Goal: Task Accomplishment & Management: Manage account settings

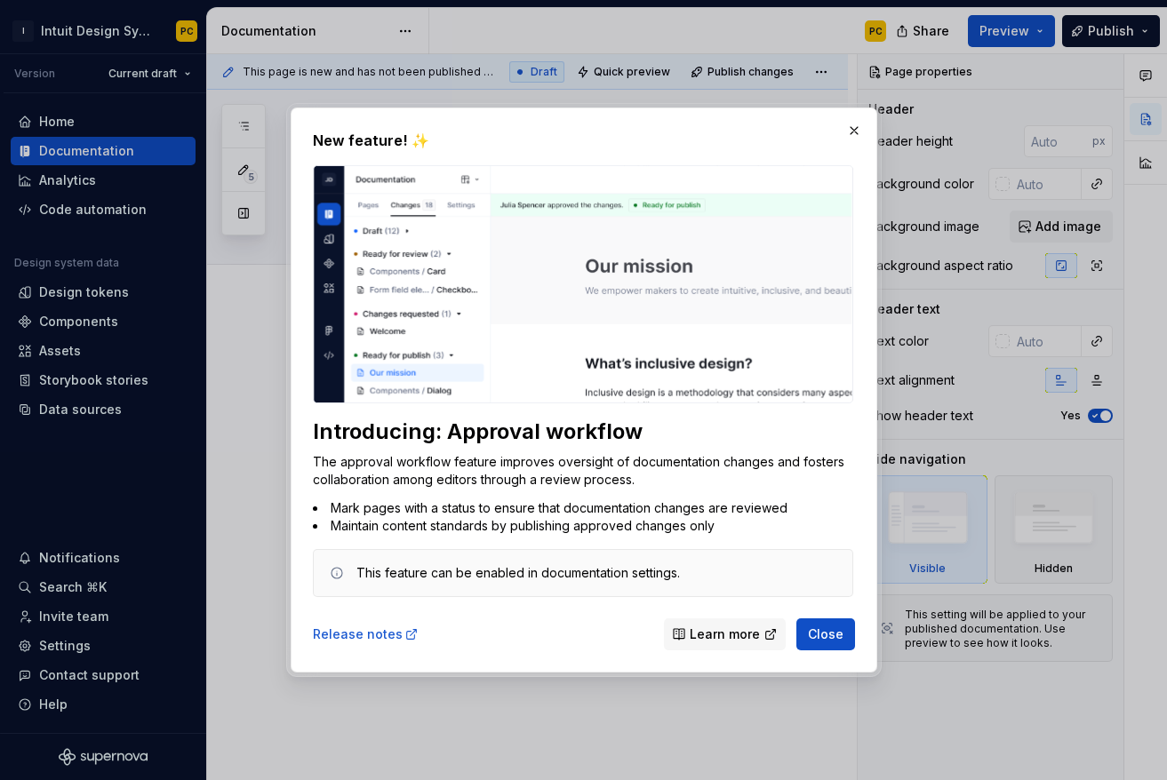
type textarea "*"
click at [368, 636] on link "Release notes" at bounding box center [366, 635] width 106 height 18
click at [857, 132] on button "button" at bounding box center [854, 130] width 25 height 25
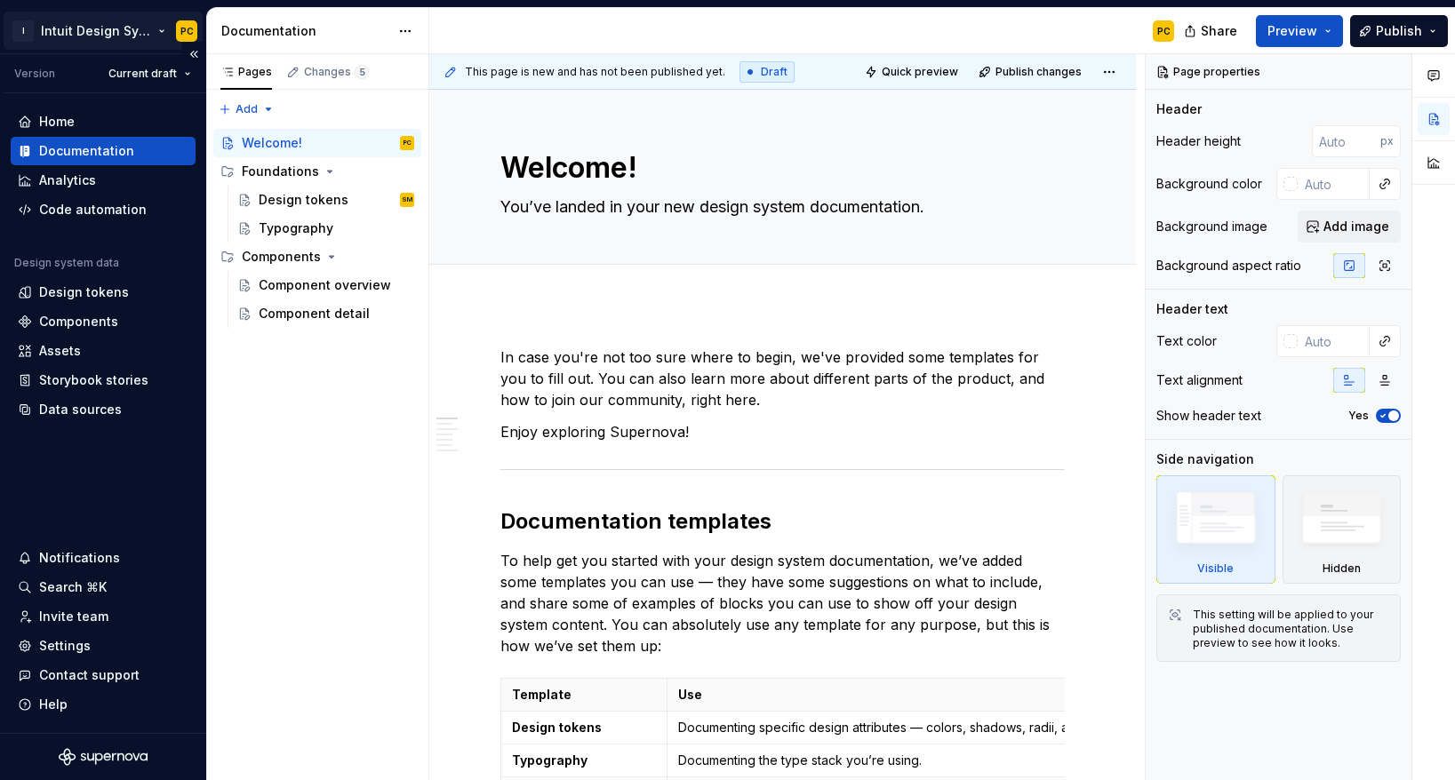
click at [101, 31] on html "I Intuit Design System PC Version Current draft Home Documentation Analytics Co…" at bounding box center [727, 390] width 1455 height 780
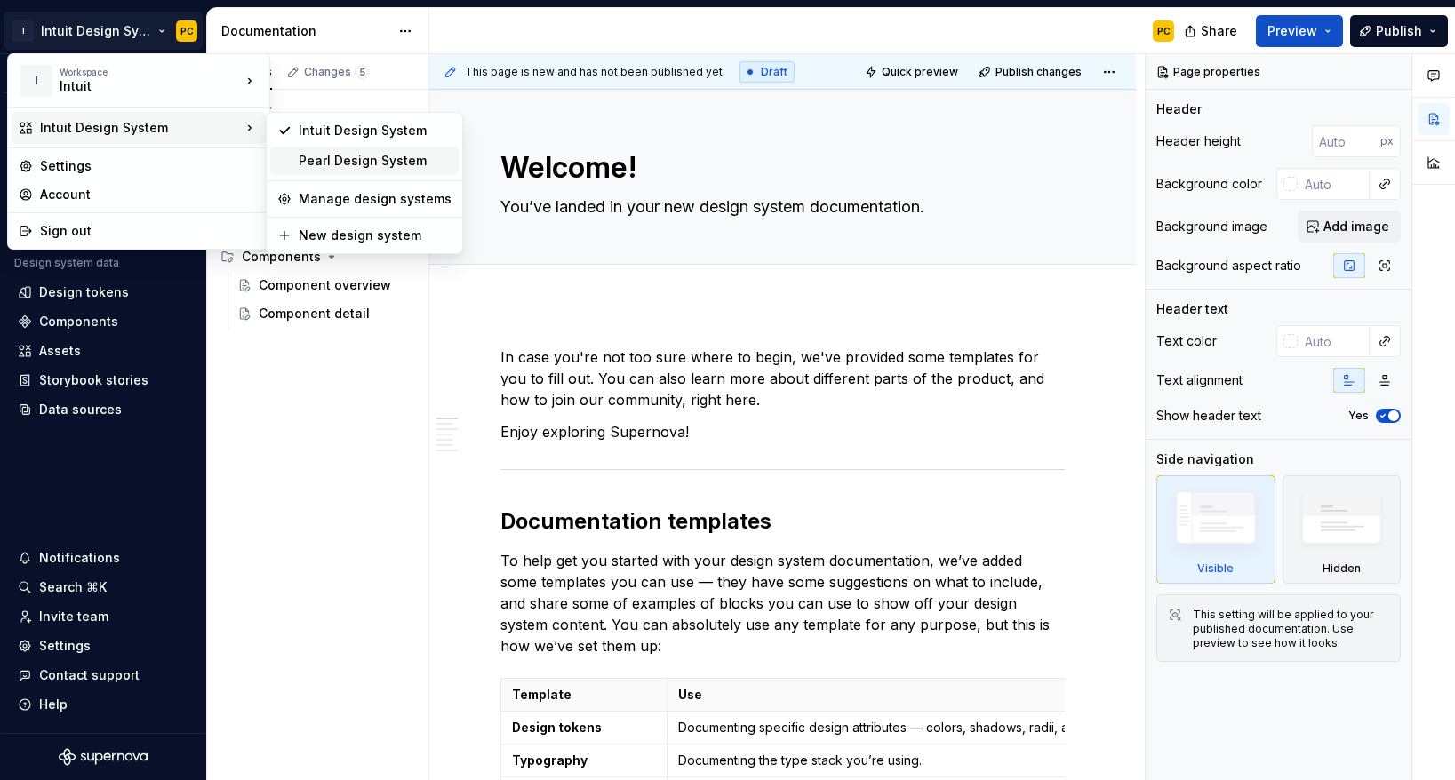
click at [364, 162] on div "Pearl Design System" at bounding box center [375, 161] width 153 height 18
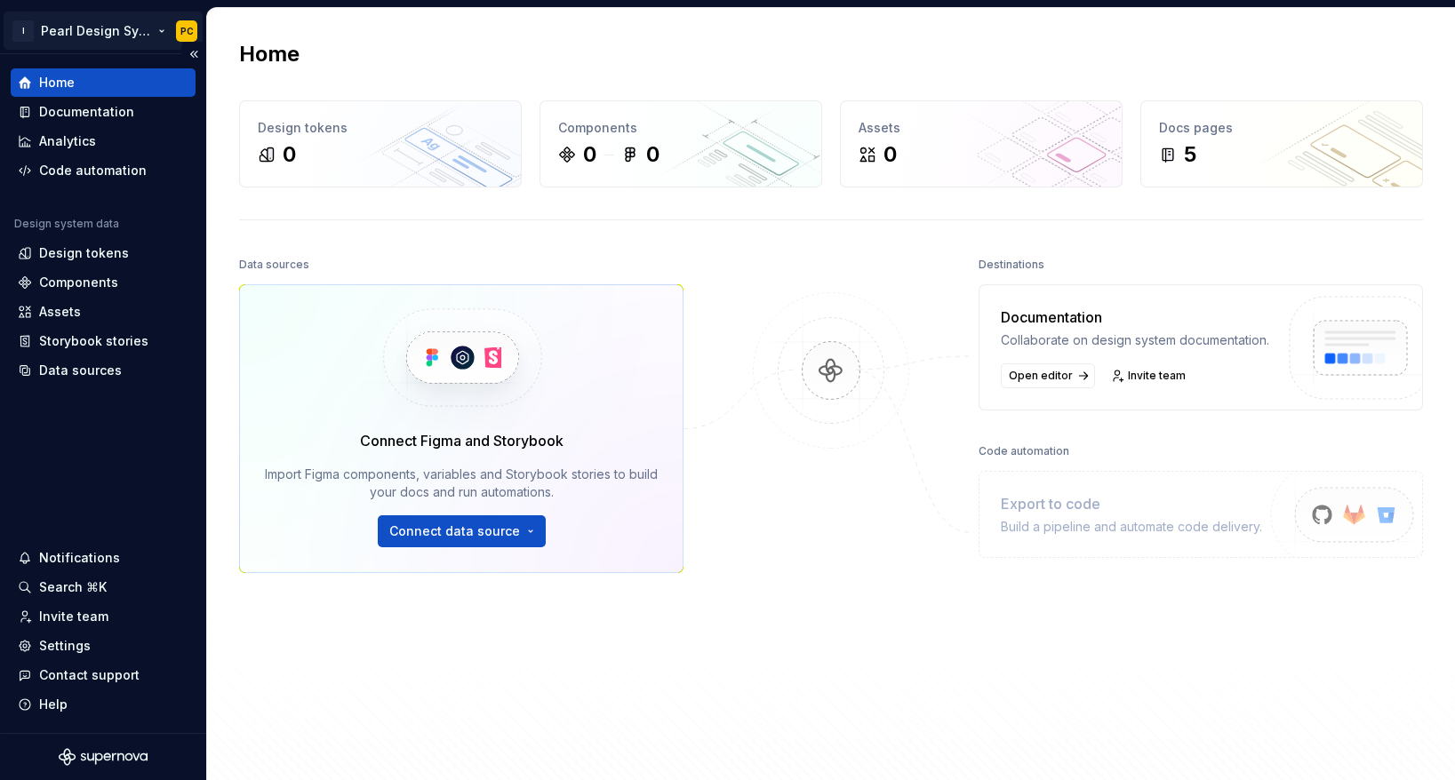
click at [107, 38] on html "I Pearl Design System PC Home Documentation Analytics Code automation Design sy…" at bounding box center [727, 390] width 1455 height 780
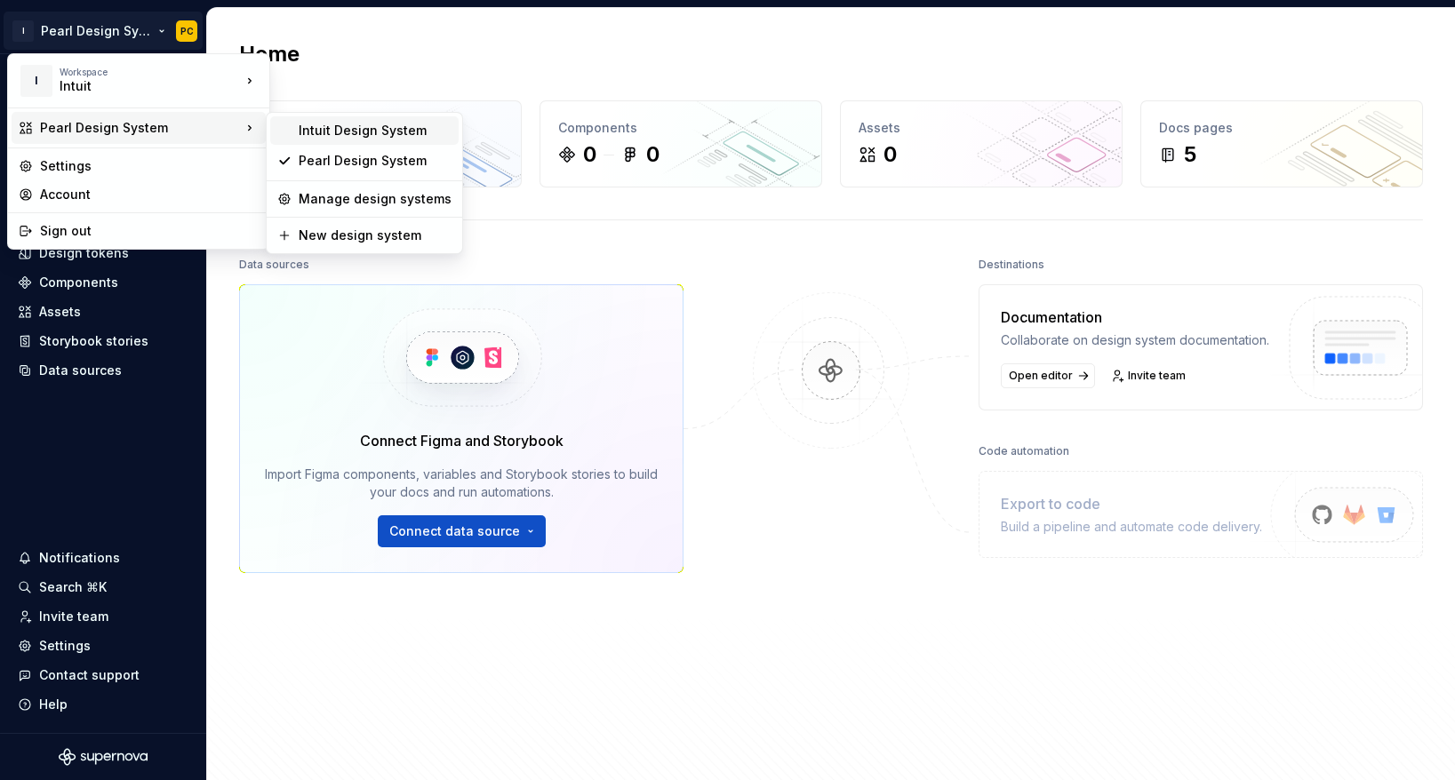
click at [328, 134] on div "Intuit Design System" at bounding box center [375, 131] width 153 height 18
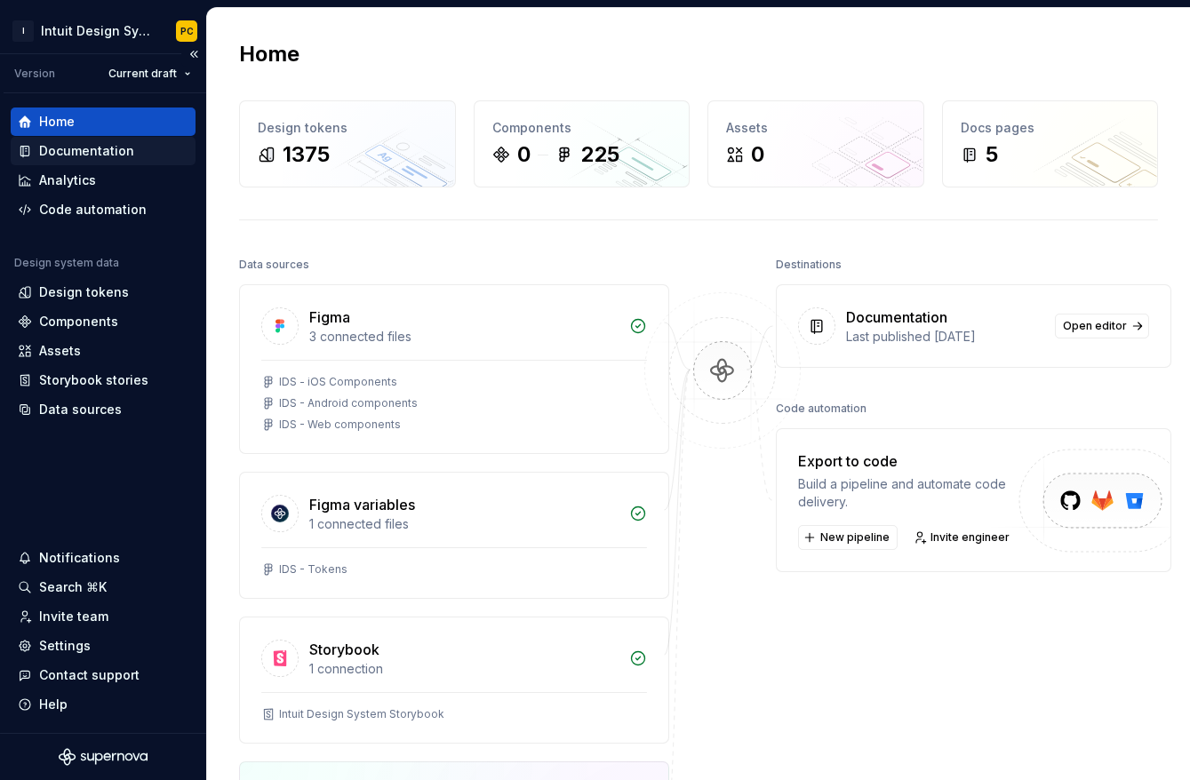
click at [117, 151] on div "Documentation" at bounding box center [86, 151] width 95 height 18
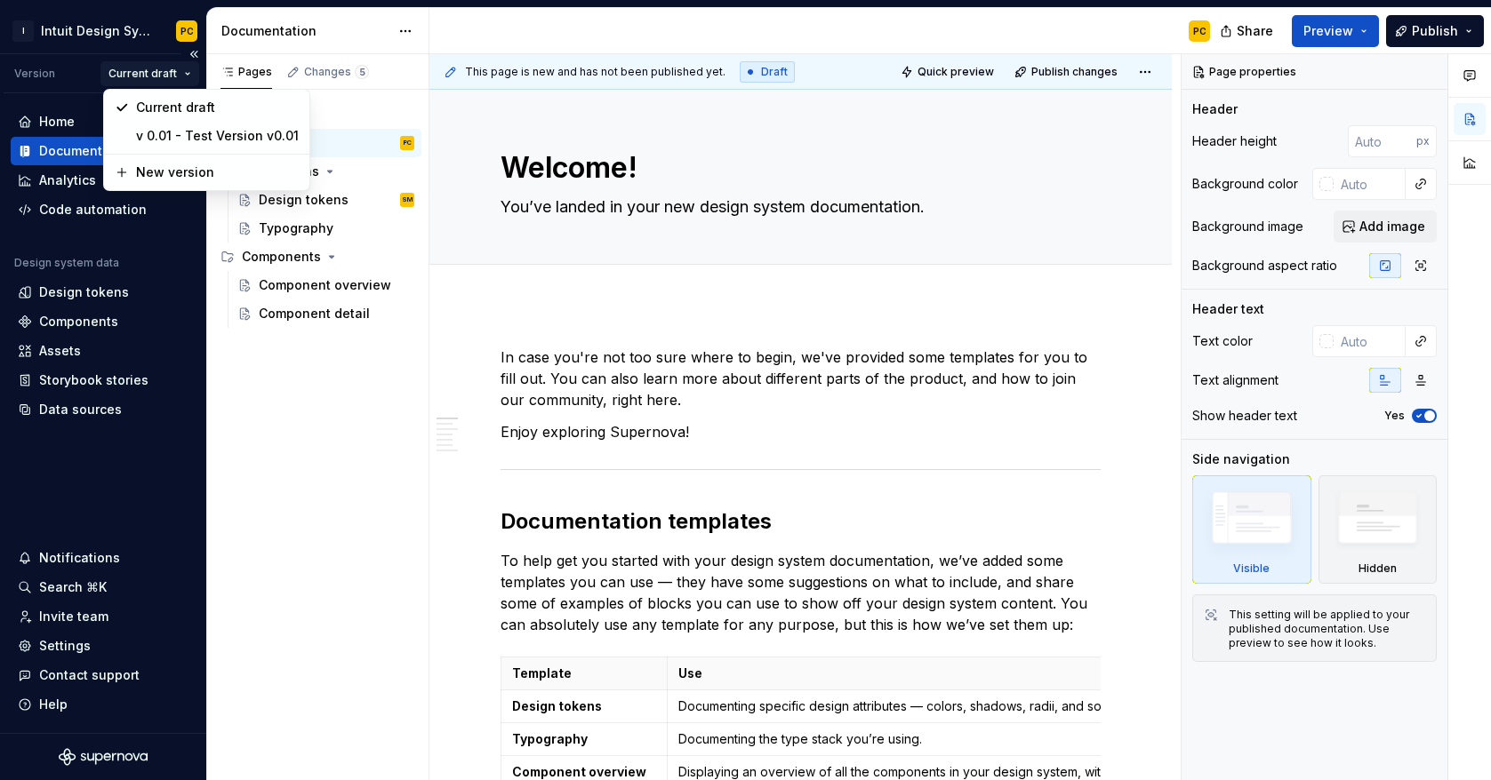
click at [164, 71] on html "I Intuit Design System PC Version Current draft Home Documentation Analytics Co…" at bounding box center [745, 390] width 1491 height 780
click at [648, 274] on html "I Intuit Design System PC Version Current draft Home Documentation Analytics Co…" at bounding box center [745, 390] width 1491 height 780
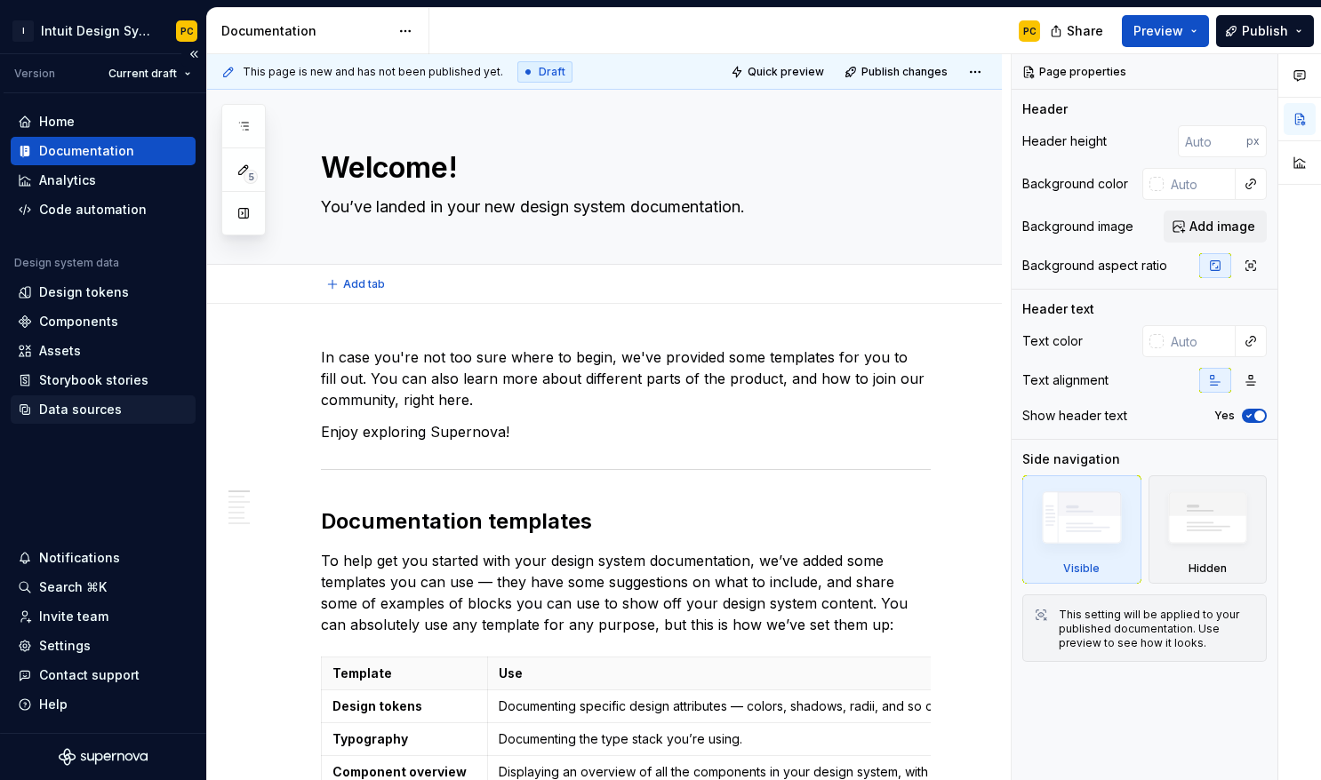
type textarea "*"
click at [50, 648] on div "Settings" at bounding box center [65, 646] width 52 height 18
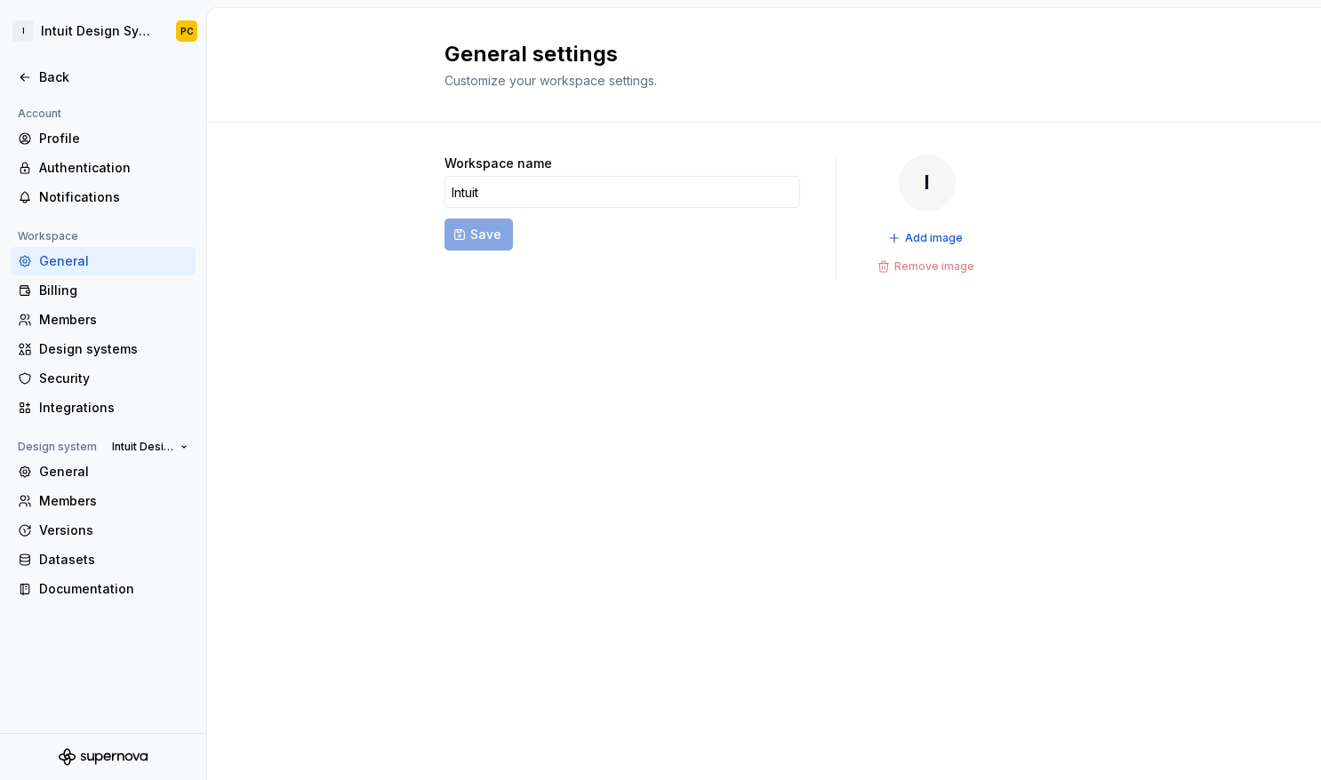
click at [578, 69] on div "General settings Customize your workspace settings." at bounding box center [753, 65] width 619 height 50
click at [133, 475] on div "General" at bounding box center [113, 472] width 149 height 18
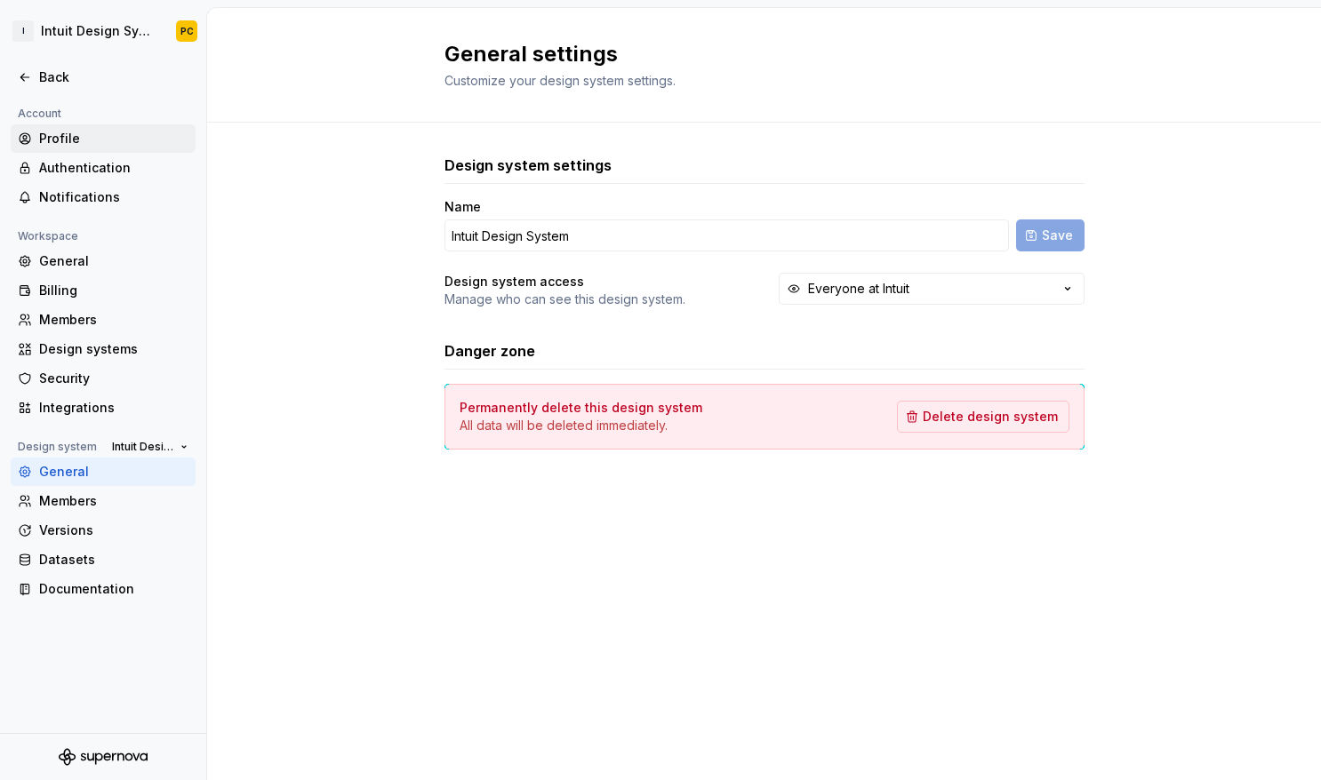
click at [87, 137] on div "Profile" at bounding box center [113, 139] width 149 height 18
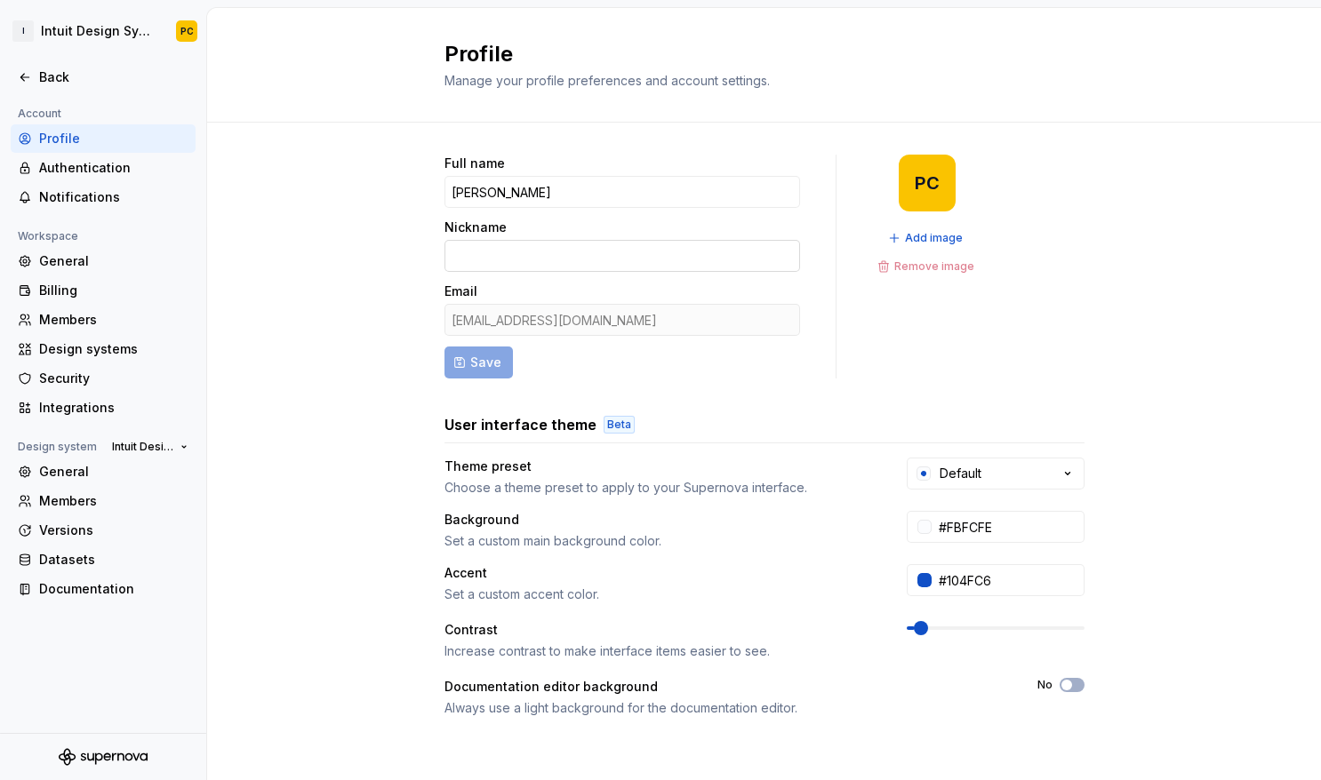
click at [508, 261] on input "Nickname" at bounding box center [622, 256] width 356 height 32
type input "Pearl"
click at [465, 351] on button "Save" at bounding box center [478, 363] width 68 height 32
click at [108, 164] on div "Authentication" at bounding box center [113, 168] width 149 height 18
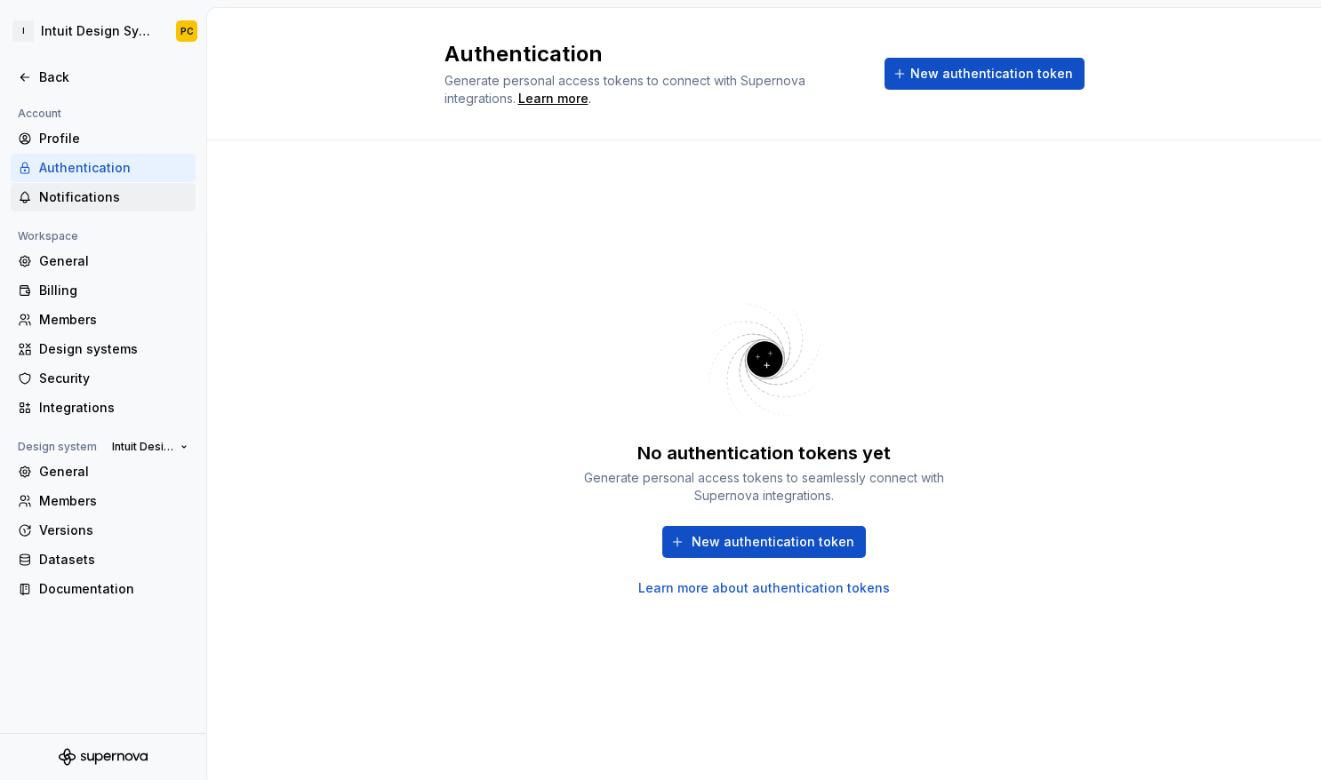
click at [116, 196] on div "Notifications" at bounding box center [113, 197] width 149 height 18
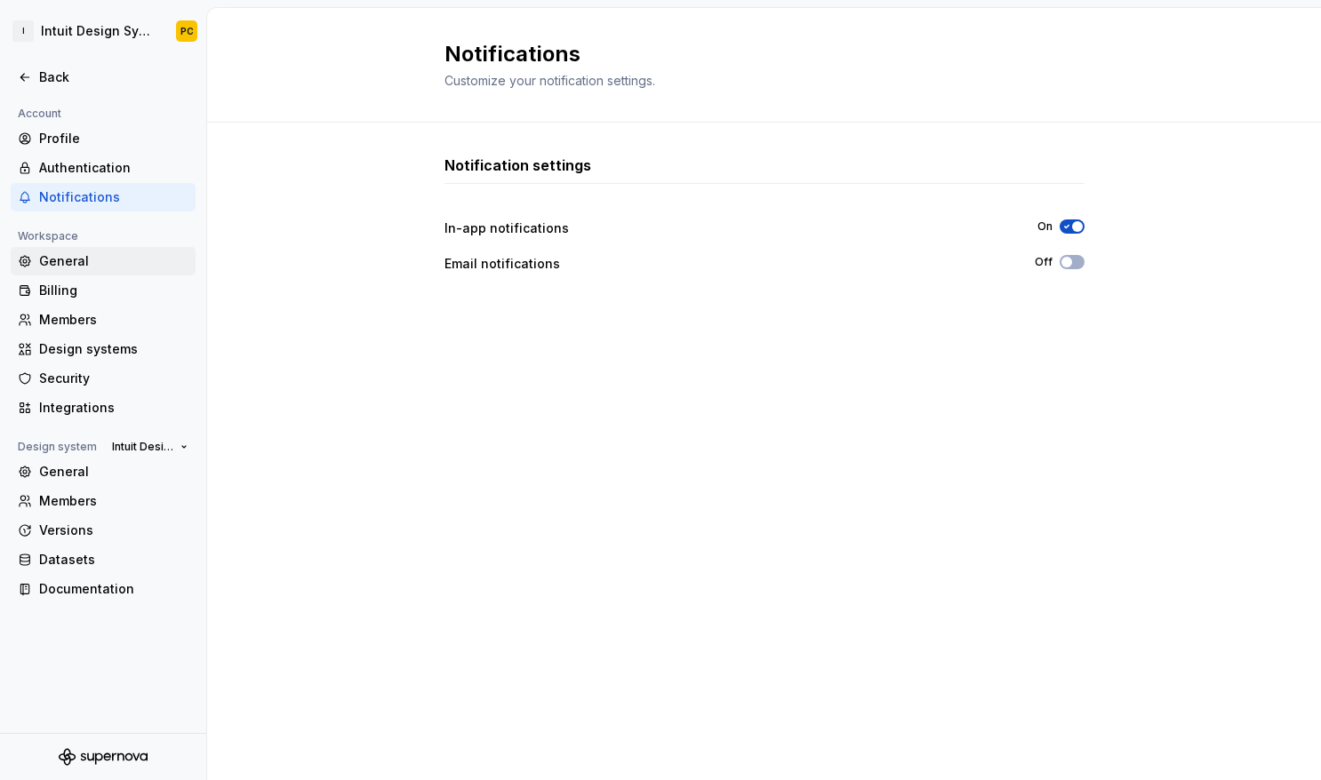
click at [116, 260] on div "General" at bounding box center [113, 261] width 149 height 18
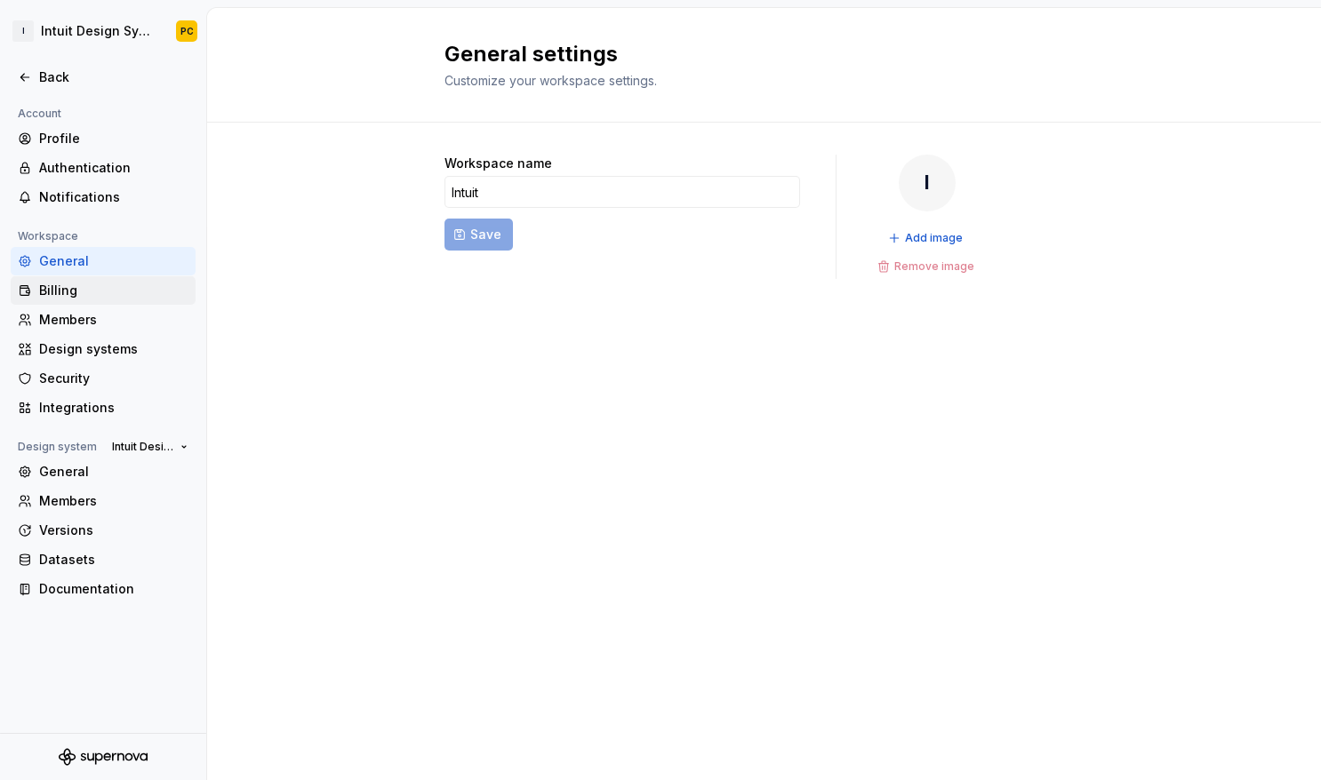
click at [120, 284] on div "Billing" at bounding box center [113, 291] width 149 height 18
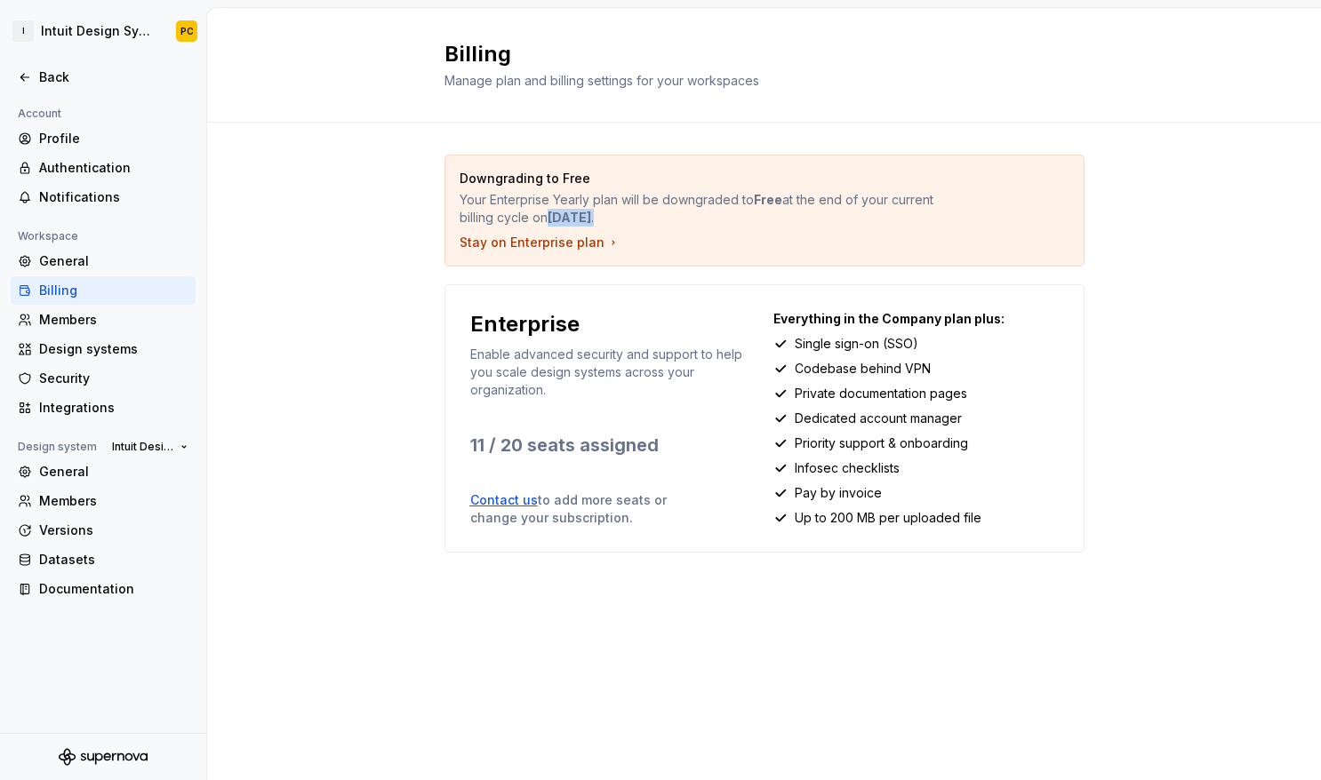
drag, startPoint x: 705, startPoint y: 211, endPoint x: 549, endPoint y: 217, distance: 155.7
click at [549, 217] on p "Your Enterprise Yearly plan will be downgraded to Free at the end of your curre…" at bounding box center [702, 209] width 485 height 36
copy p "September 8, 2025 ."
click at [90, 319] on div "Members" at bounding box center [113, 320] width 149 height 18
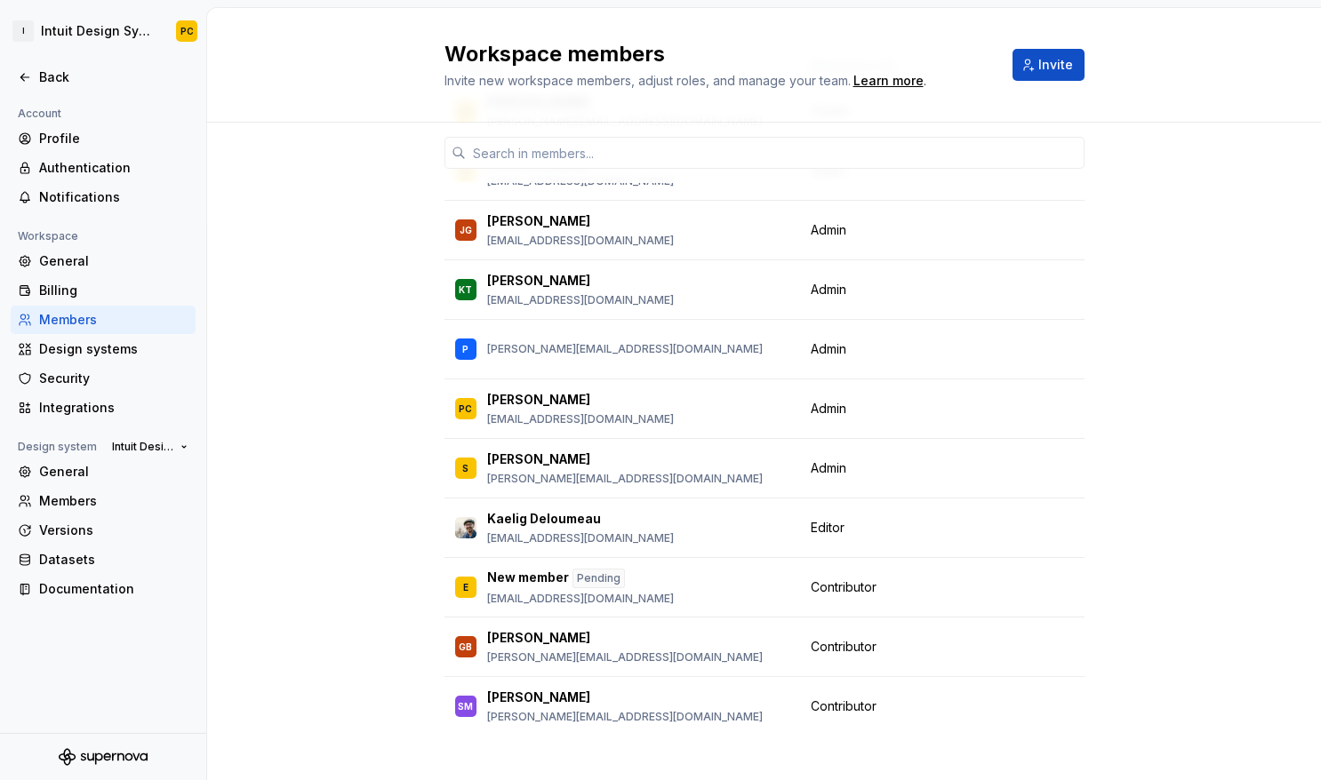
scroll to position [220, 0]
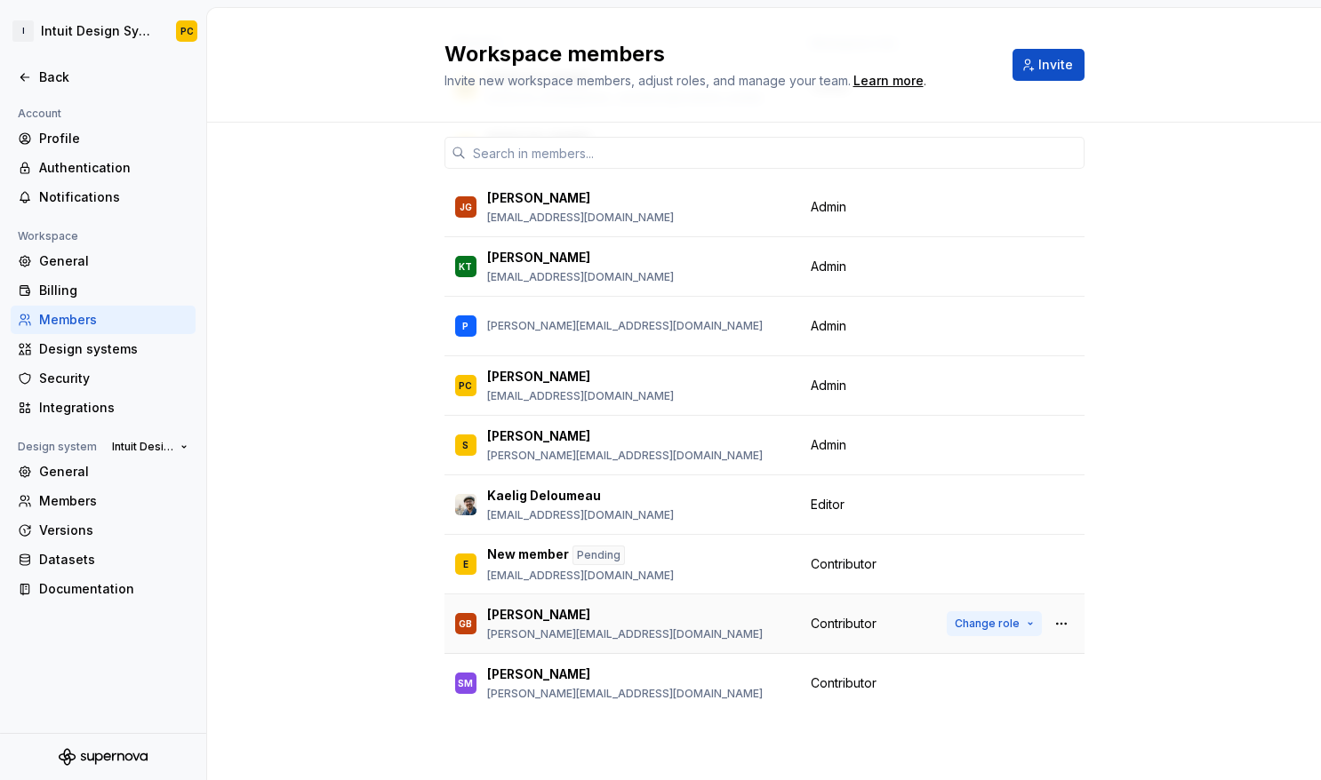
click at [997, 628] on span "Change role" at bounding box center [987, 624] width 65 height 14
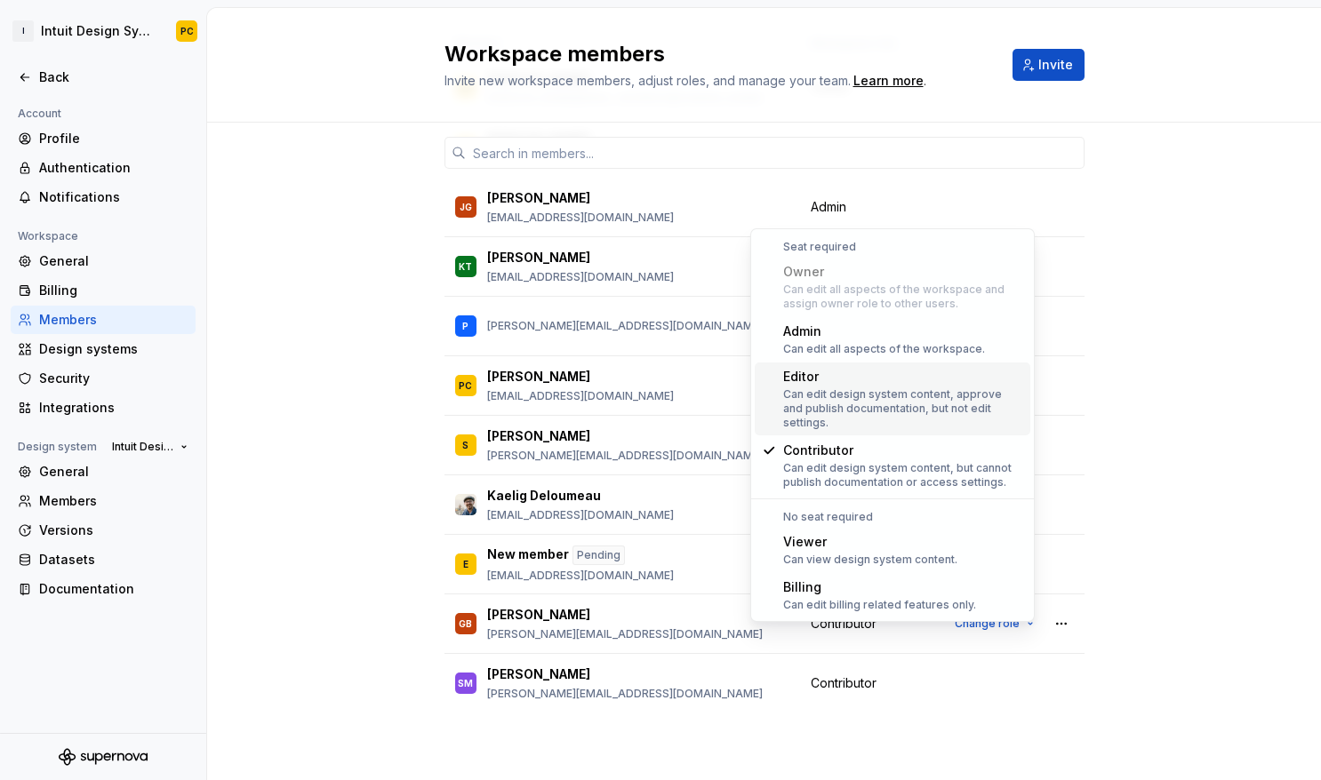
click at [944, 396] on div "Can edit design system content, approve and publish documentation, but not edit…" at bounding box center [903, 409] width 240 height 43
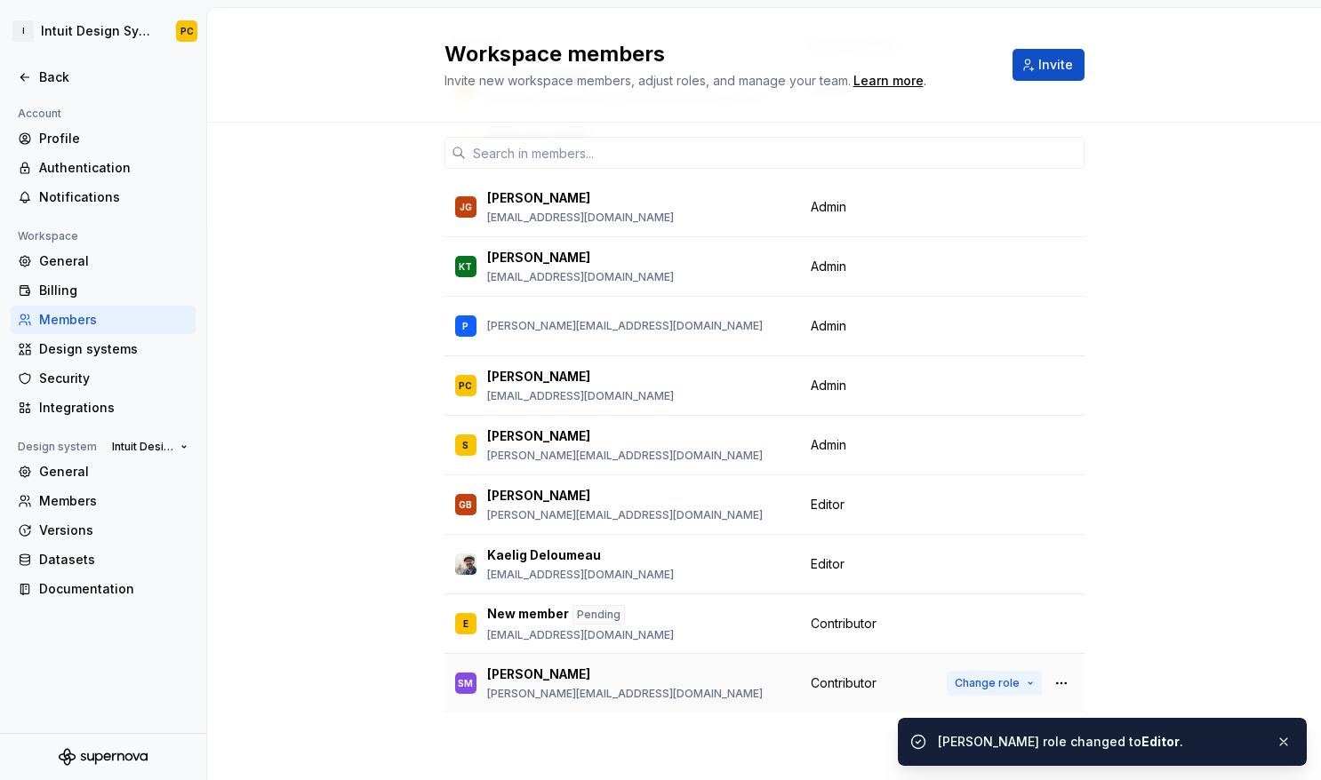
click at [1005, 685] on span "Change role" at bounding box center [987, 683] width 65 height 14
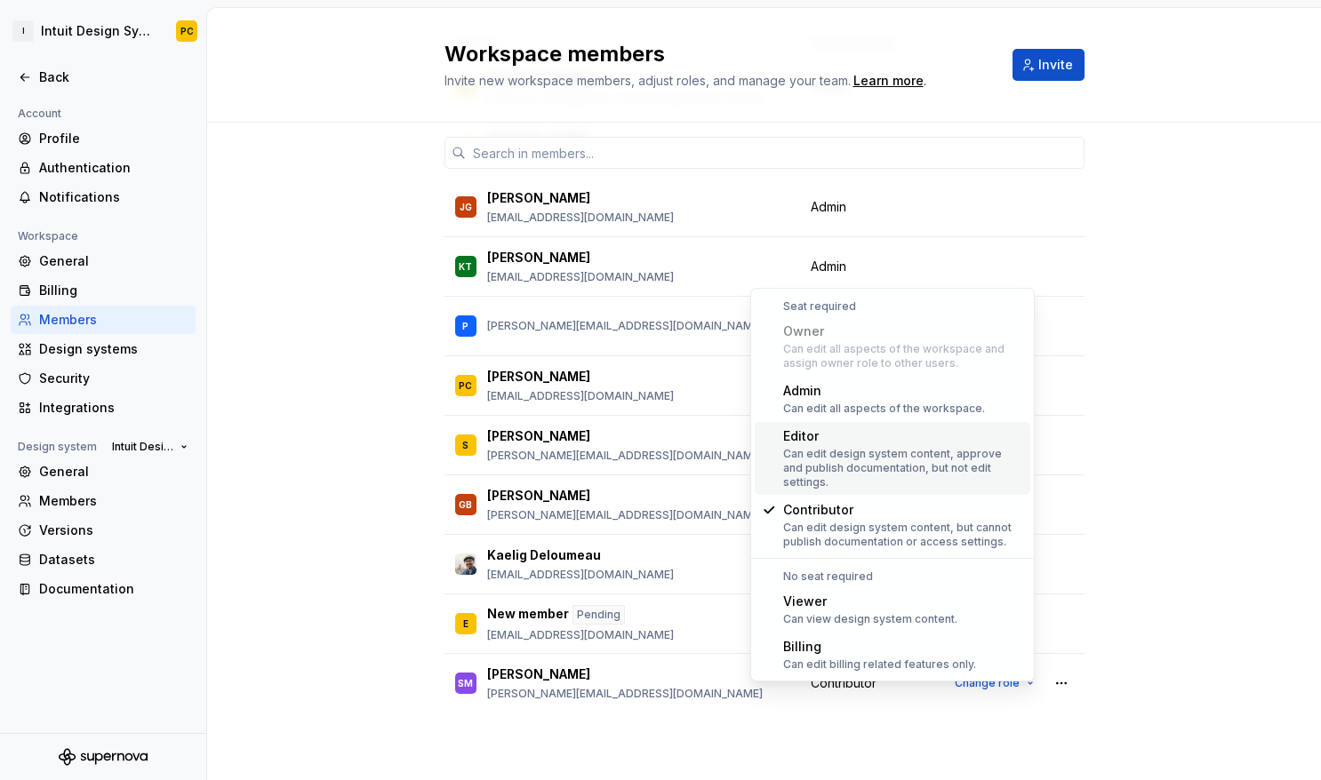
click at [966, 457] on div "Can edit design system content, approve and publish documentation, but not edit…" at bounding box center [903, 468] width 240 height 43
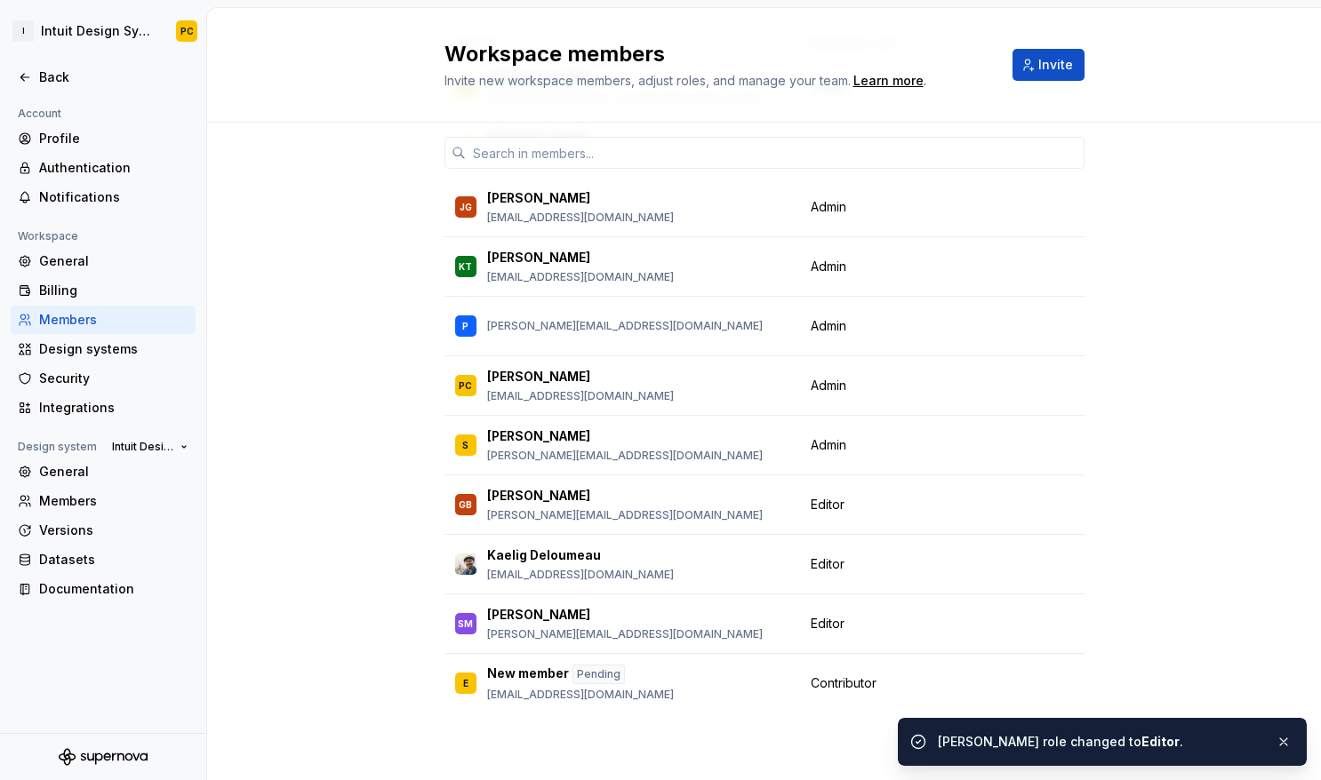
click at [752, 745] on div "11 / 20 editor seats assigned Member Workspace role SM Shawn McClelland shawn_m…" at bounding box center [764, 341] width 640 height 877
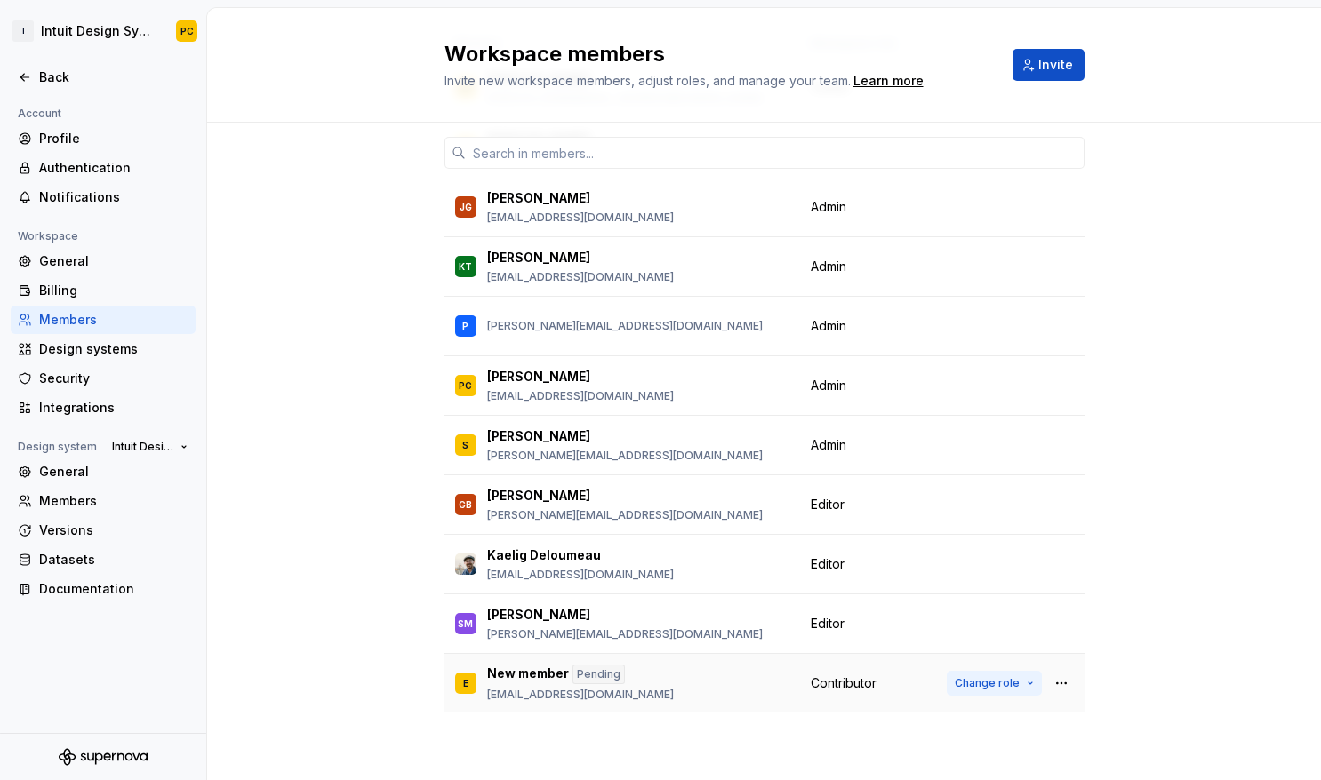
click at [988, 685] on span "Change role" at bounding box center [987, 683] width 65 height 14
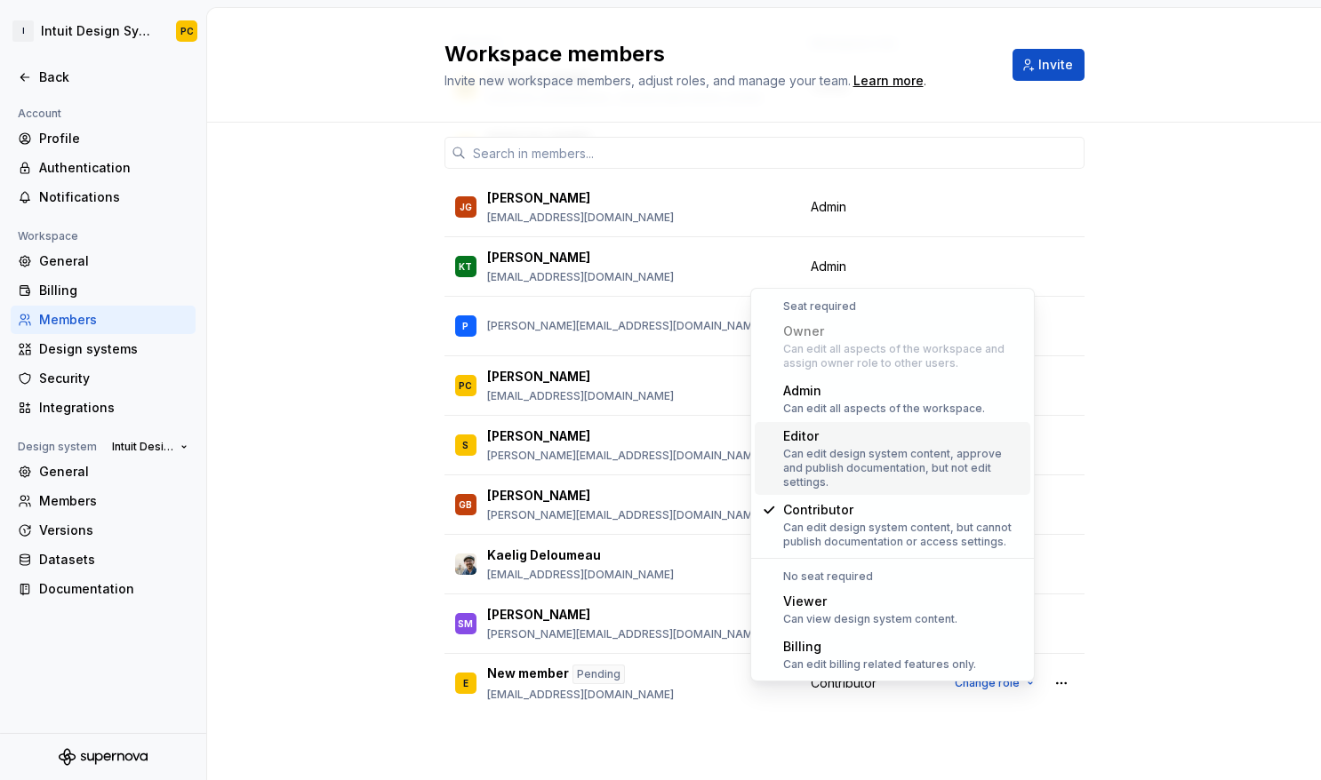
click at [983, 463] on div "Can edit design system content, approve and publish documentation, but not edit…" at bounding box center [903, 468] width 240 height 43
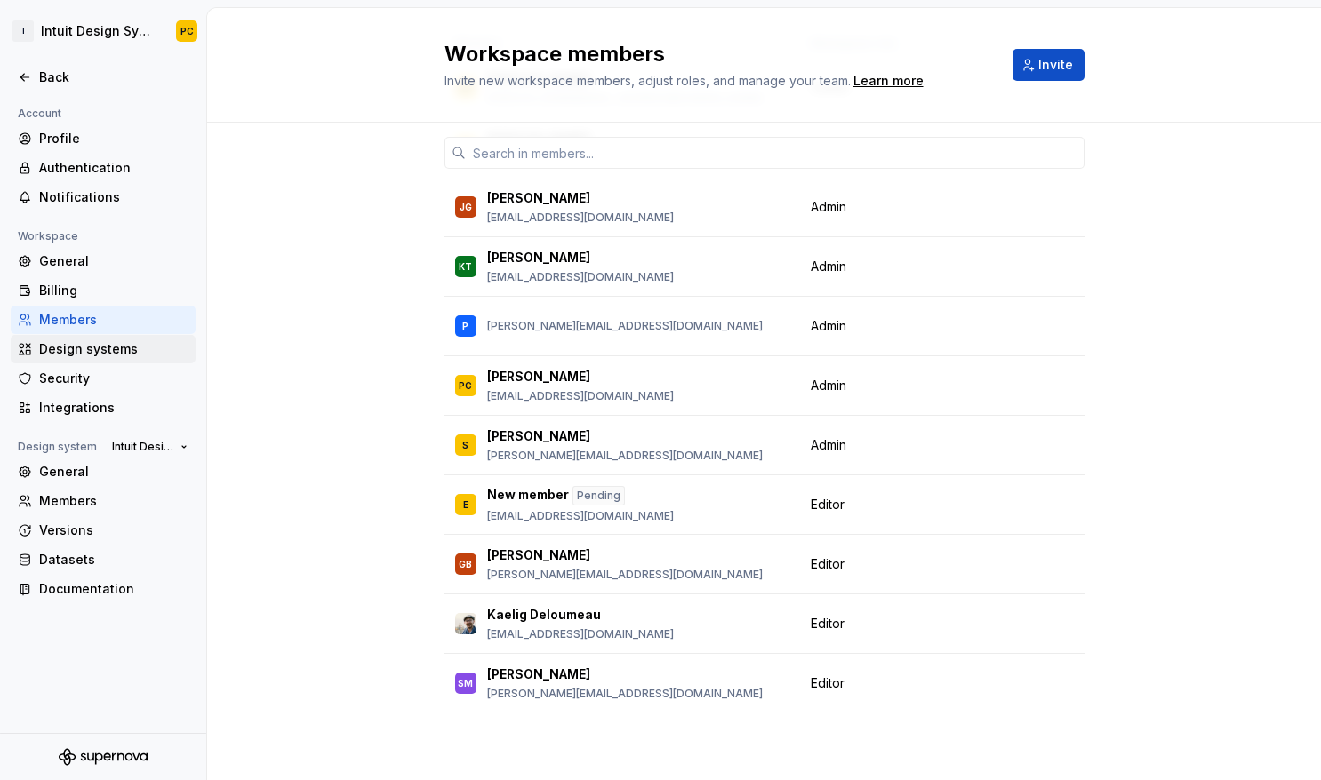
click at [101, 349] on div "Design systems" at bounding box center [113, 349] width 149 height 18
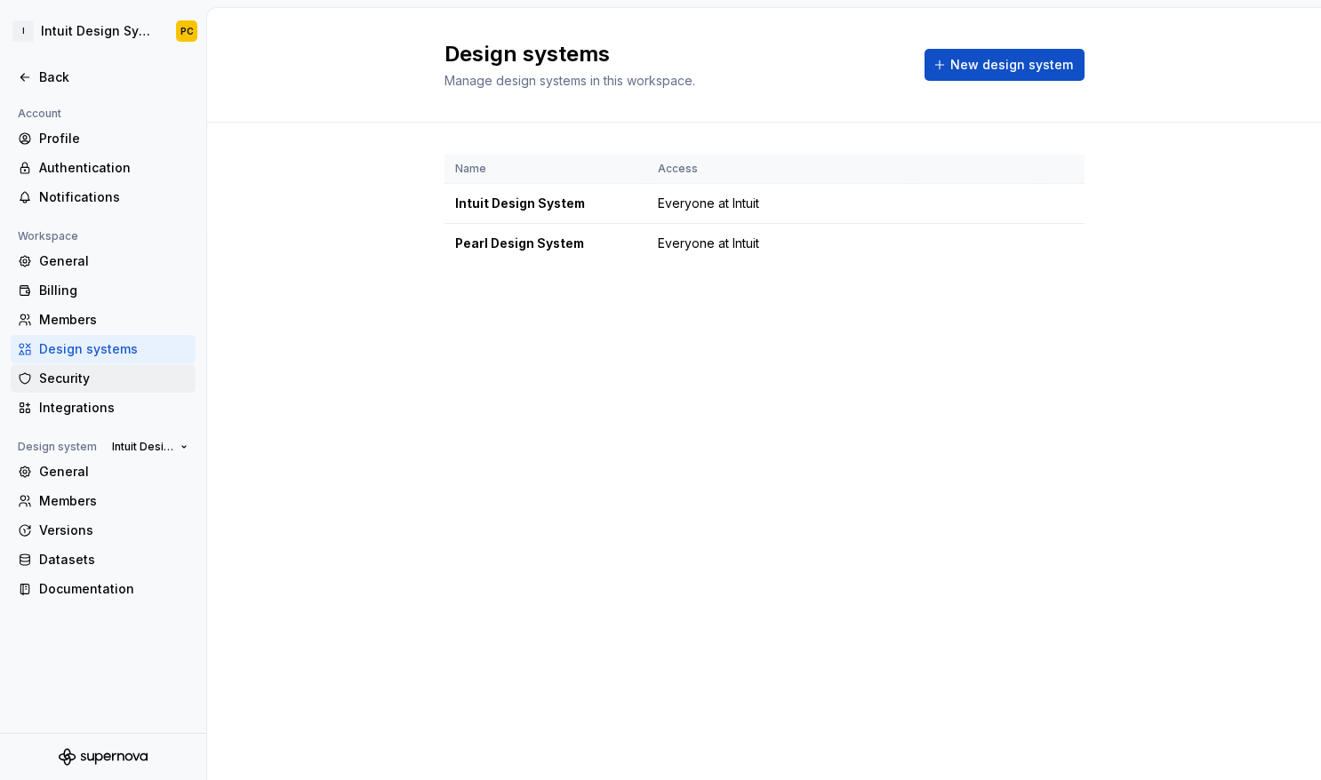
click at [96, 379] on div "Security" at bounding box center [113, 379] width 149 height 18
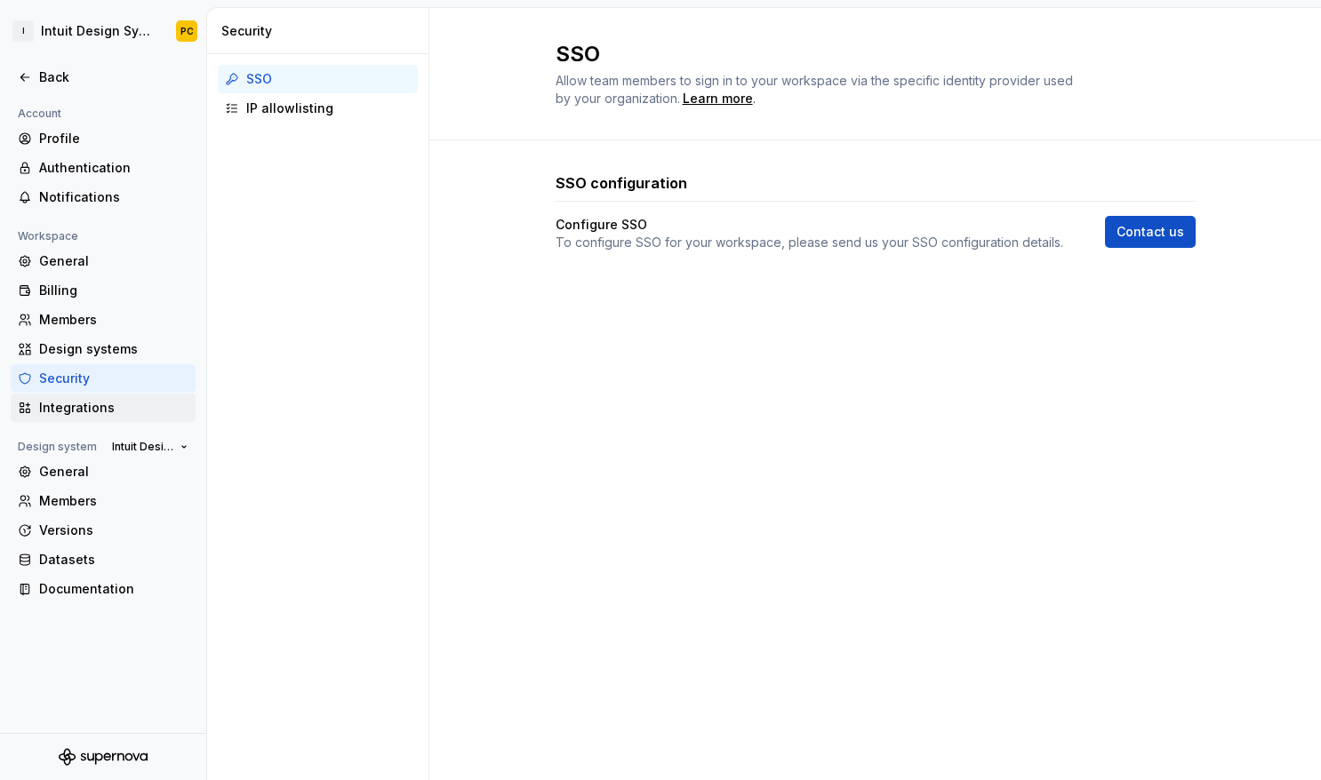
click at [156, 410] on div "Integrations" at bounding box center [113, 408] width 149 height 18
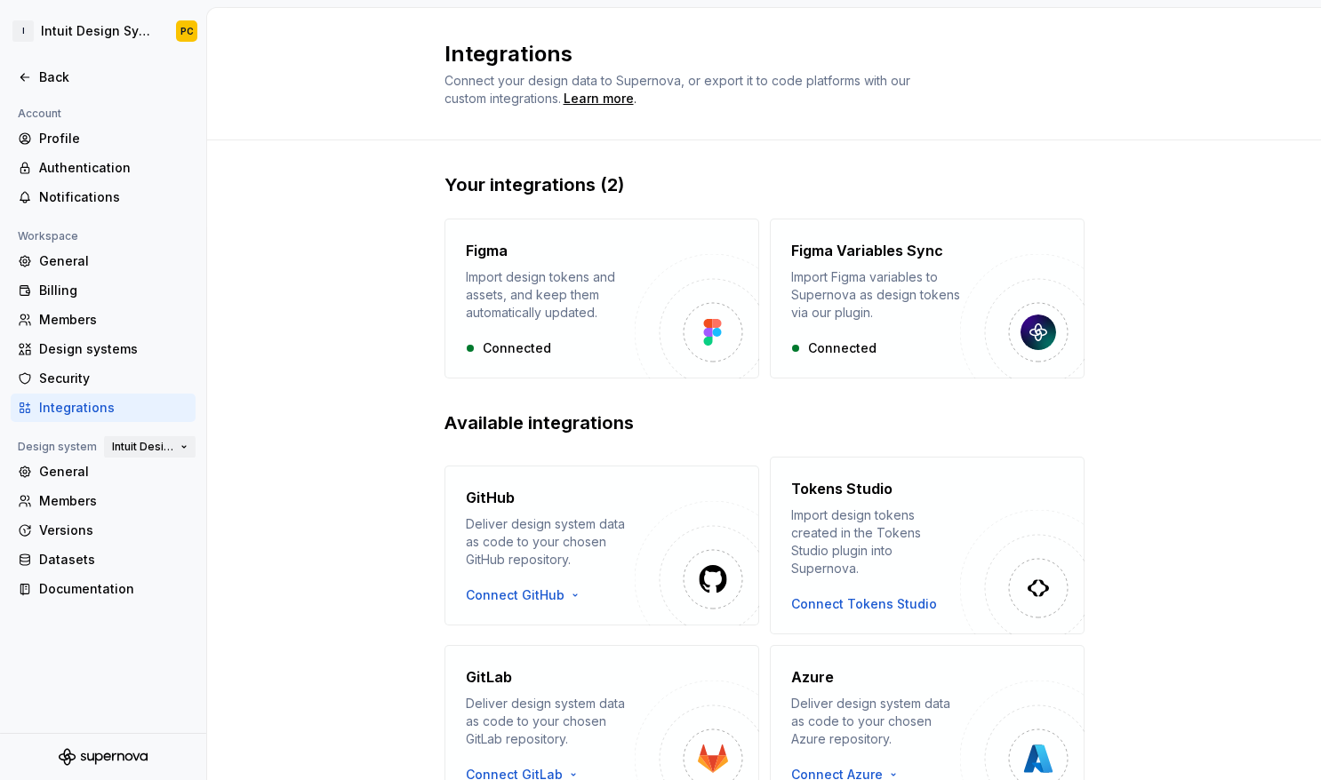
click at [157, 444] on span "Intuit Design System" at bounding box center [142, 447] width 61 height 14
click at [68, 470] on div "General" at bounding box center [113, 472] width 149 height 18
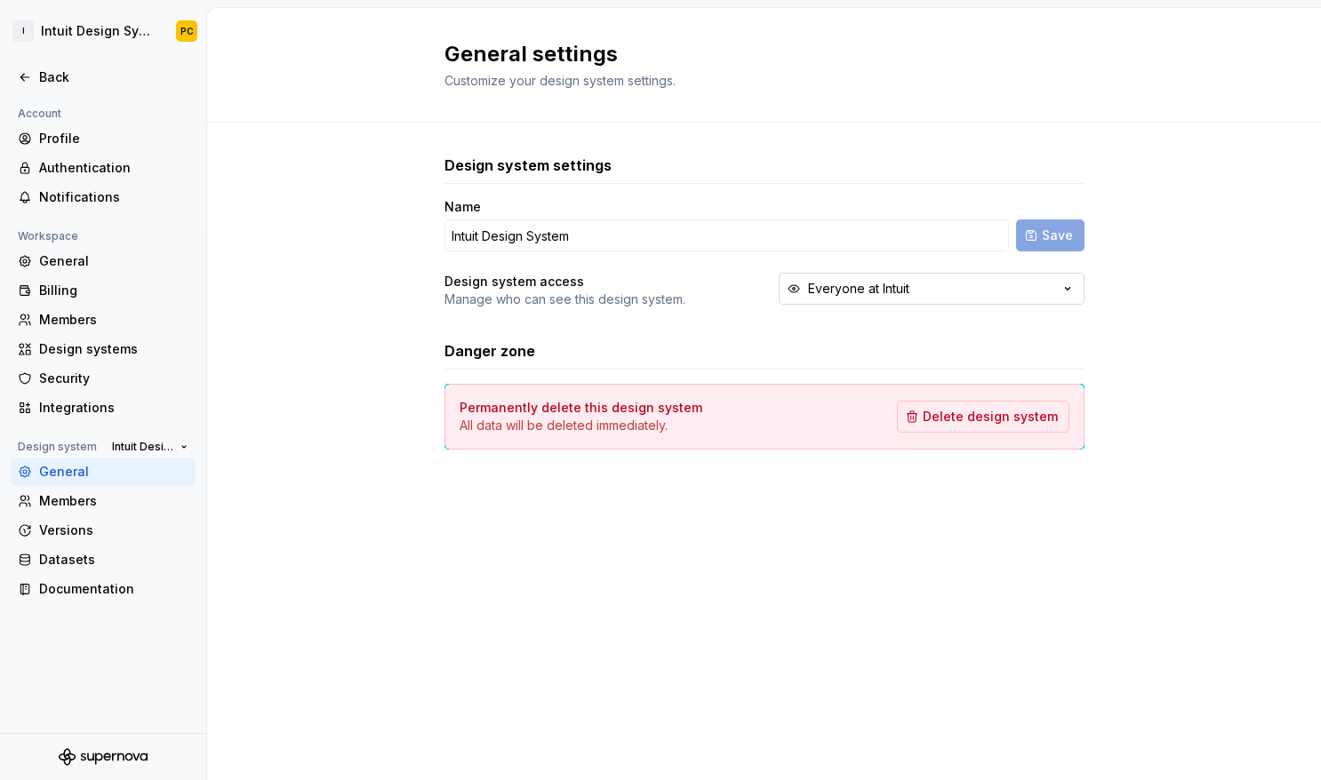
click at [909, 290] on button "Everyone at Intuit" at bounding box center [932, 289] width 306 height 32
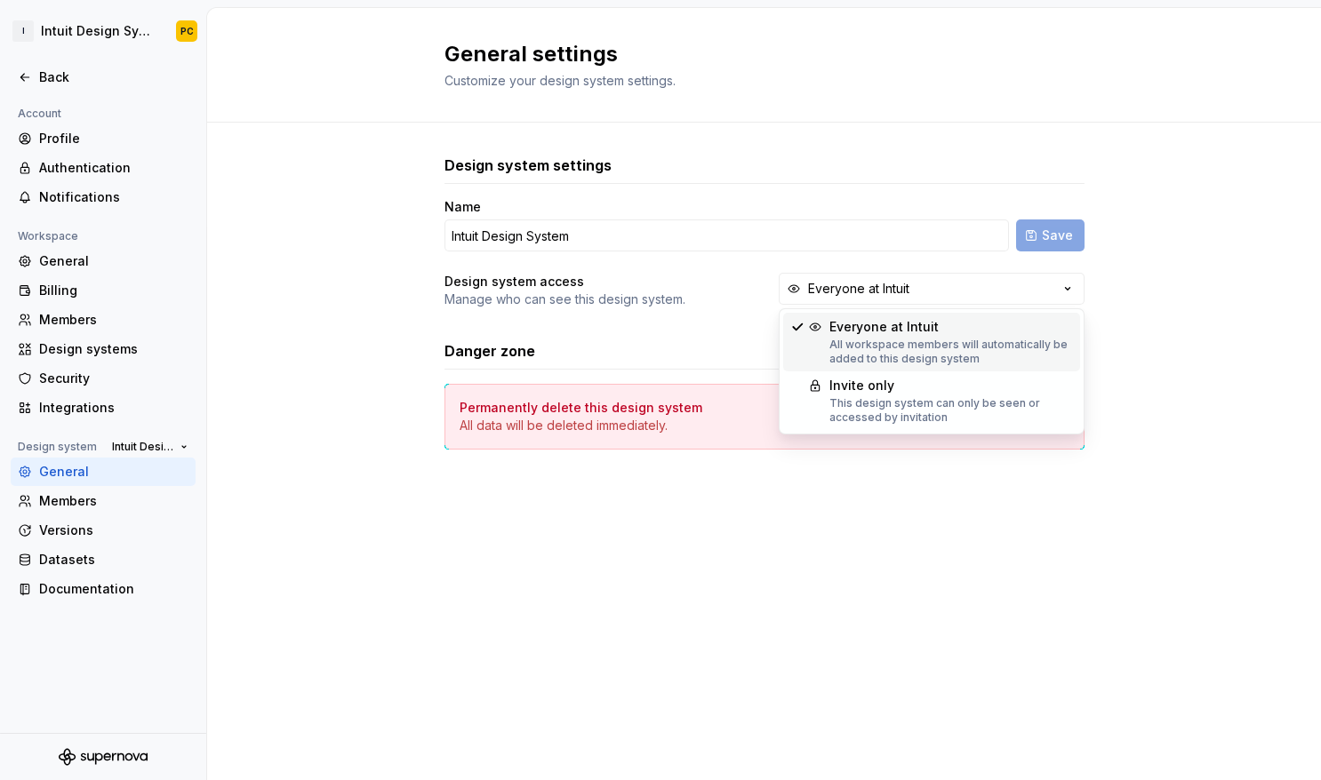
click at [318, 341] on div "Design system settings Name Intuit Design System Save Design system access Mana…" at bounding box center [764, 320] width 1114 height 395
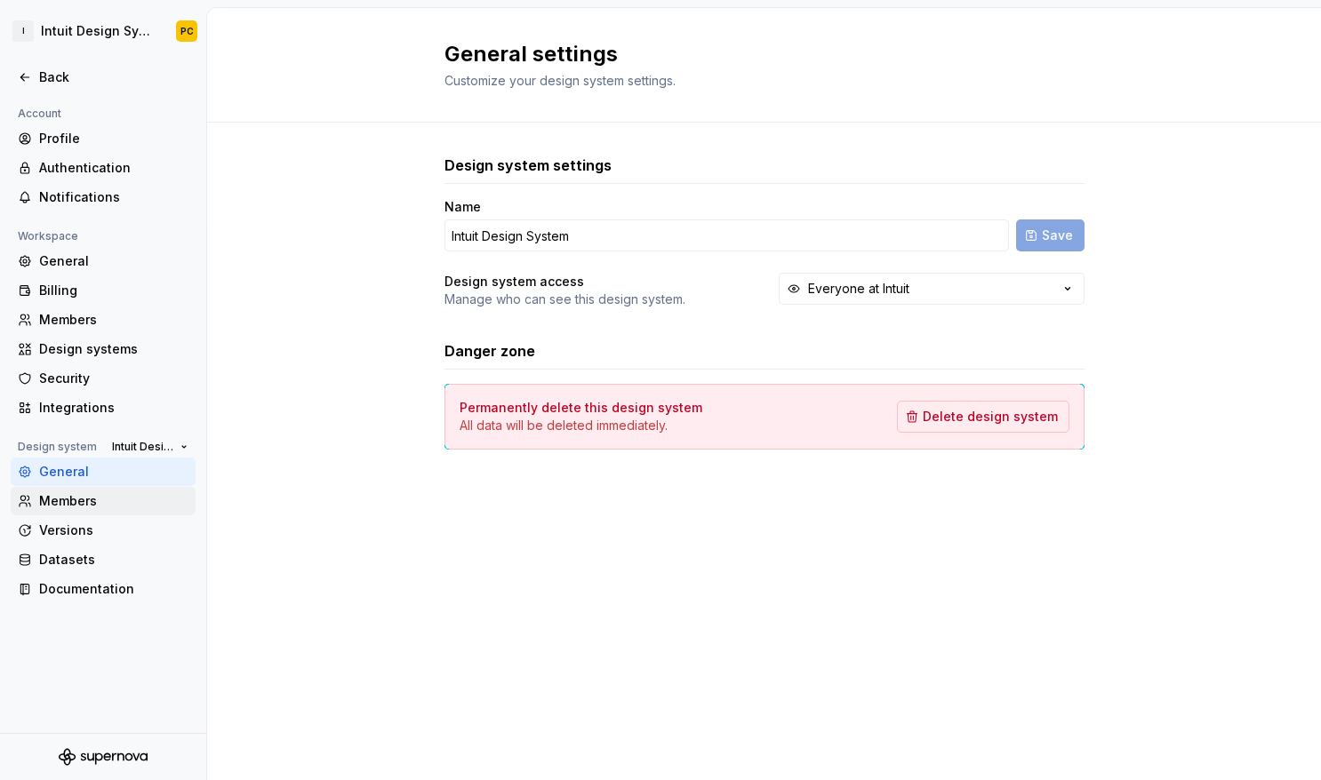
click at [103, 502] on div "Members" at bounding box center [113, 501] width 149 height 18
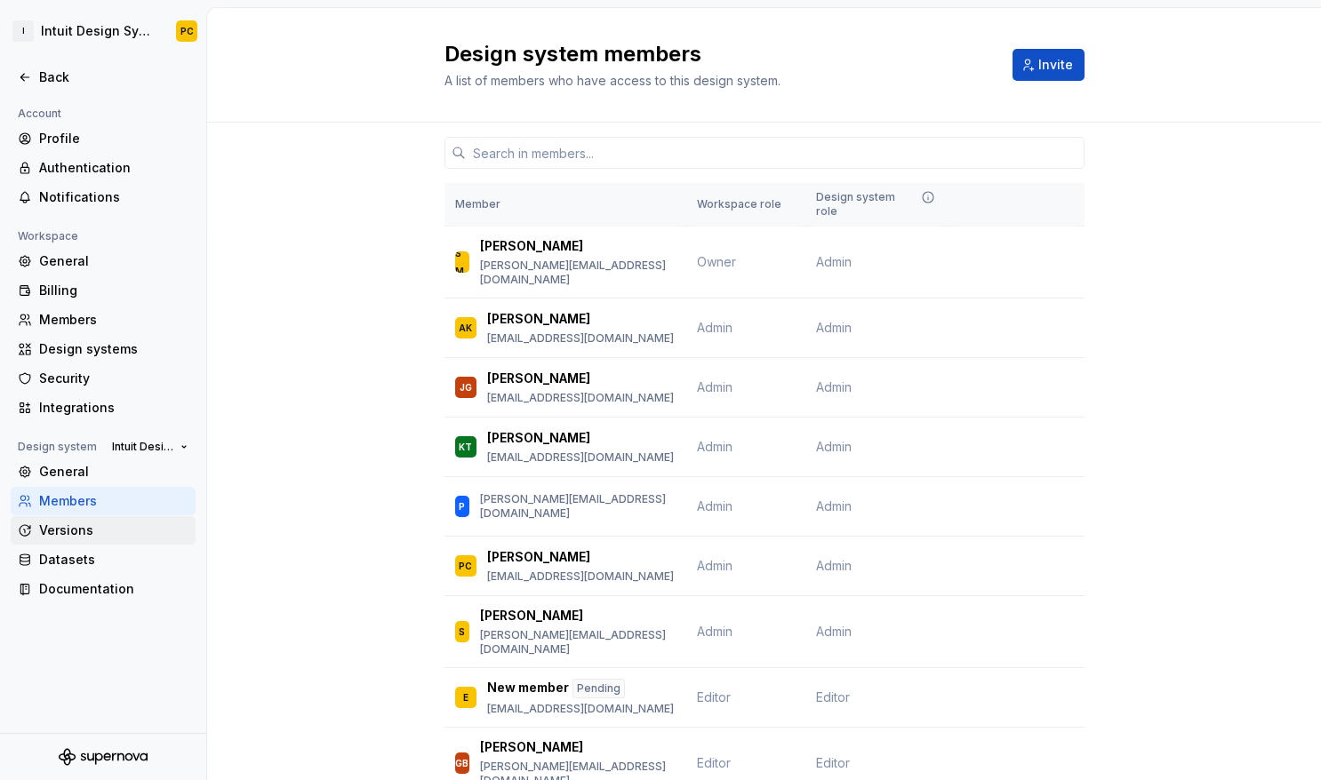
click at [101, 531] on div "Versions" at bounding box center [113, 531] width 149 height 18
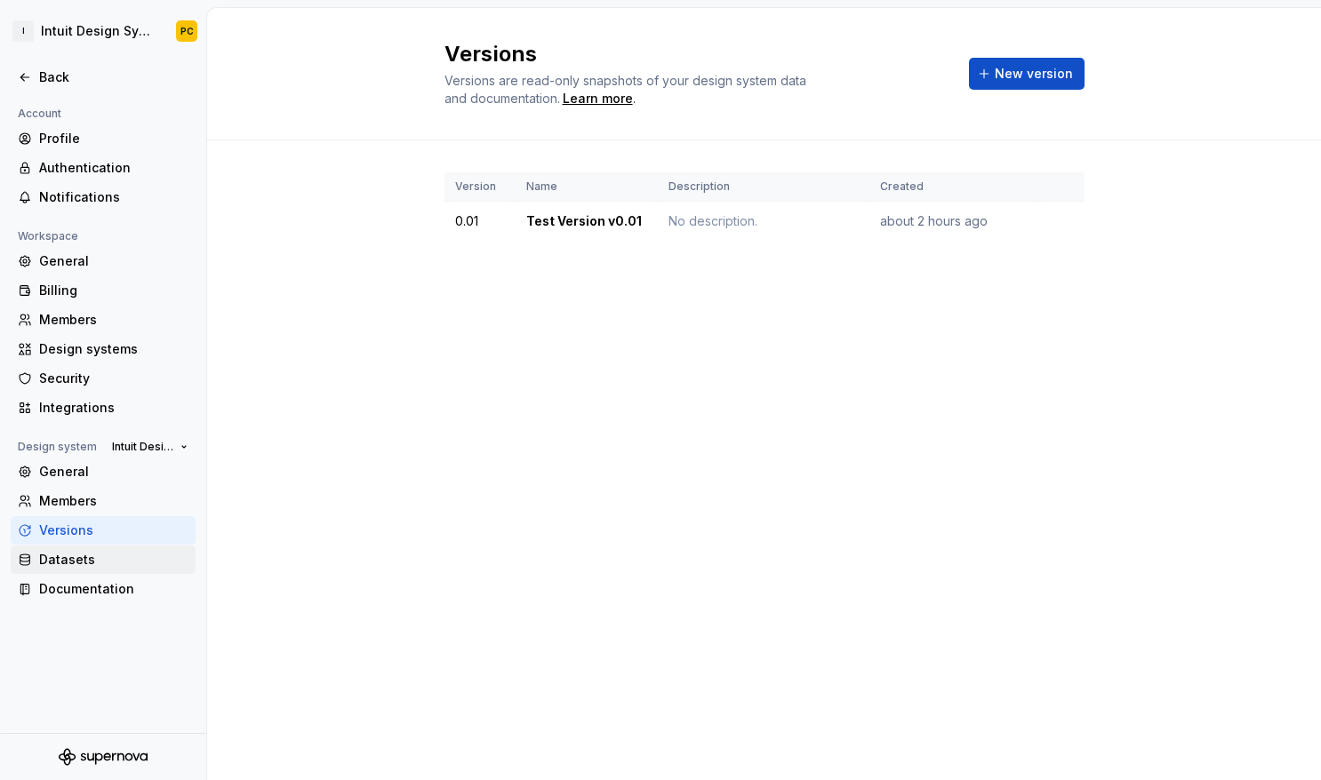
click at [85, 565] on div "Datasets" at bounding box center [113, 560] width 149 height 18
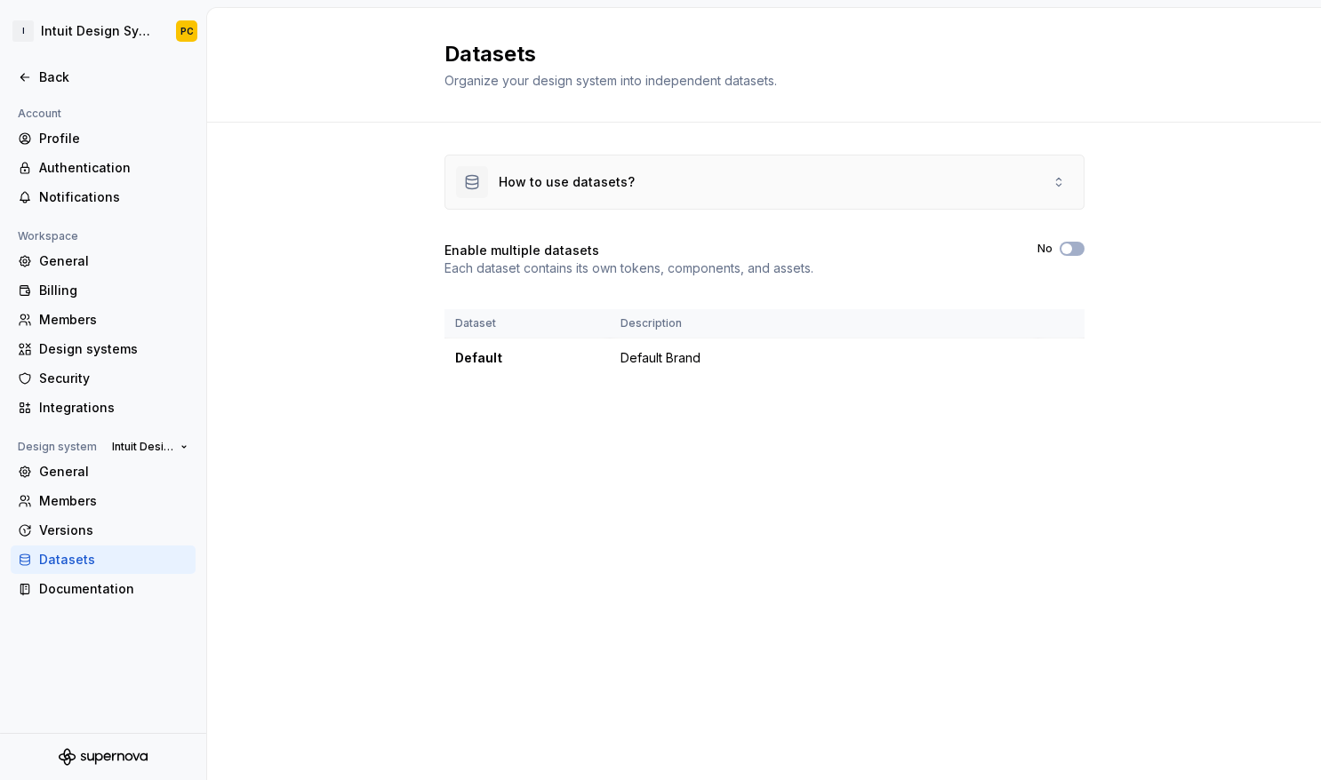
click at [608, 167] on div "How to use datasets?" at bounding box center [545, 182] width 179 height 32
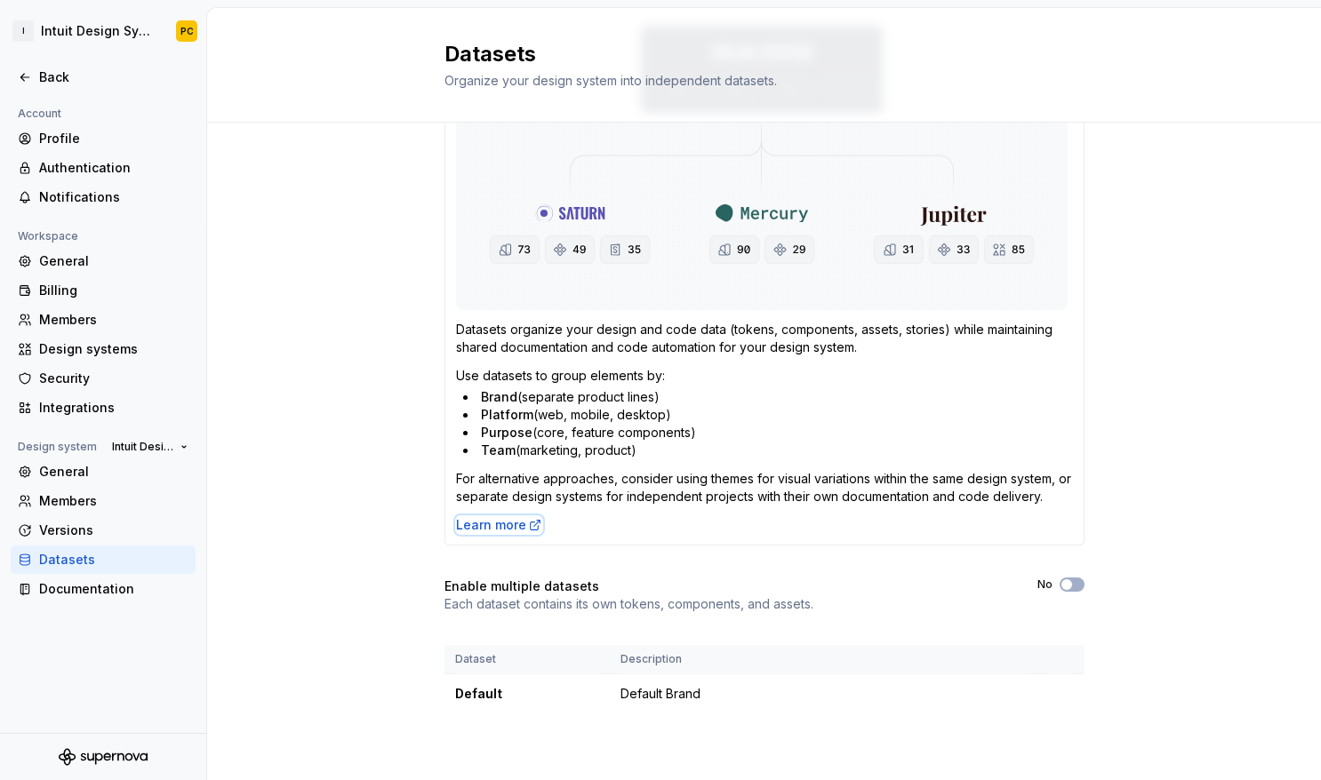
scroll to position [237, 0]
click at [699, 700] on td "Default Brand" at bounding box center [824, 694] width 428 height 40
click at [668, 690] on td "Default Brand" at bounding box center [824, 694] width 428 height 40
click at [464, 698] on div "Default" at bounding box center [527, 693] width 144 height 18
click at [1064, 695] on html "I Intuit Design System PC Back Account Profile Authentication Notifications Wor…" at bounding box center [660, 390] width 1321 height 780
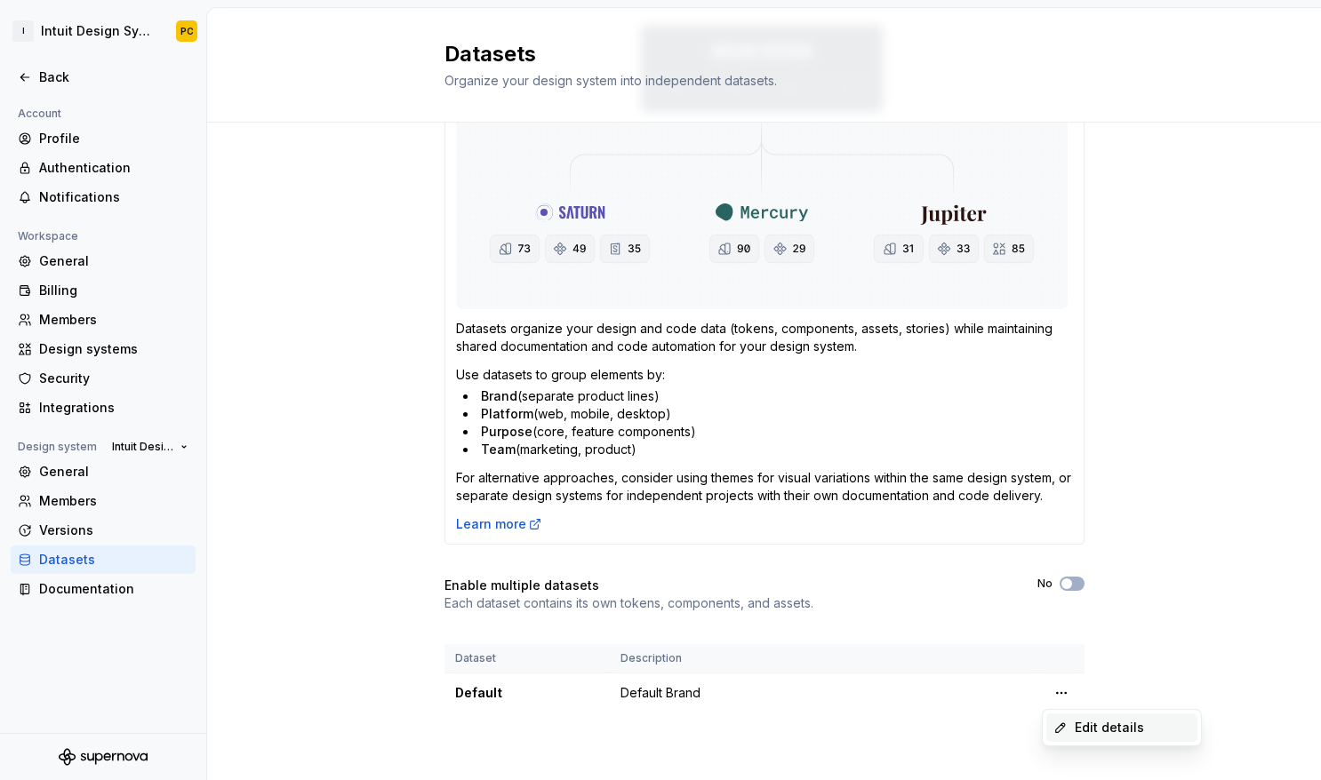
click at [1096, 729] on div "Edit details" at bounding box center [1133, 728] width 116 height 18
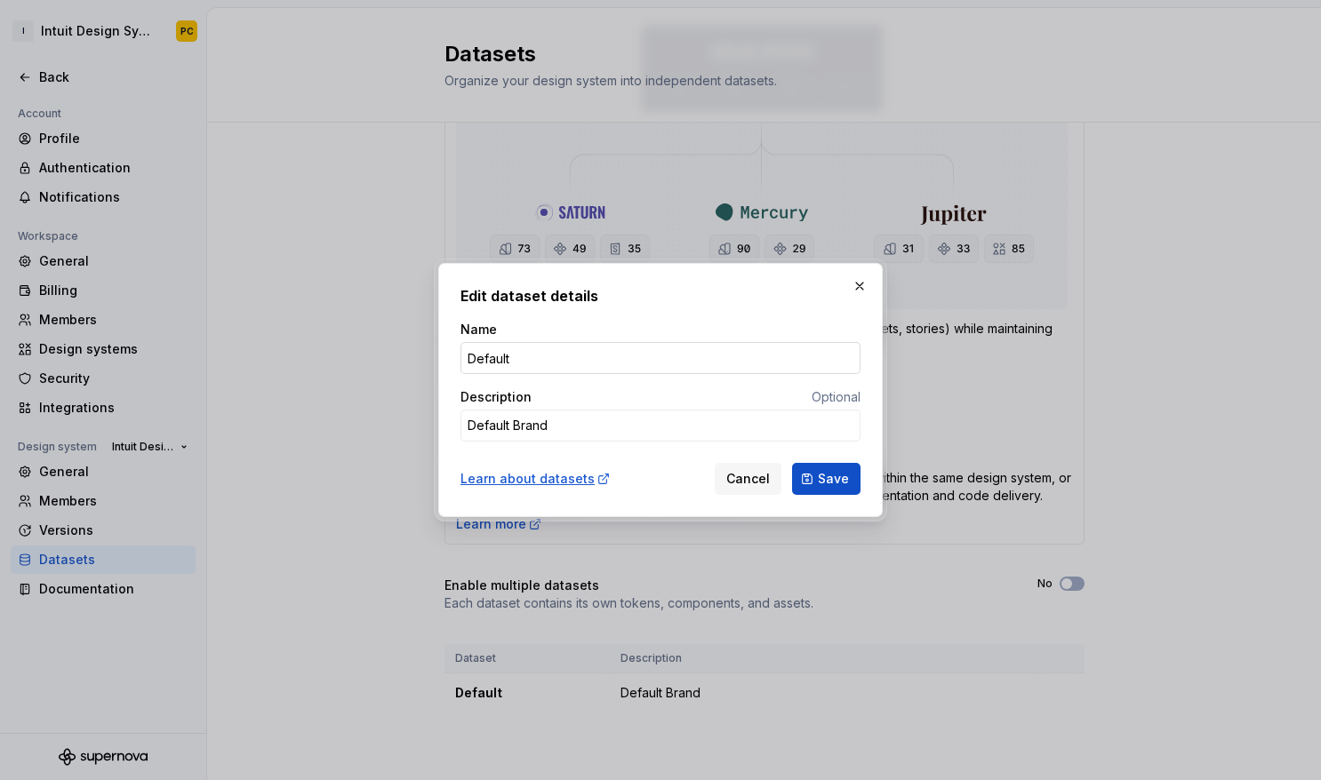
click at [549, 361] on input "Default" at bounding box center [660, 358] width 400 height 32
drag, startPoint x: 552, startPoint y: 361, endPoint x: 421, endPoint y: 360, distance: 130.7
click at [421, 360] on div "Edit dataset details Name Default Description Optional Default Brand Learn abou…" at bounding box center [660, 390] width 1321 height 780
type textarea "*"
type input "Intuit"
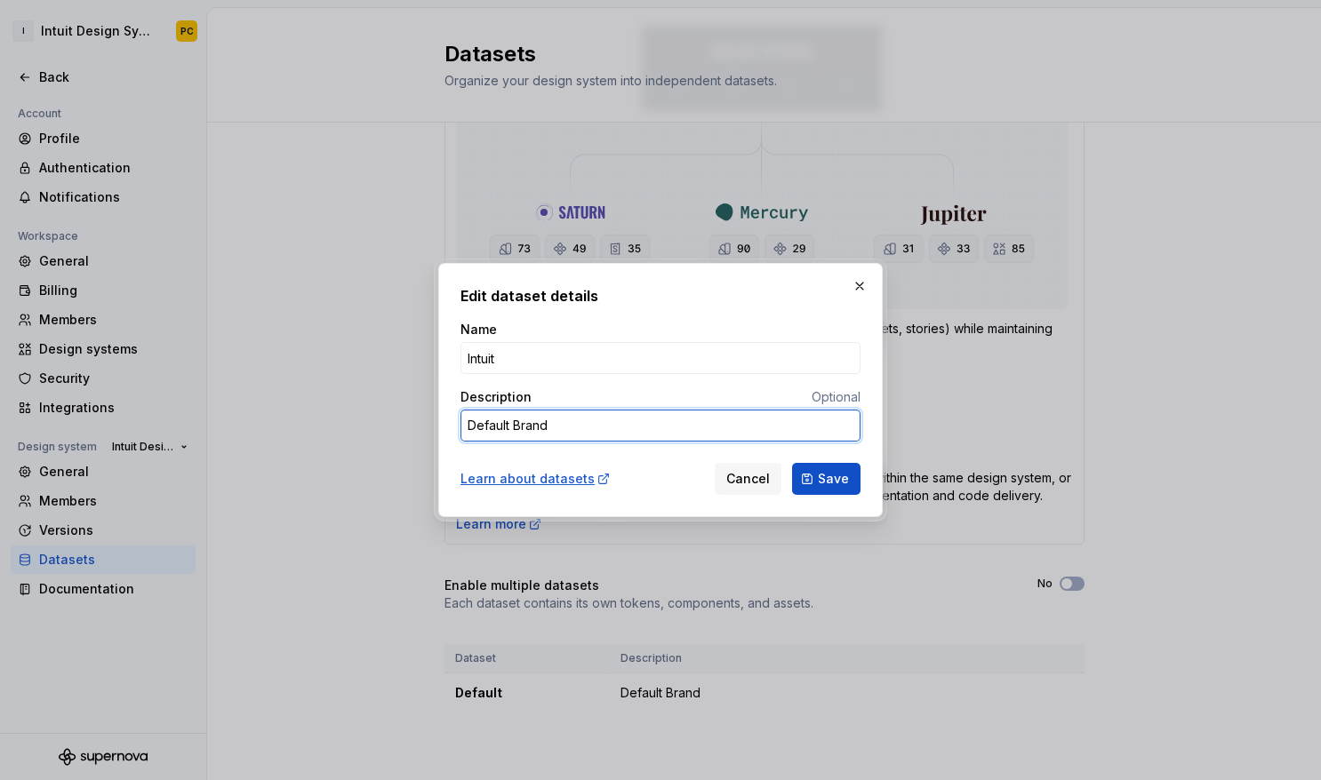
click at [564, 425] on textarea "Default Brand" at bounding box center [660, 426] width 400 height 32
click at [626, 428] on textarea "Default Brand" at bounding box center [660, 426] width 400 height 32
click at [828, 479] on span "Save" at bounding box center [833, 479] width 31 height 18
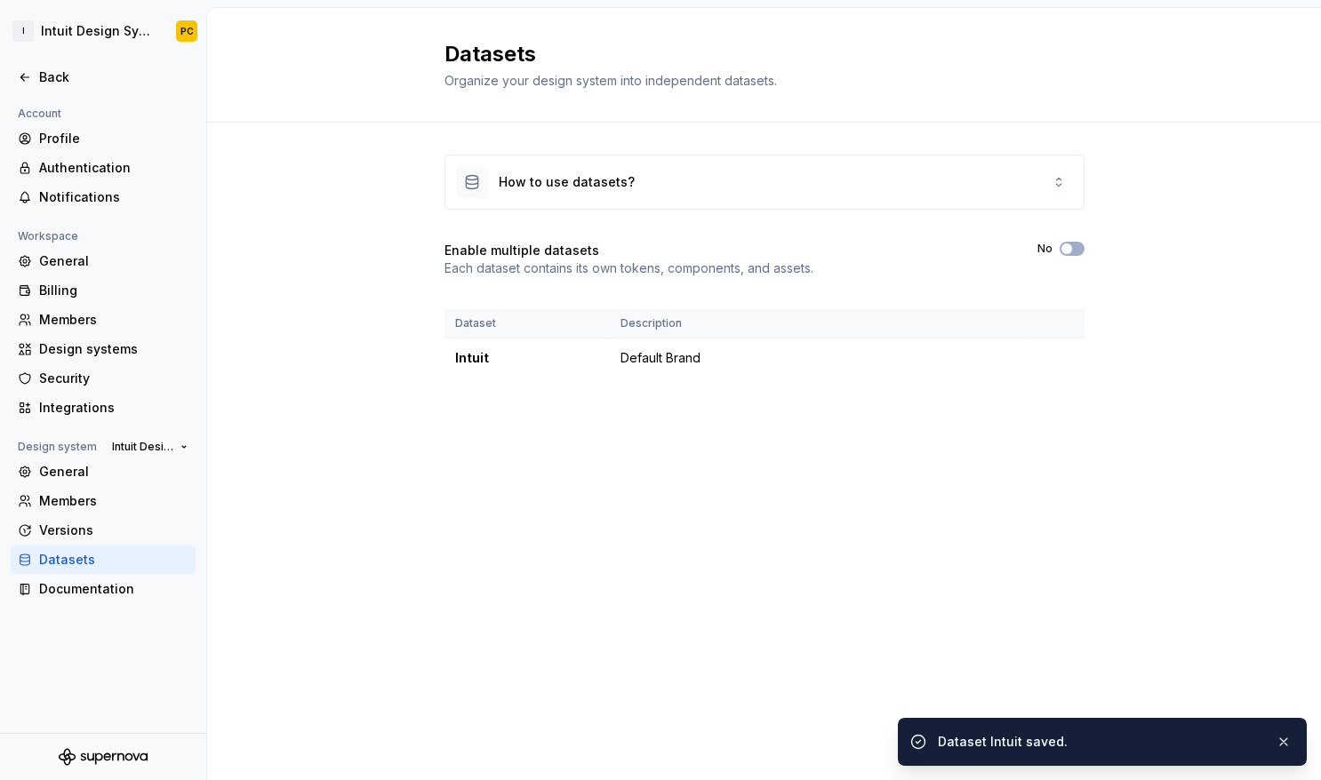
click at [939, 617] on div "Datasets Organize your design system into independent datasets. How to use data…" at bounding box center [764, 394] width 1114 height 772
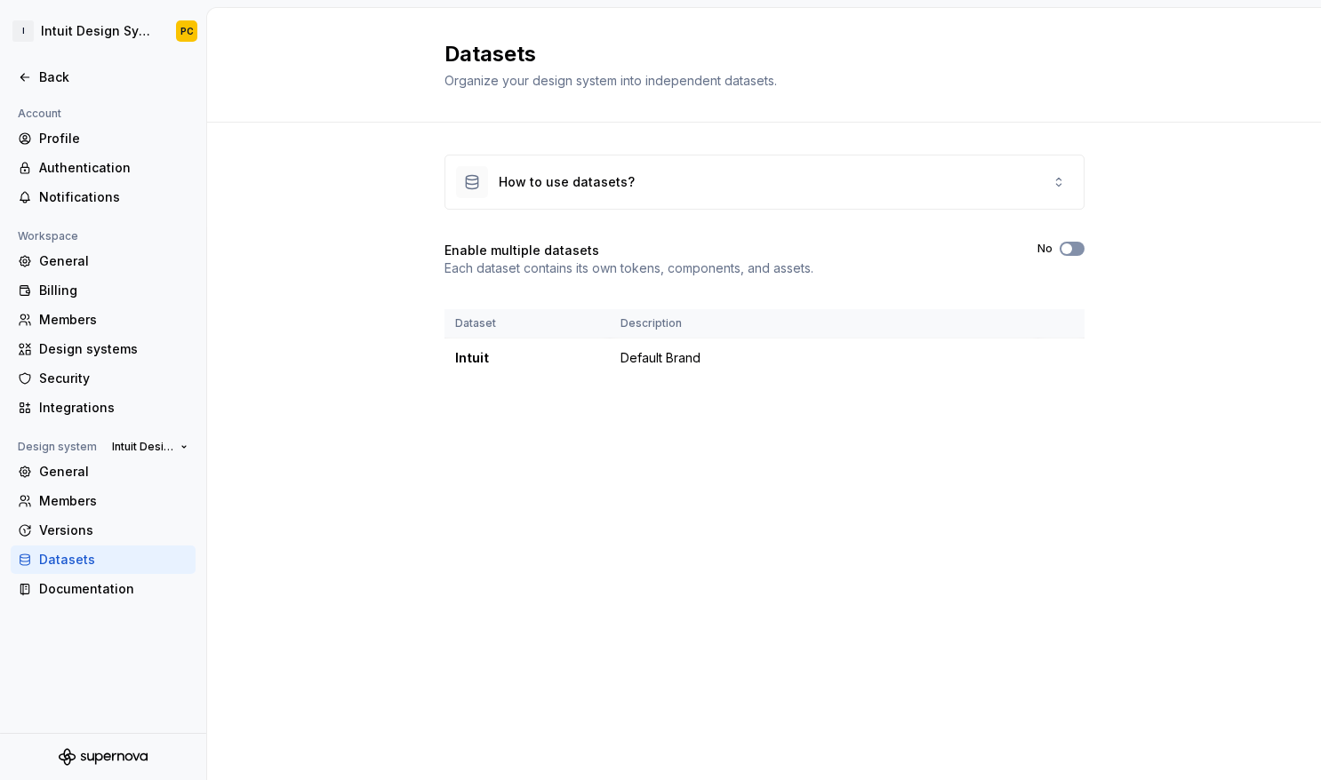
click at [1075, 252] on button "No" at bounding box center [1071, 249] width 25 height 14
click at [1067, 246] on icon "button" at bounding box center [1066, 249] width 14 height 11
click at [1068, 246] on span "button" at bounding box center [1066, 249] width 11 height 11
click at [1039, 63] on span "New dataset" at bounding box center [1033, 65] width 80 height 18
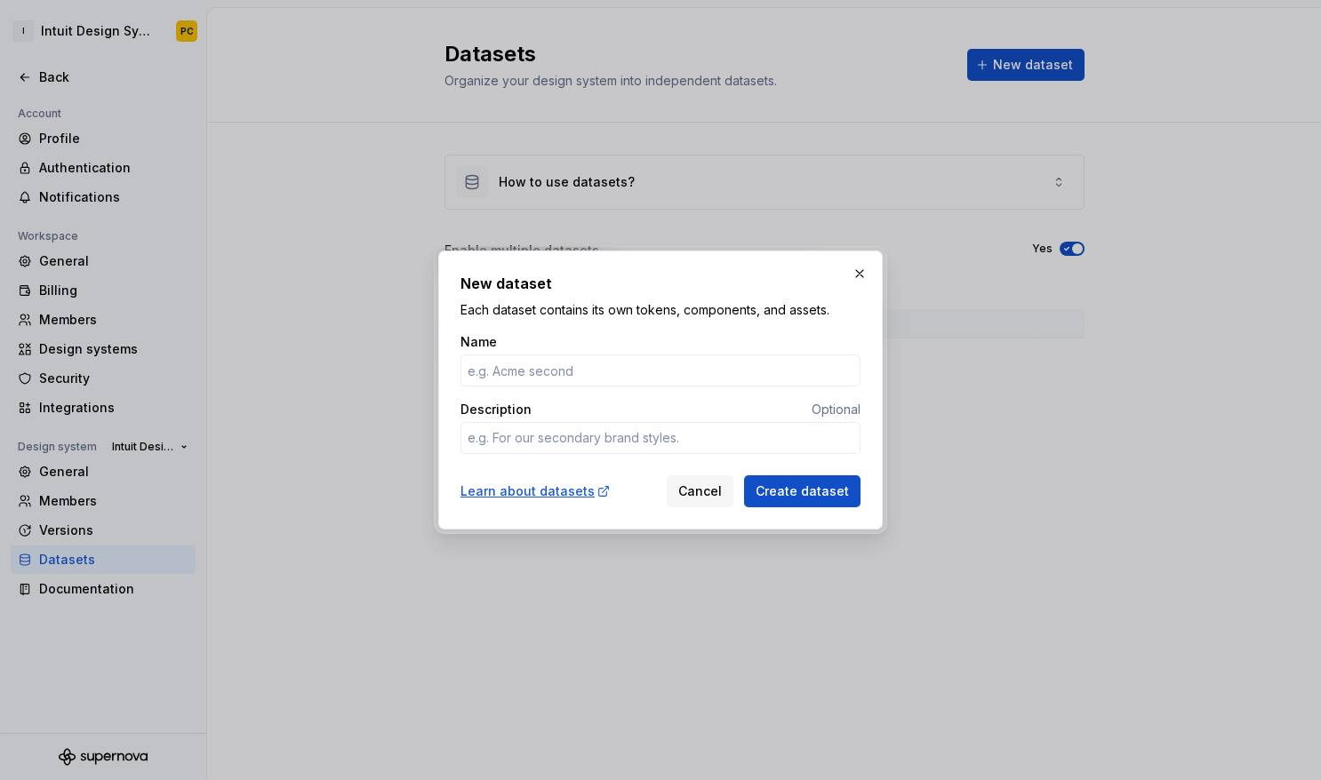
type textarea "*"
type input "QBDS"
click at [551, 444] on textarea "Description" at bounding box center [660, 438] width 400 height 32
type textarea "*"
type textarea "F"
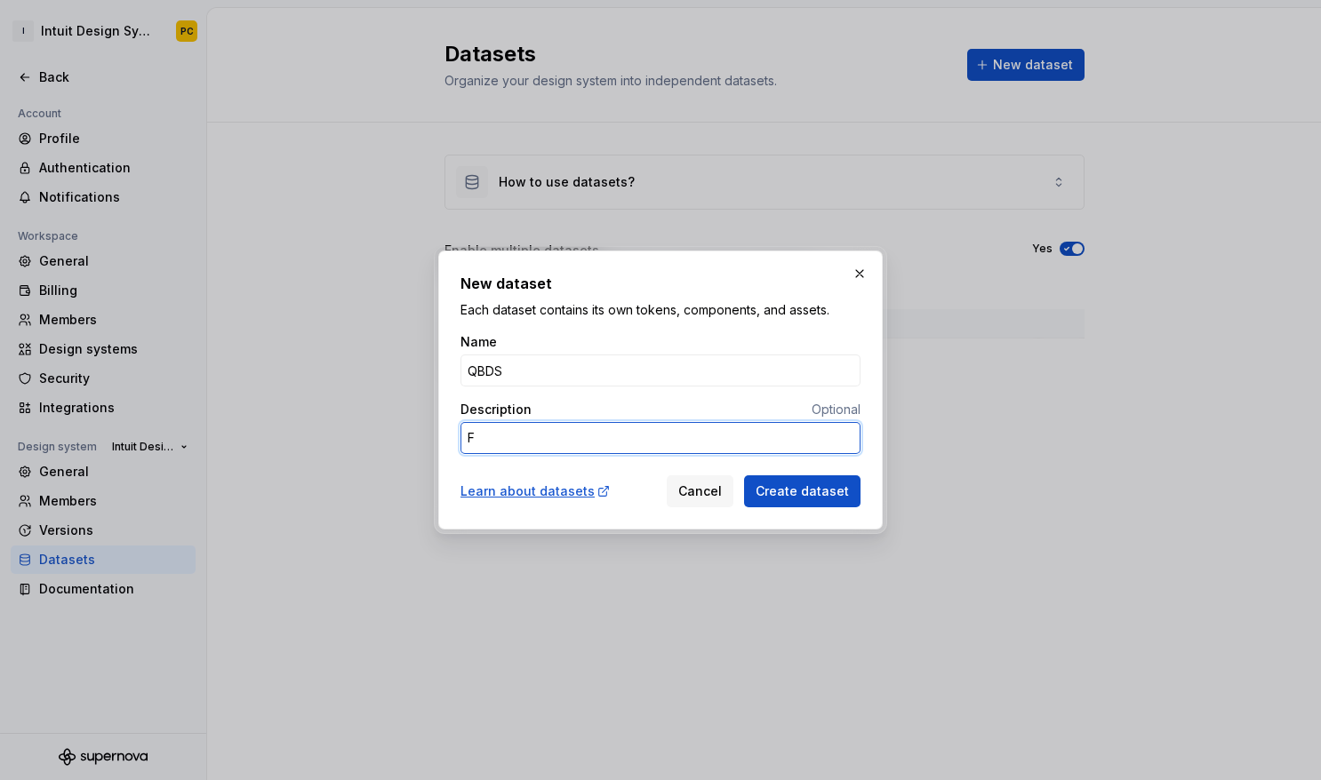
type textarea "*"
type textarea "Fo"
type textarea "*"
type textarea "For"
type textarea "*"
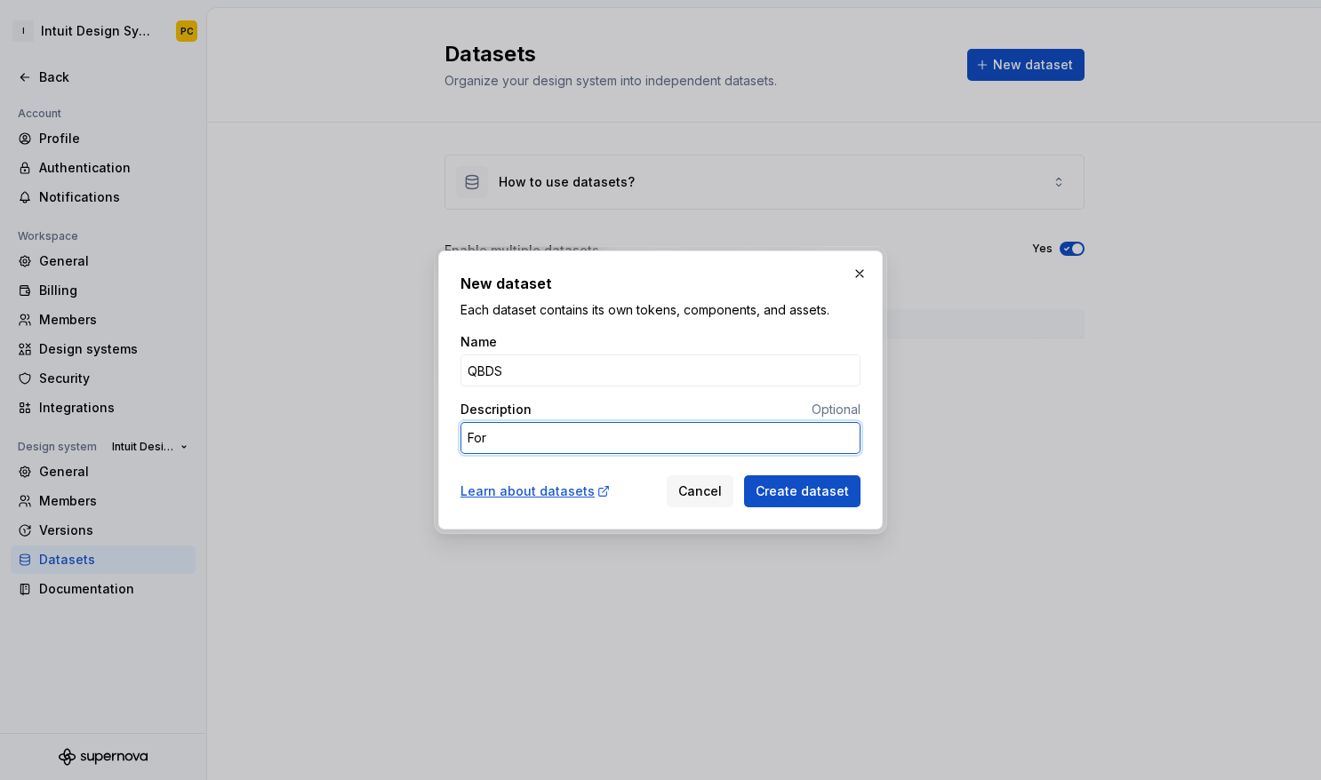
type textarea "For"
type textarea "*"
type textarea "For G"
type textarea "*"
type textarea "For GB"
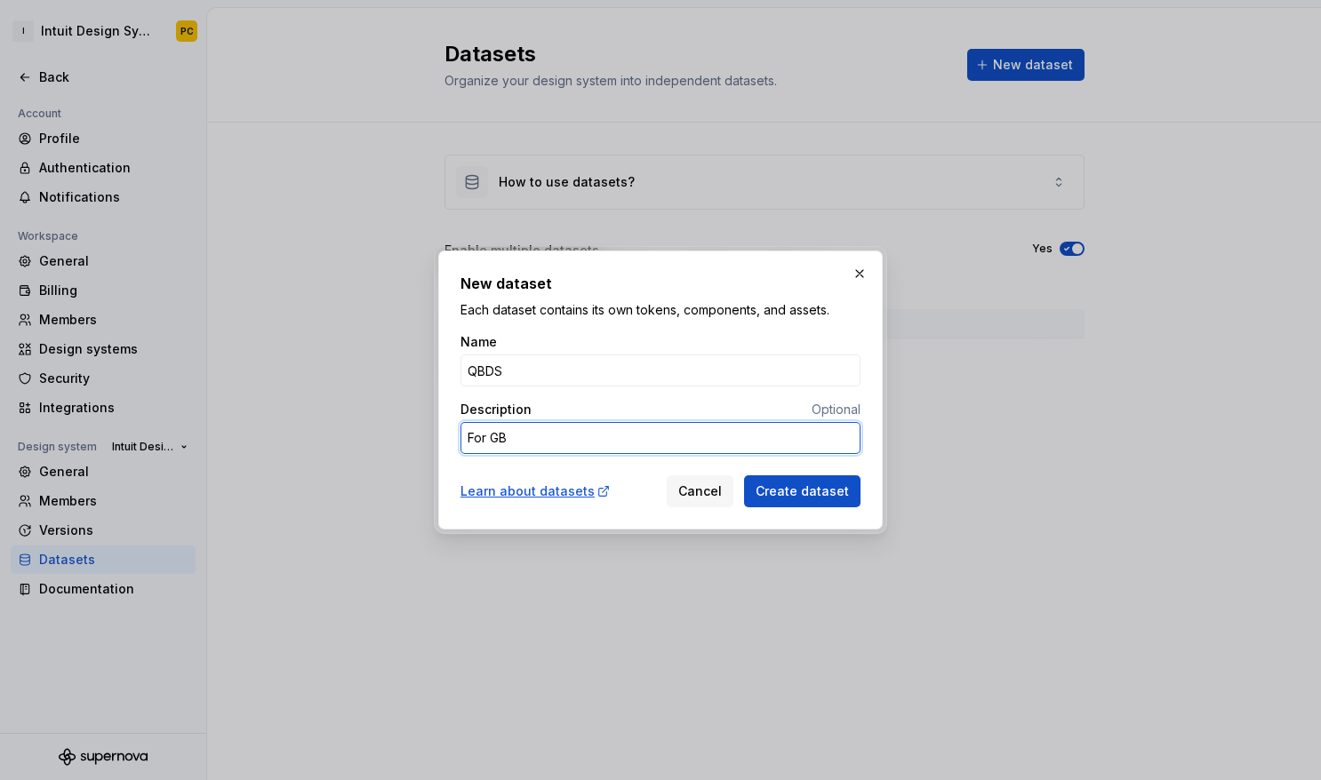
type textarea "*"
type textarea "For GBS"
type textarea "*"
type textarea "For GBSG"
type textarea "*"
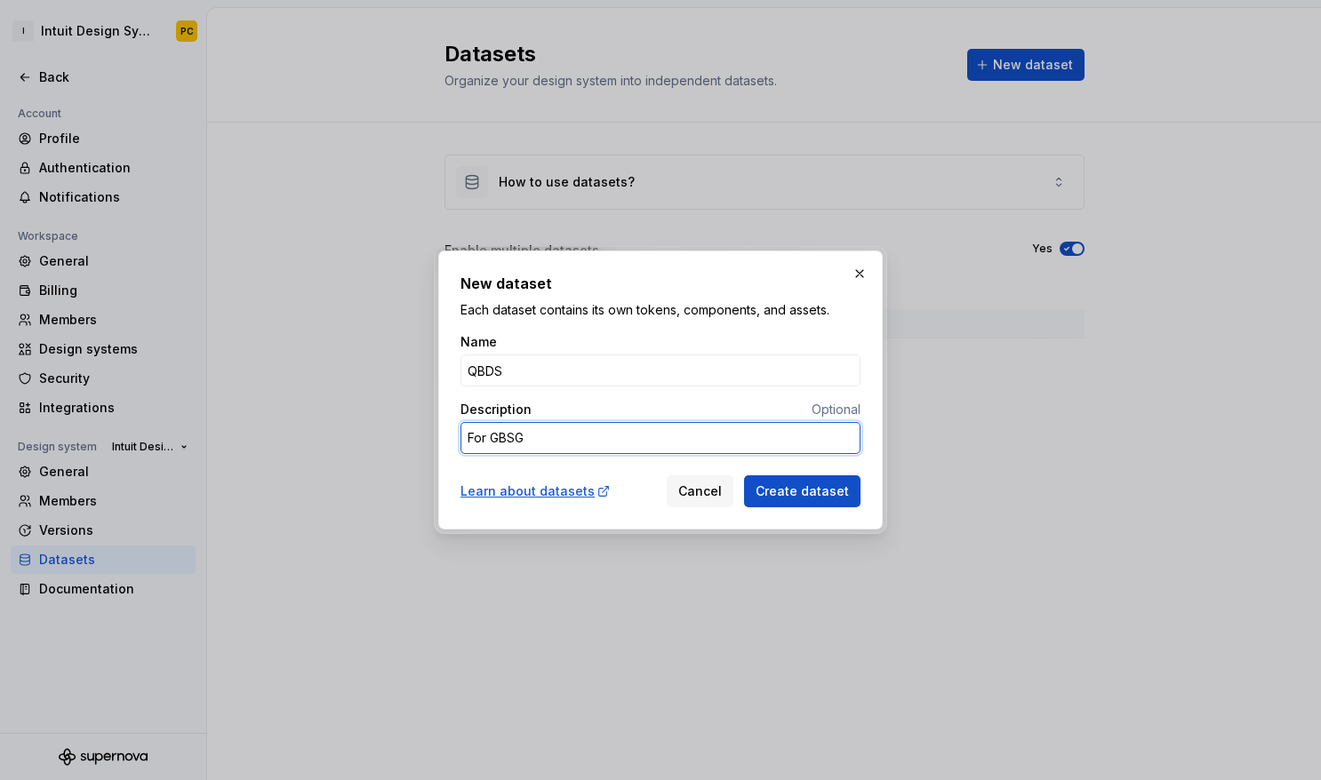
type textarea "For GBSG"
type textarea "*"
type textarea "For GBSG -"
type textarea "*"
type textarea "For GBSG -"
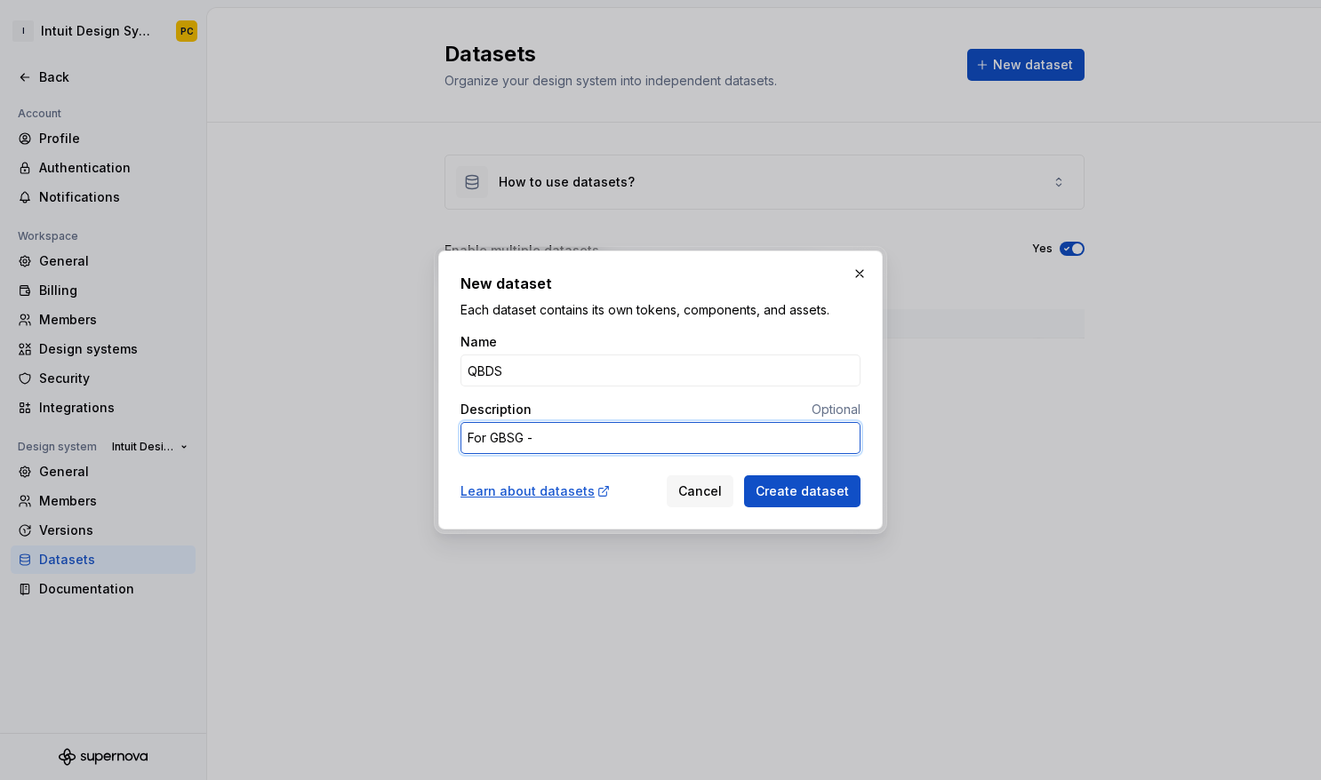
type textarea "*"
type textarea "For GBSG - Q"
type textarea "*"
type textarea "For GBSG - Qu"
type textarea "*"
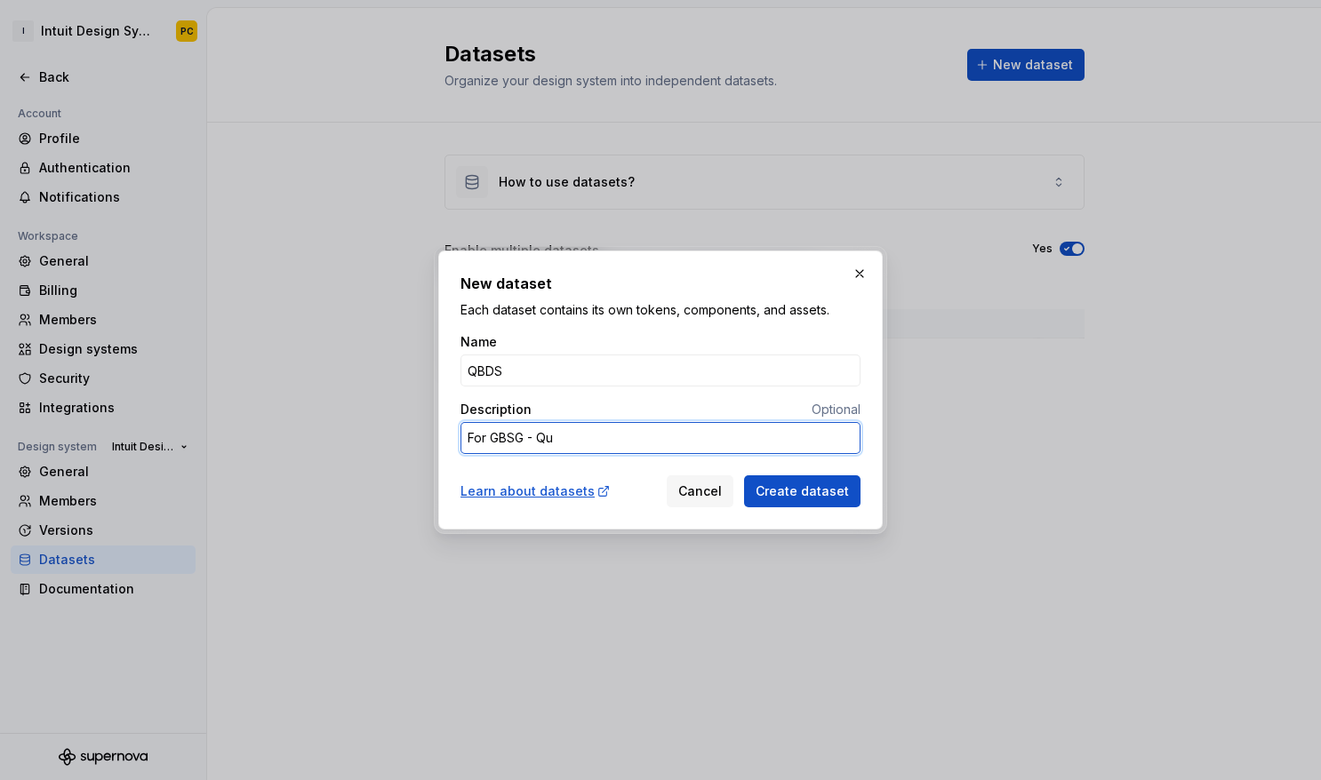
type textarea "For GBSG - Qui"
type textarea "*"
type textarea "For GBSG - Quic"
type textarea "*"
type textarea "For GBSG - Quick"
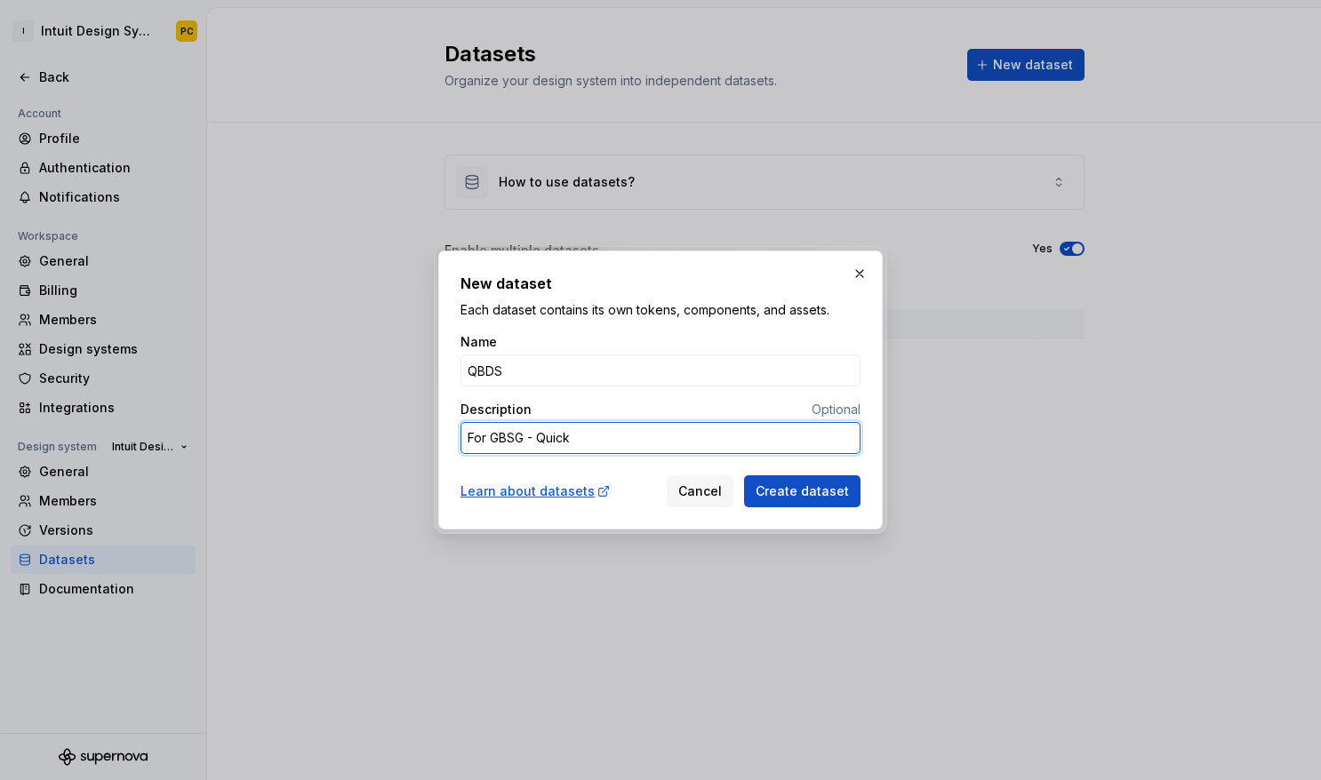
type textarea "*"
type textarea "For GBSG - QuickB"
type textarea "*"
type textarea "For GBSG - QuickBo"
type textarea "*"
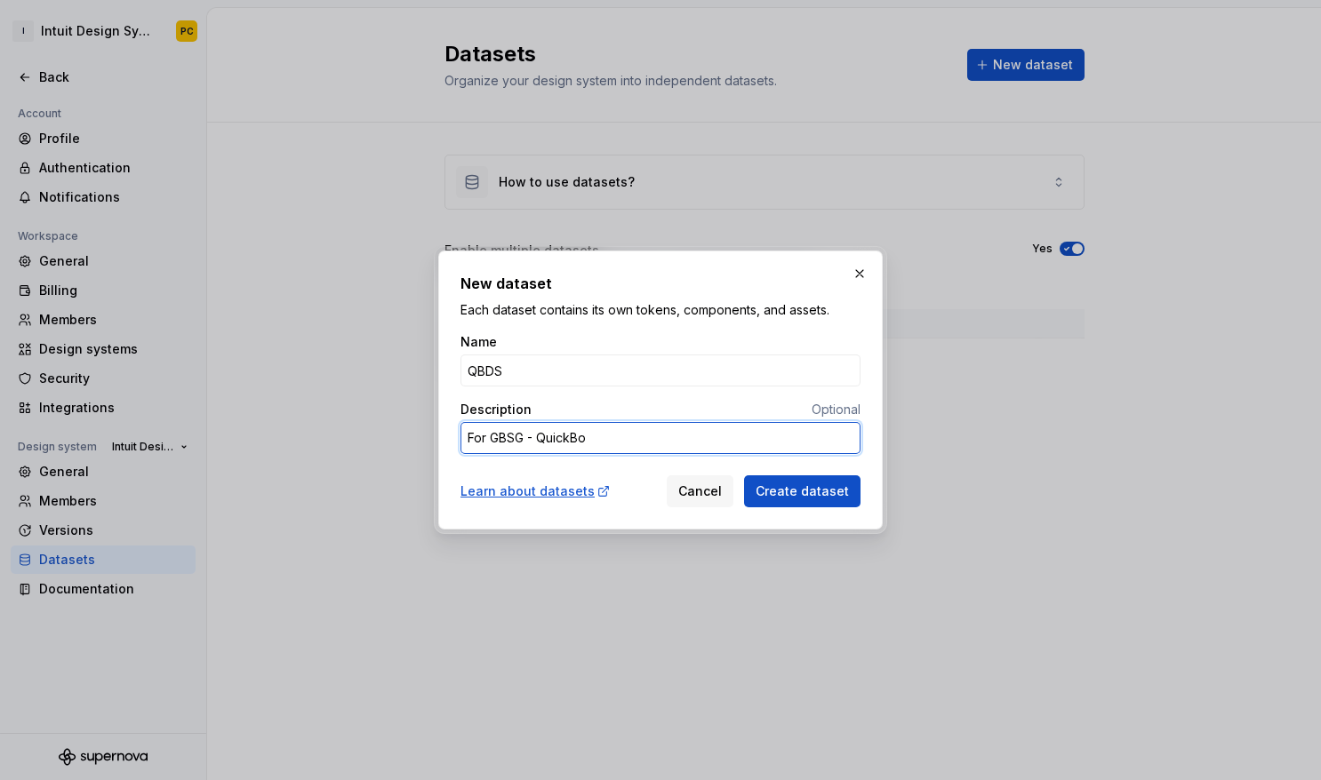
type textarea "For GBSG - QuickBoo"
type textarea "*"
type textarea "For GBSG - QuickBook"
type textarea "*"
type textarea "For GBSG - QuickBooks"
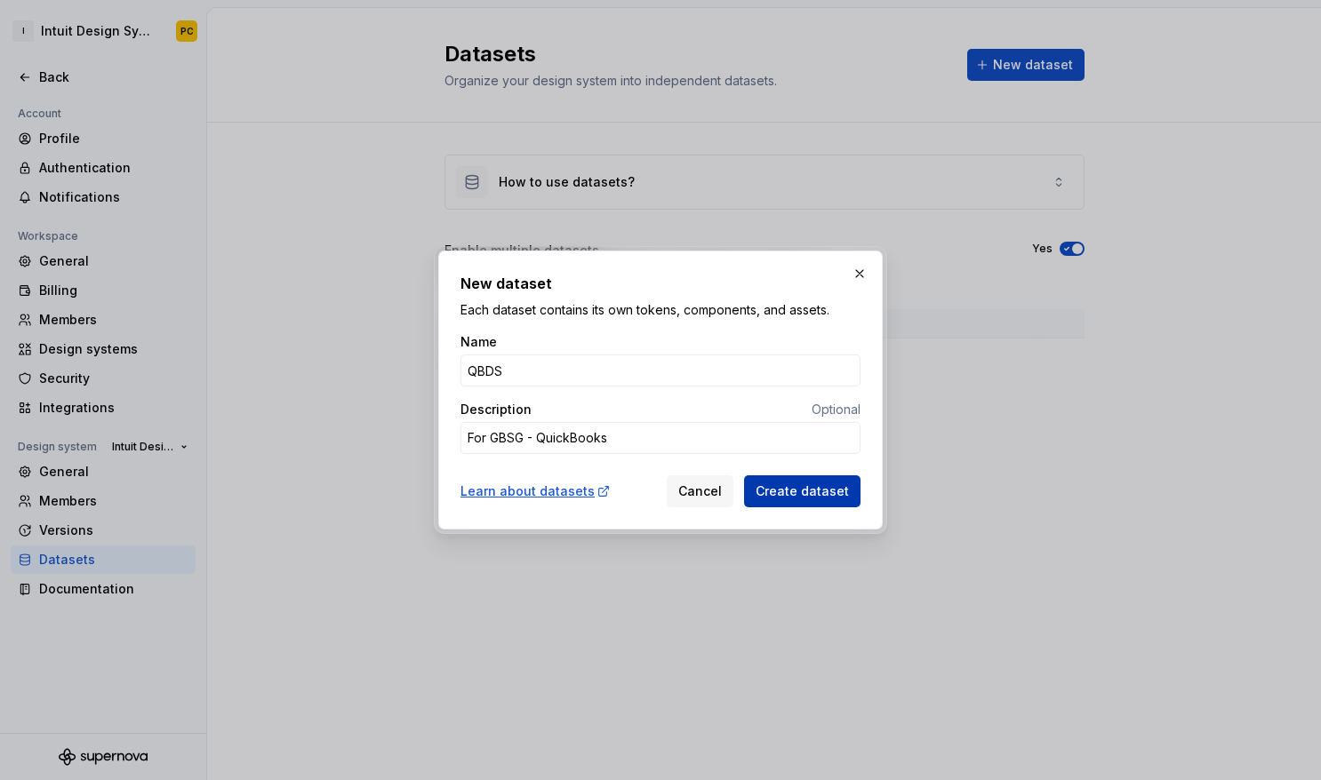
click at [789, 486] on span "Create dataset" at bounding box center [802, 492] width 93 height 18
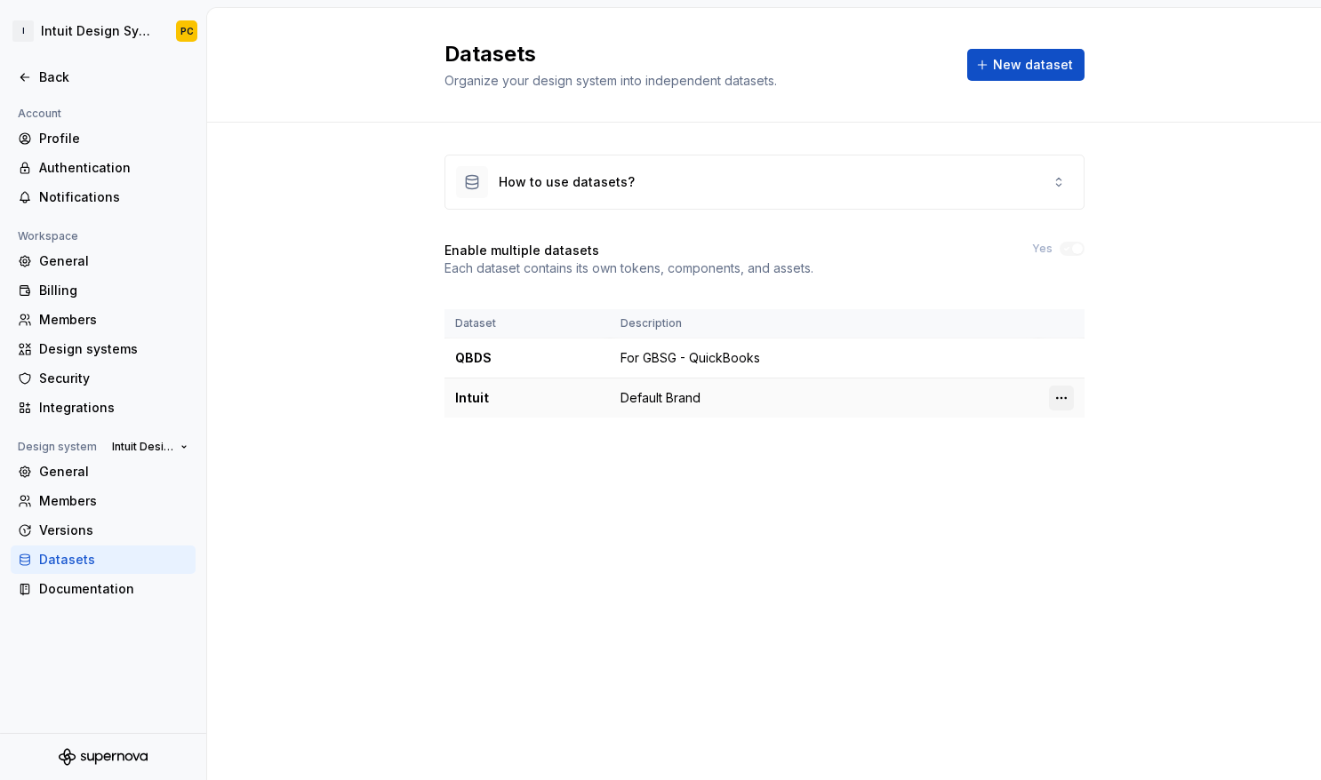
click at [1057, 400] on html "I Intuit Design System PC Back Account Profile Authentication Notifications Wor…" at bounding box center [660, 390] width 1321 height 780
click at [1110, 433] on div "Edit details" at bounding box center [1140, 433] width 116 height 18
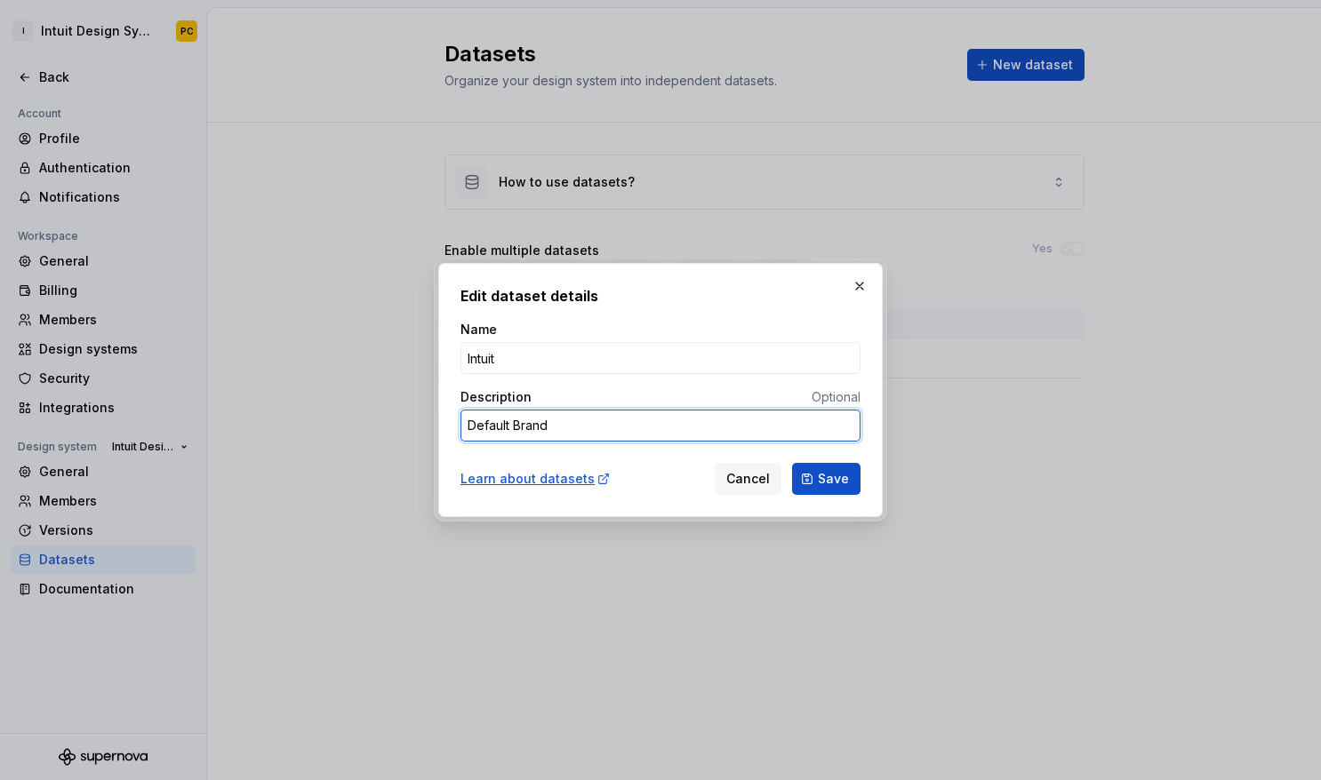
click at [515, 428] on textarea "Default Brand" at bounding box center [660, 426] width 400 height 32
click at [514, 428] on textarea "Default Brand" at bounding box center [660, 426] width 400 height 32
type textarea "*"
type textarea "Default IBrand"
type textarea "*"
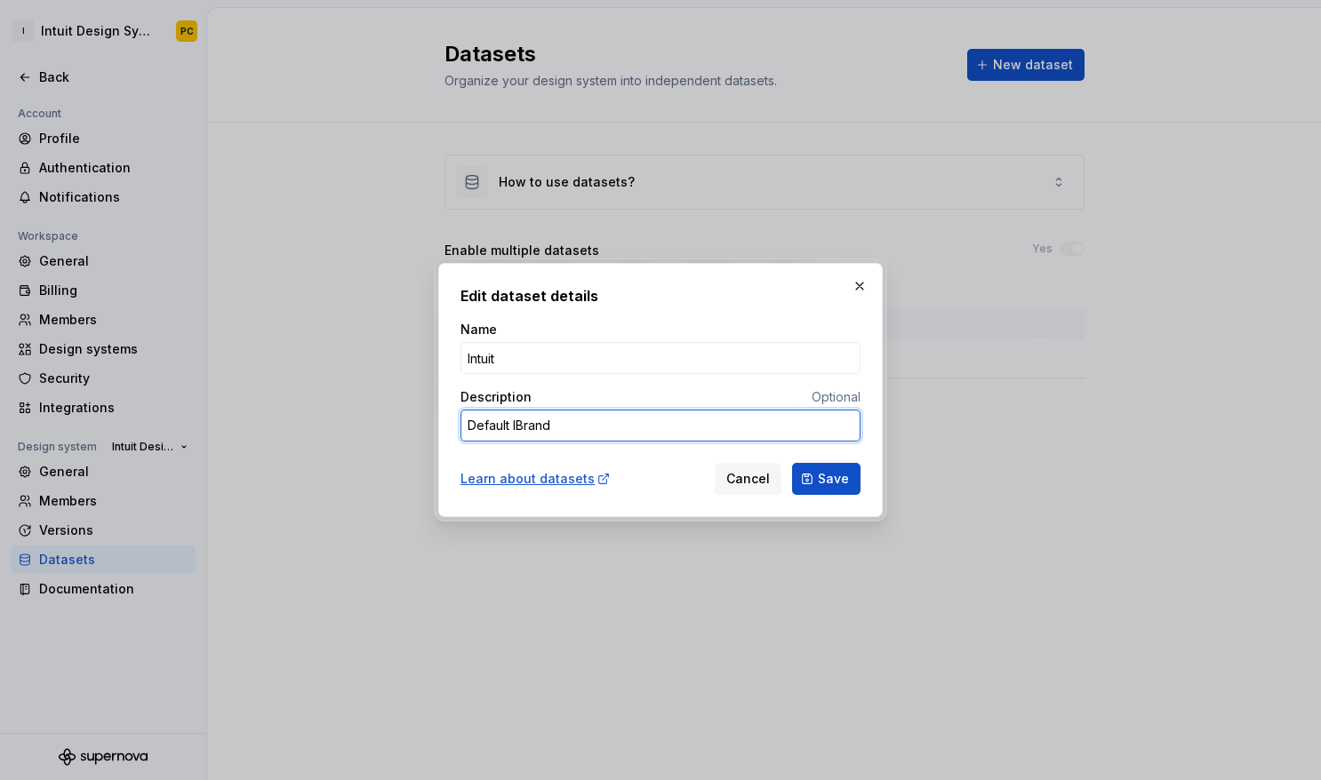
type textarea "Default InBrand"
type textarea "*"
type textarea "Default IntBrand"
type textarea "*"
type textarea "Default IntuBrand"
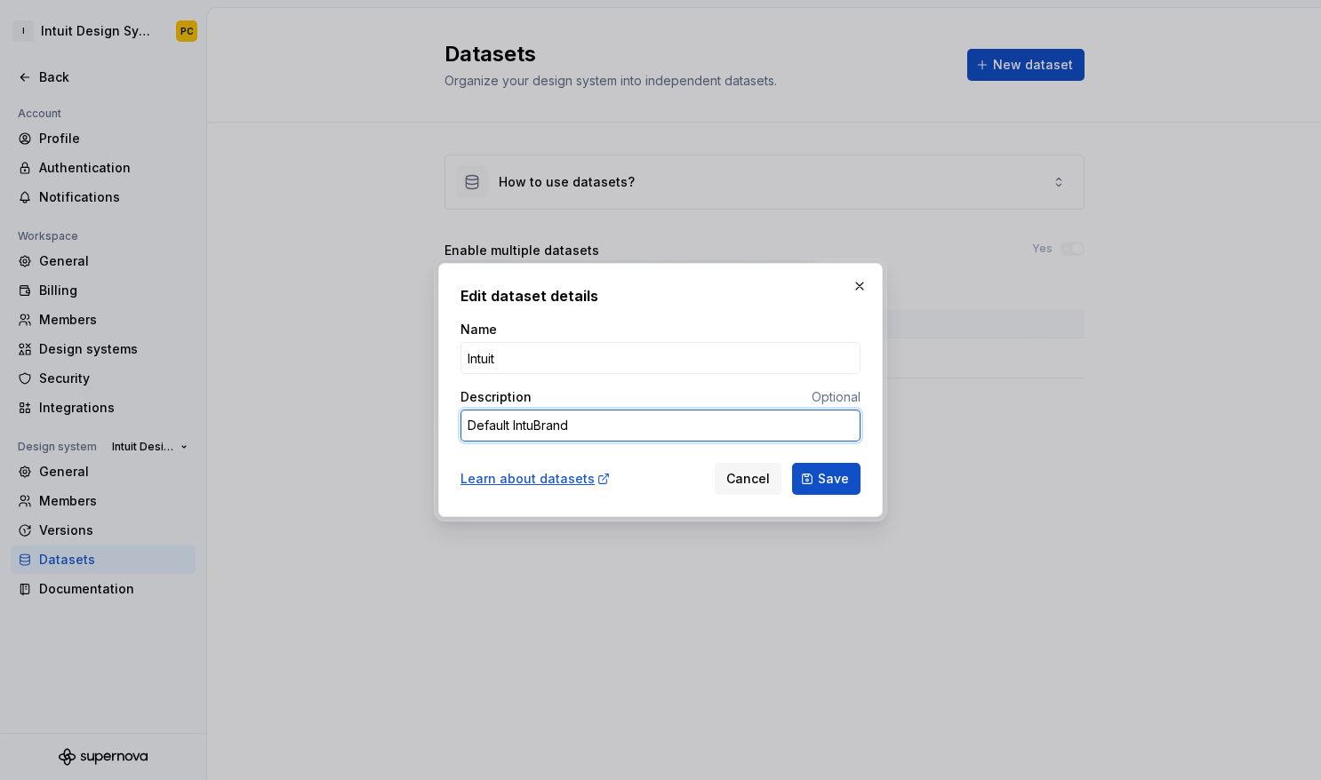
type textarea "*"
type textarea "Default IntuiBrand"
type textarea "*"
type textarea "Default IntuitBrand"
type textarea "*"
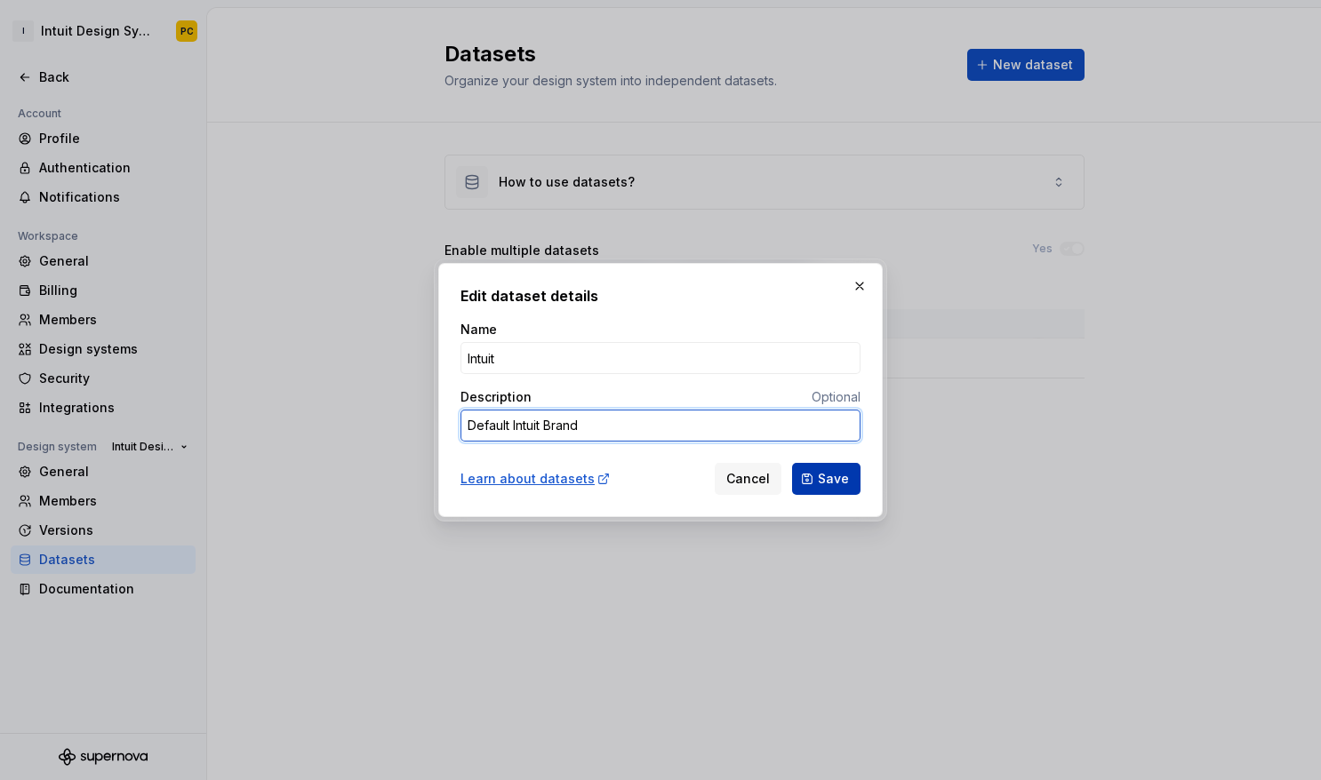
type textarea "Default Intuit Brand"
click at [845, 490] on button "Save" at bounding box center [826, 479] width 68 height 32
type textarea "*"
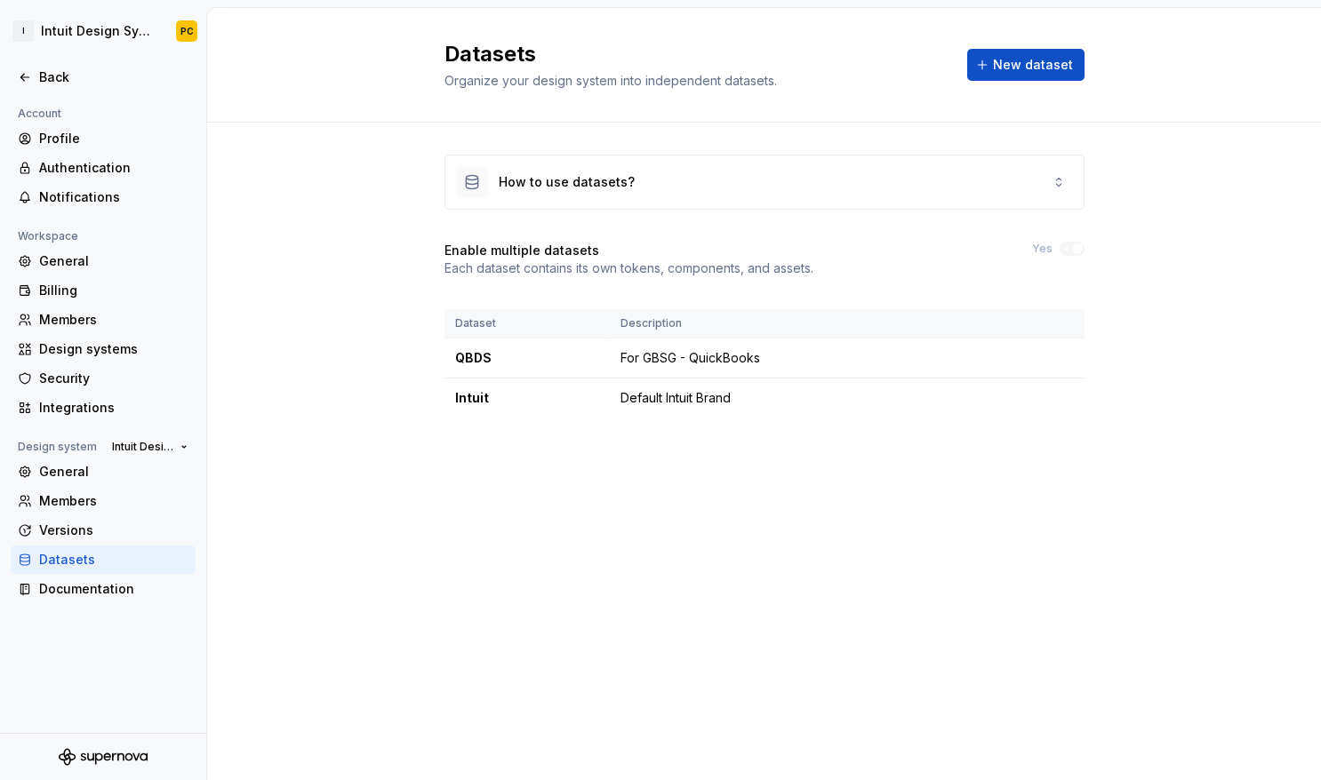
click at [1087, 536] on div "Datasets Organize your design system into independent datasets. New dataset How…" at bounding box center [764, 394] width 1114 height 772
click at [129, 589] on div "Documentation" at bounding box center [113, 589] width 149 height 18
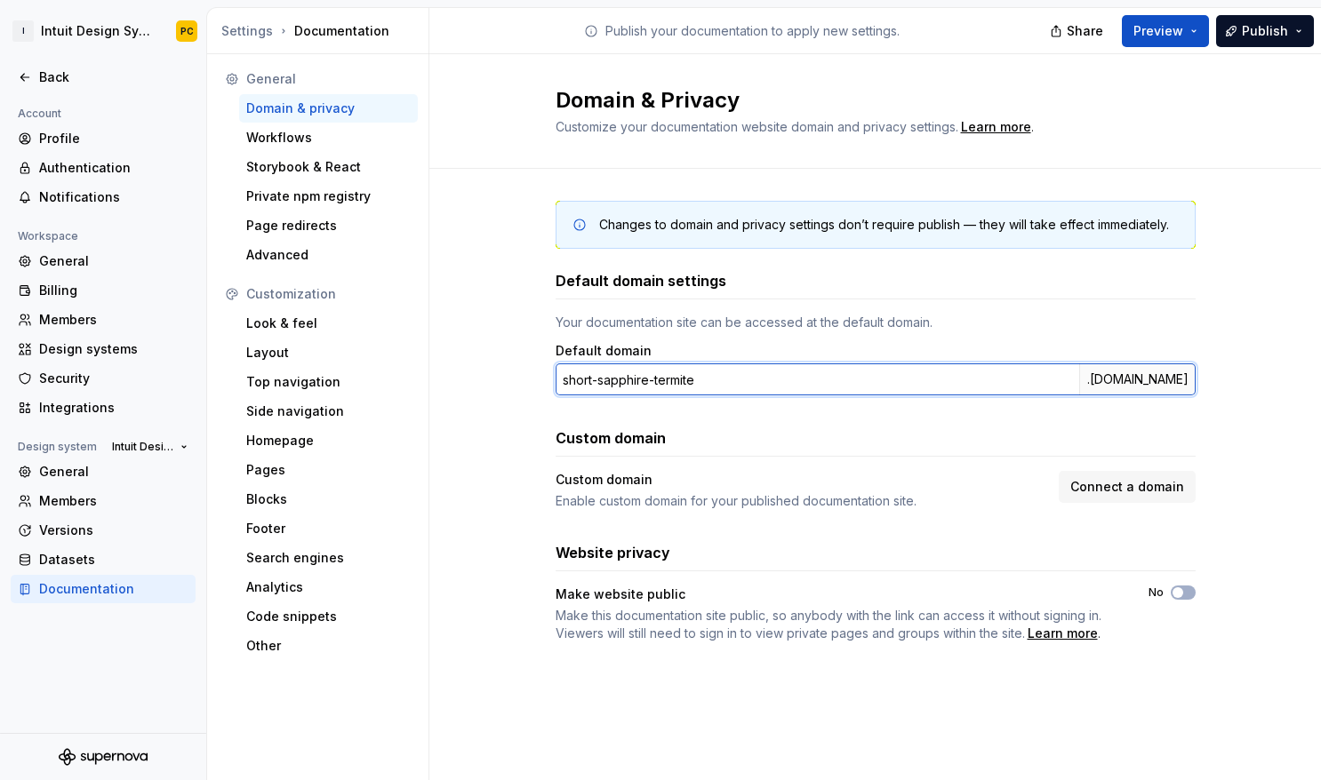
click at [1035, 388] on input "short-sapphire-termite" at bounding box center [818, 380] width 524 height 32
drag, startPoint x: 1035, startPoint y: 380, endPoint x: 437, endPoint y: 374, distance: 598.2
click at [437, 374] on div "Changes to domain and privacy settings don’t require publish — they will take e…" at bounding box center [874, 439] width 891 height 541
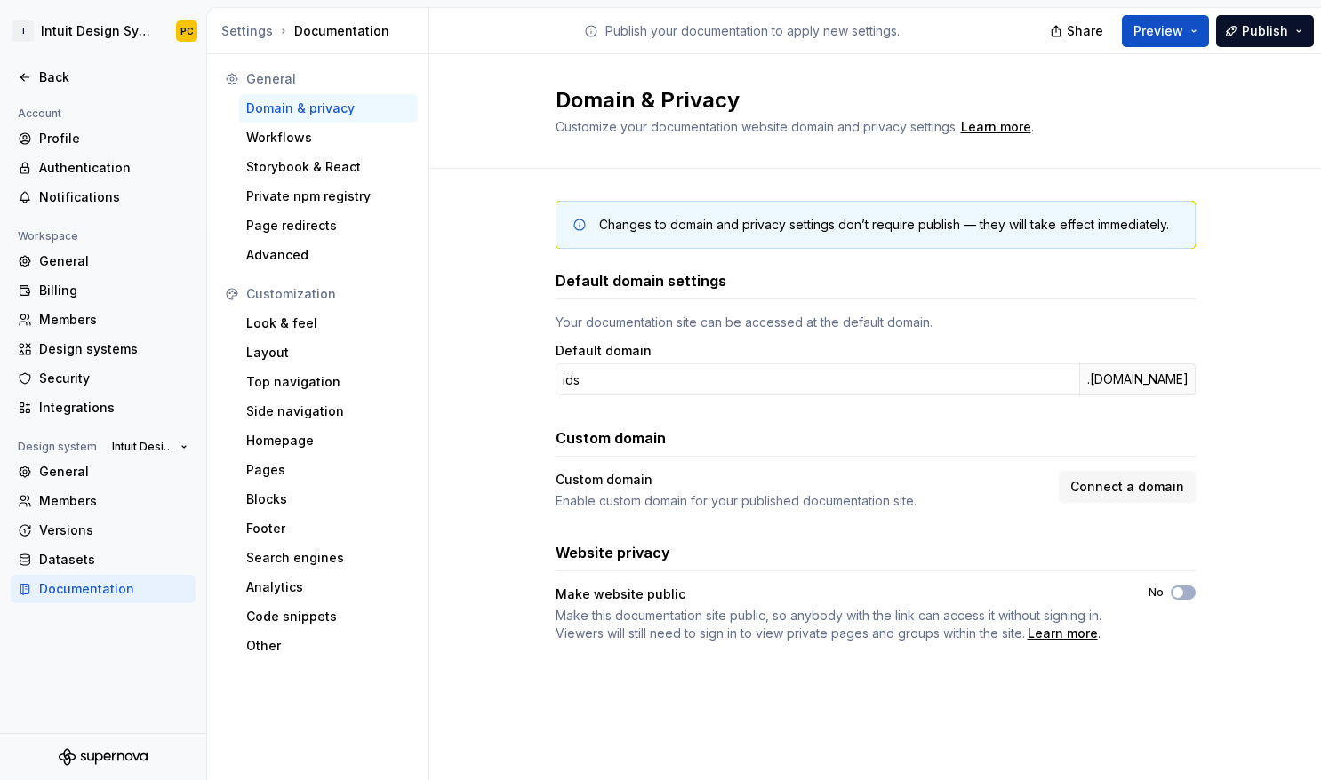
click at [476, 400] on div "Changes to domain and privacy settings don’t require publish — they will take e…" at bounding box center [874, 439] width 891 height 541
click at [607, 389] on input "ids" at bounding box center [818, 380] width 524 height 32
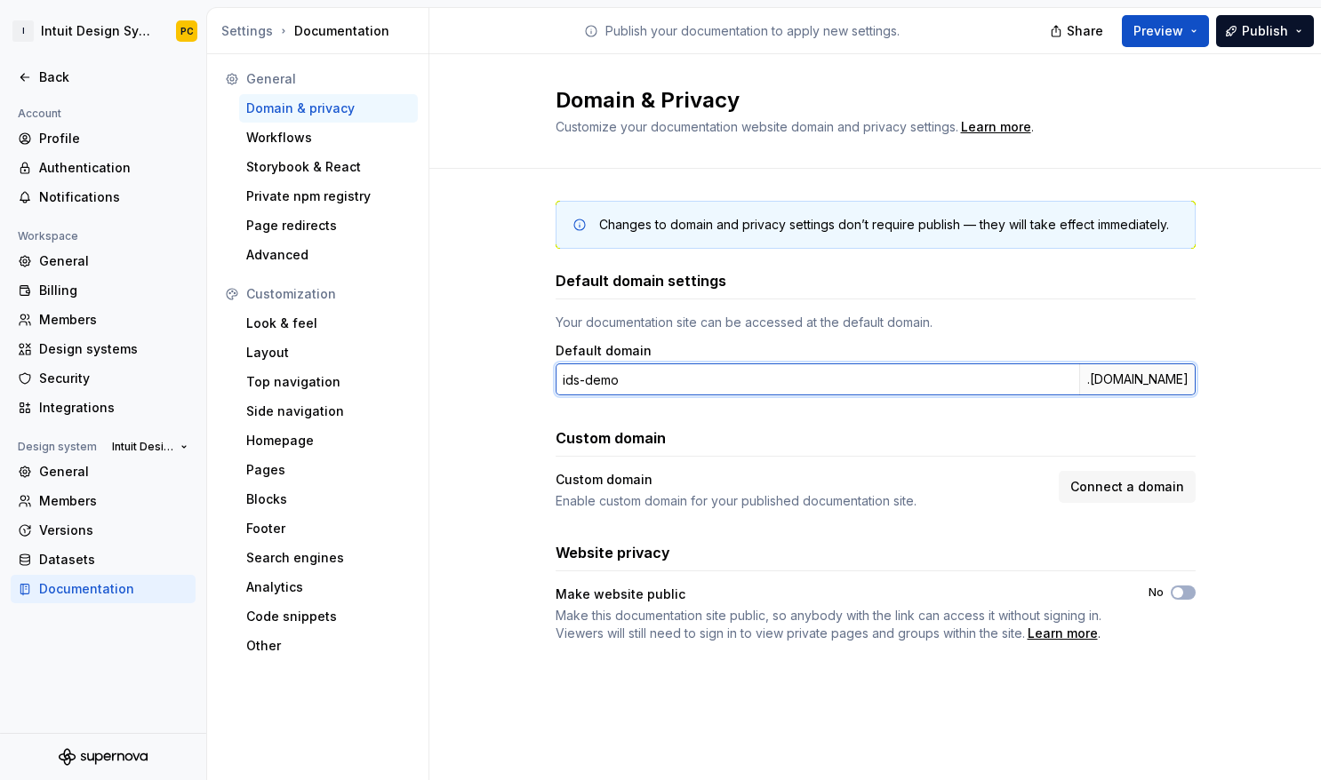
type input "ids-demo"
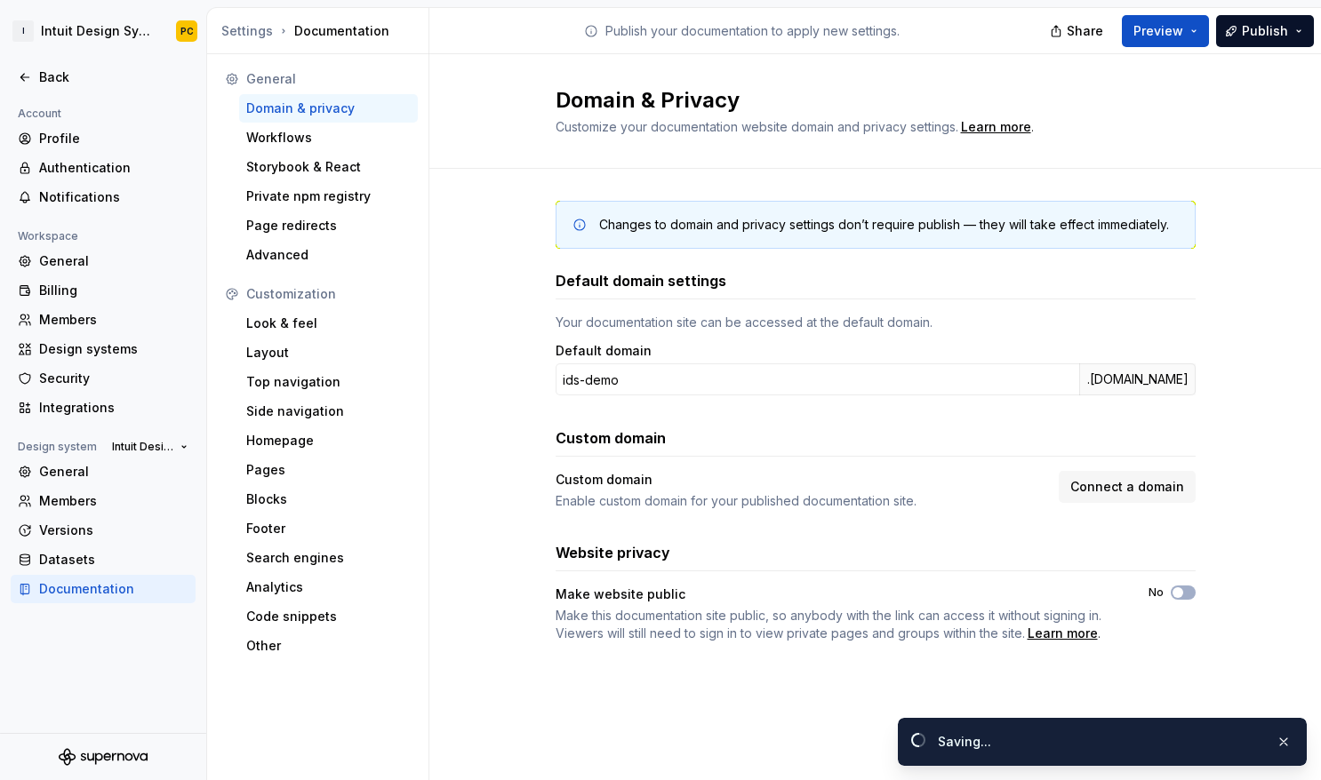
click at [454, 402] on div "Changes to domain and privacy settings don’t require publish — they will take e…" at bounding box center [874, 439] width 891 height 541
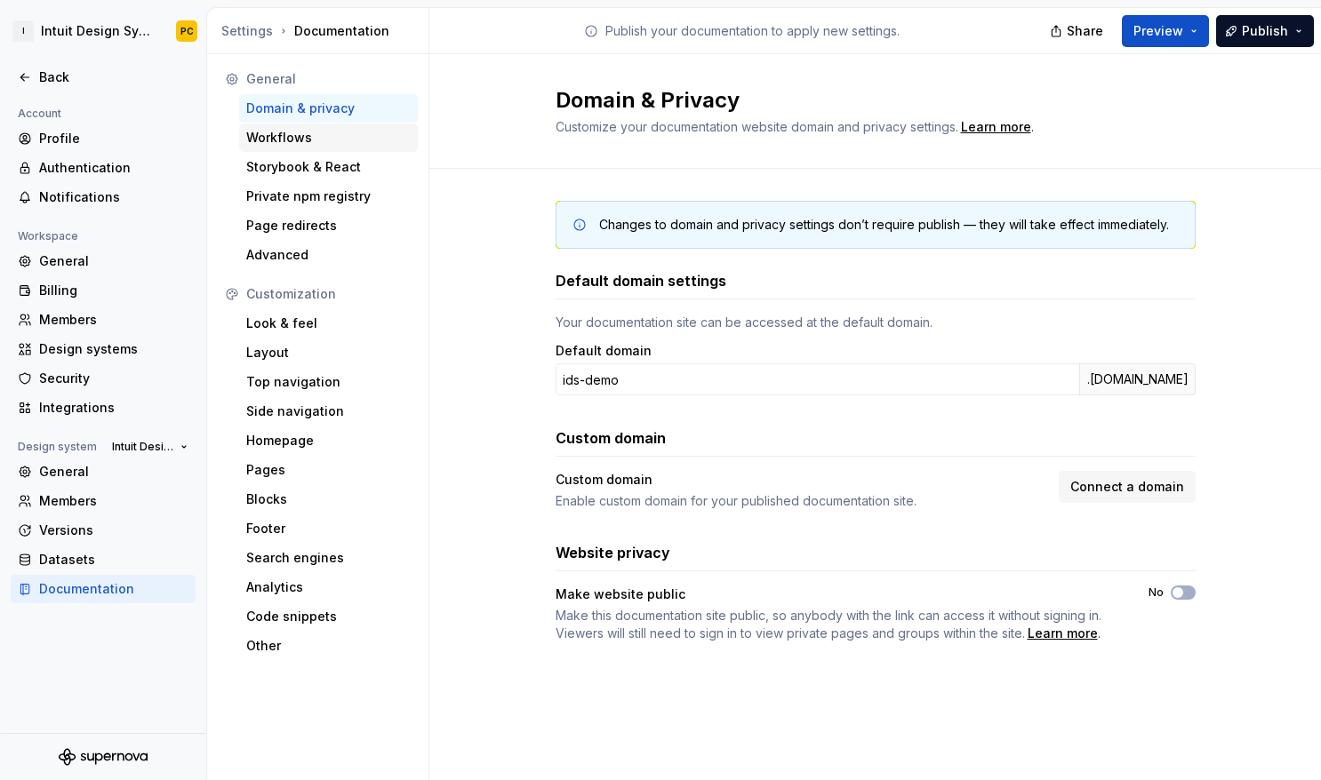
click at [314, 136] on div "Workflows" at bounding box center [328, 138] width 164 height 18
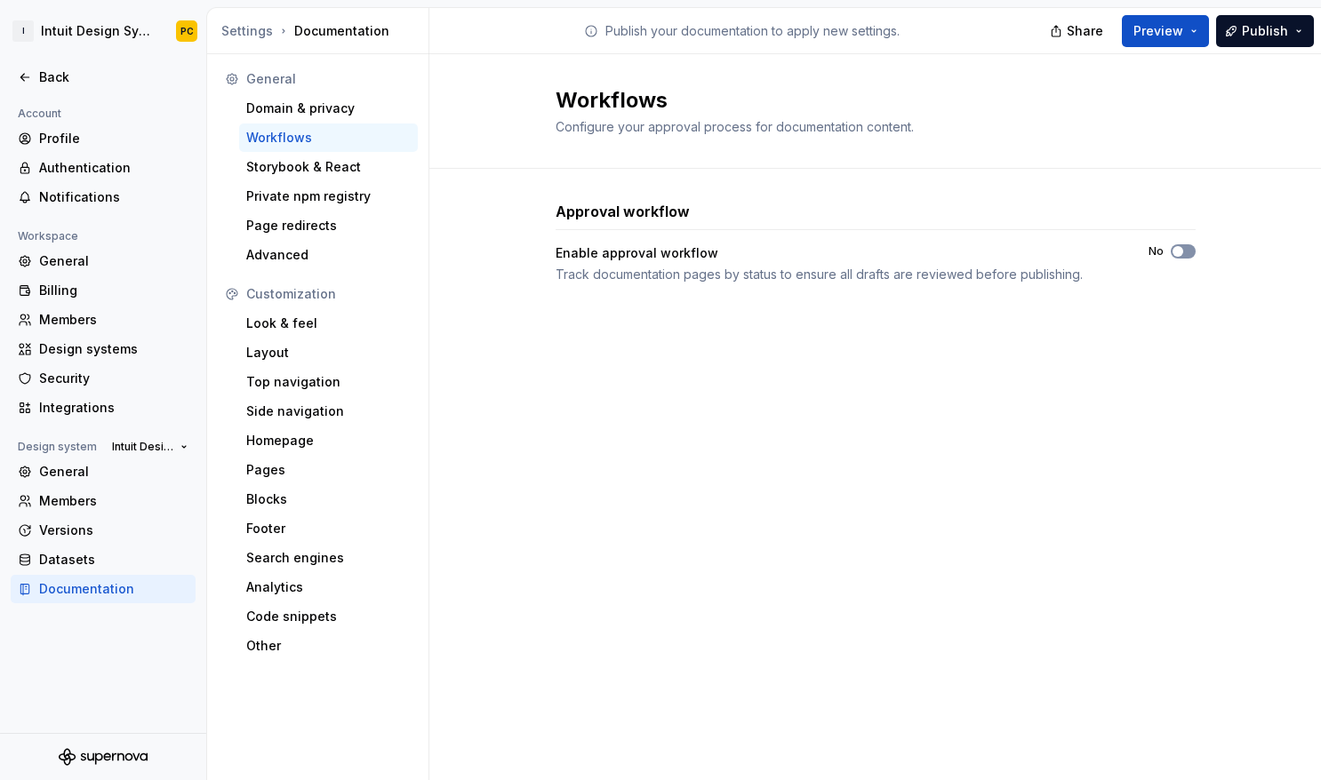
click at [1166, 252] on span "button" at bounding box center [1177, 251] width 11 height 11
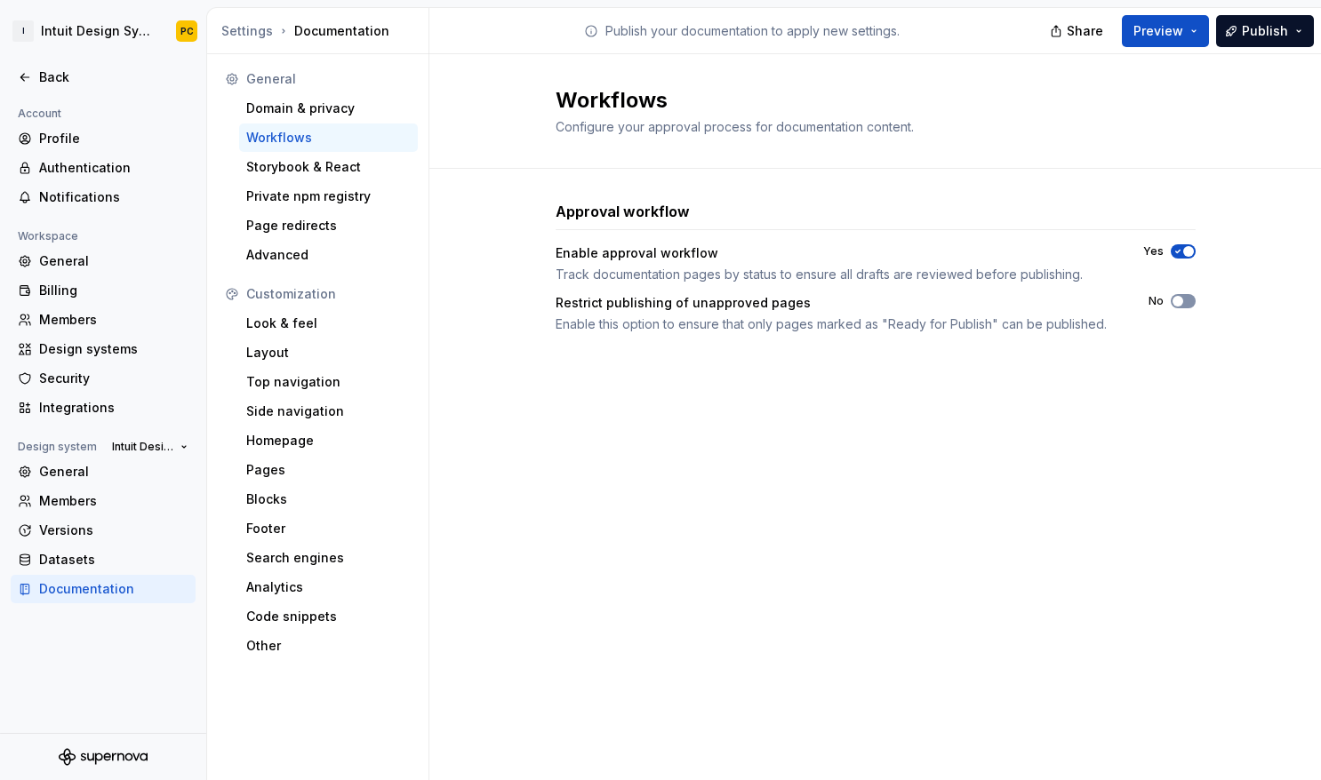
click at [1166, 301] on span "button" at bounding box center [1177, 301] width 11 height 11
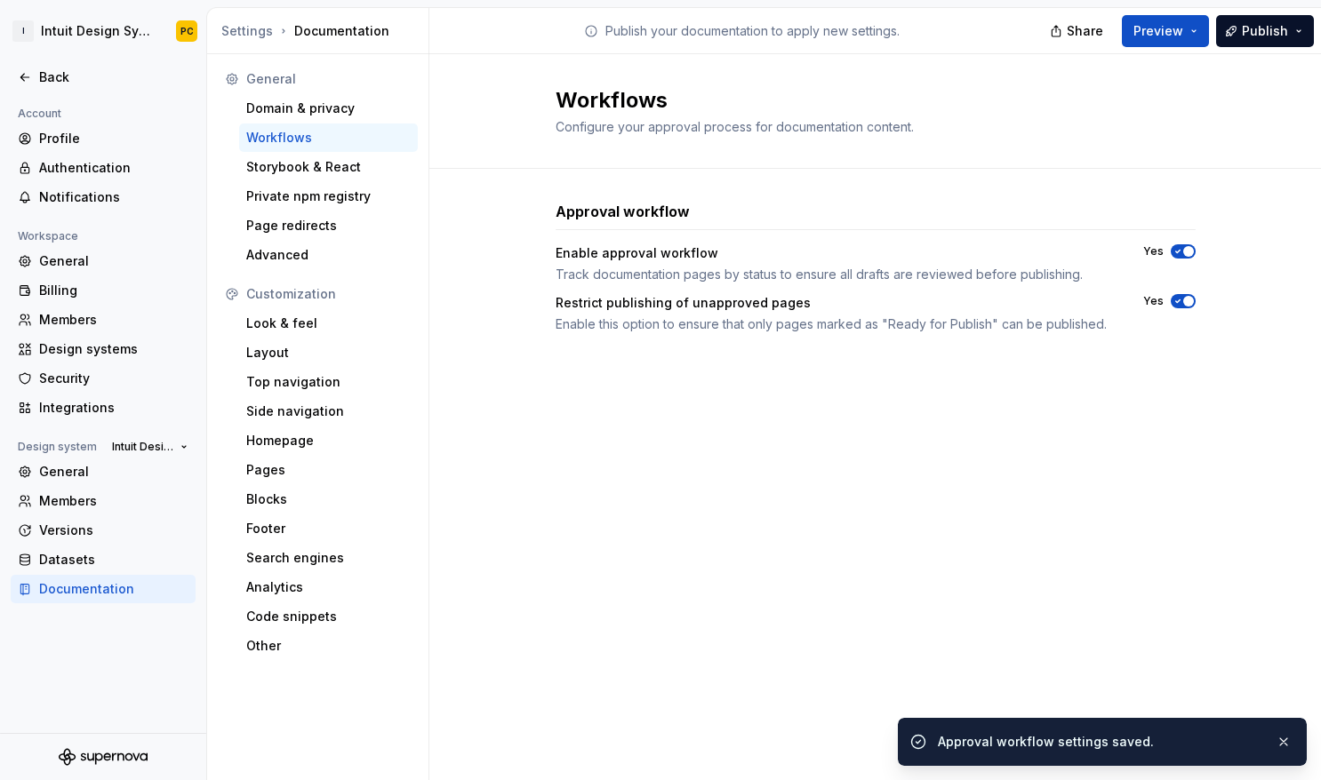
type button "on"
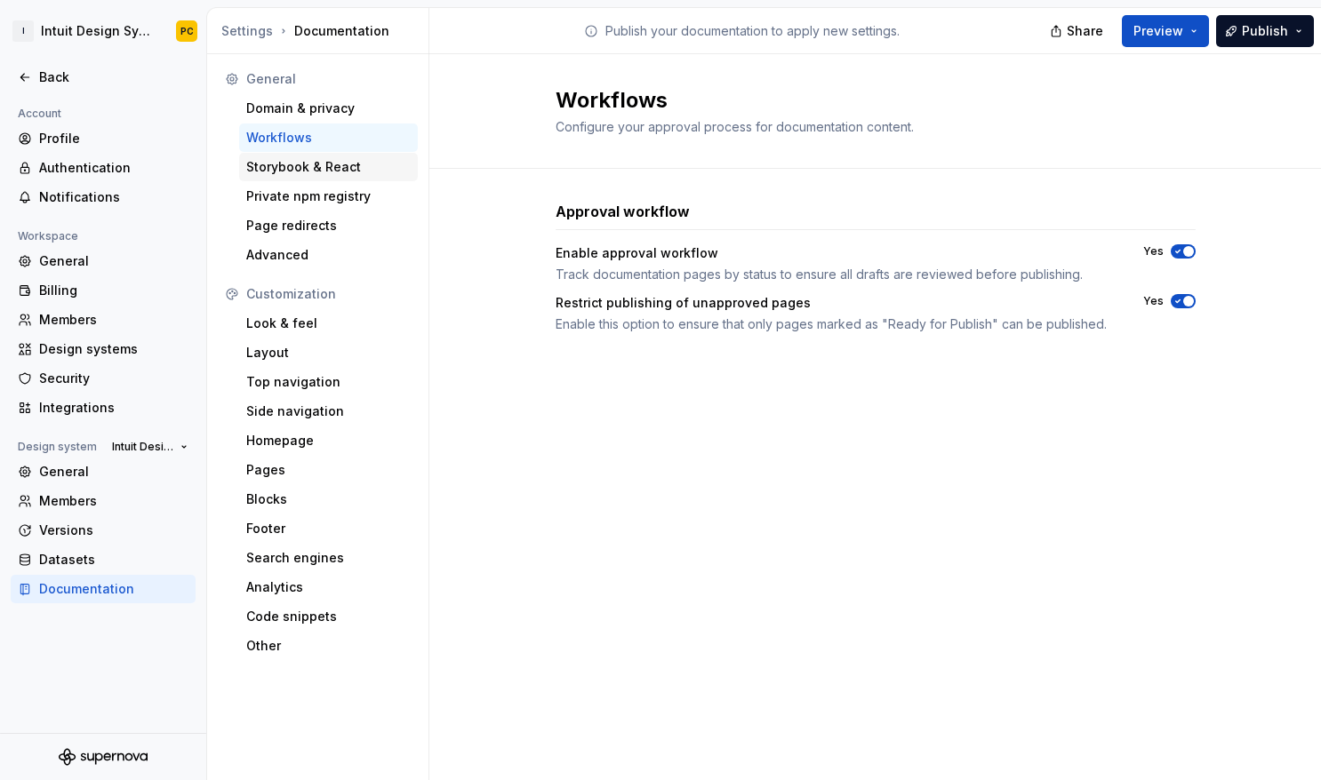
click at [340, 164] on div "Storybook & React" at bounding box center [328, 167] width 164 height 18
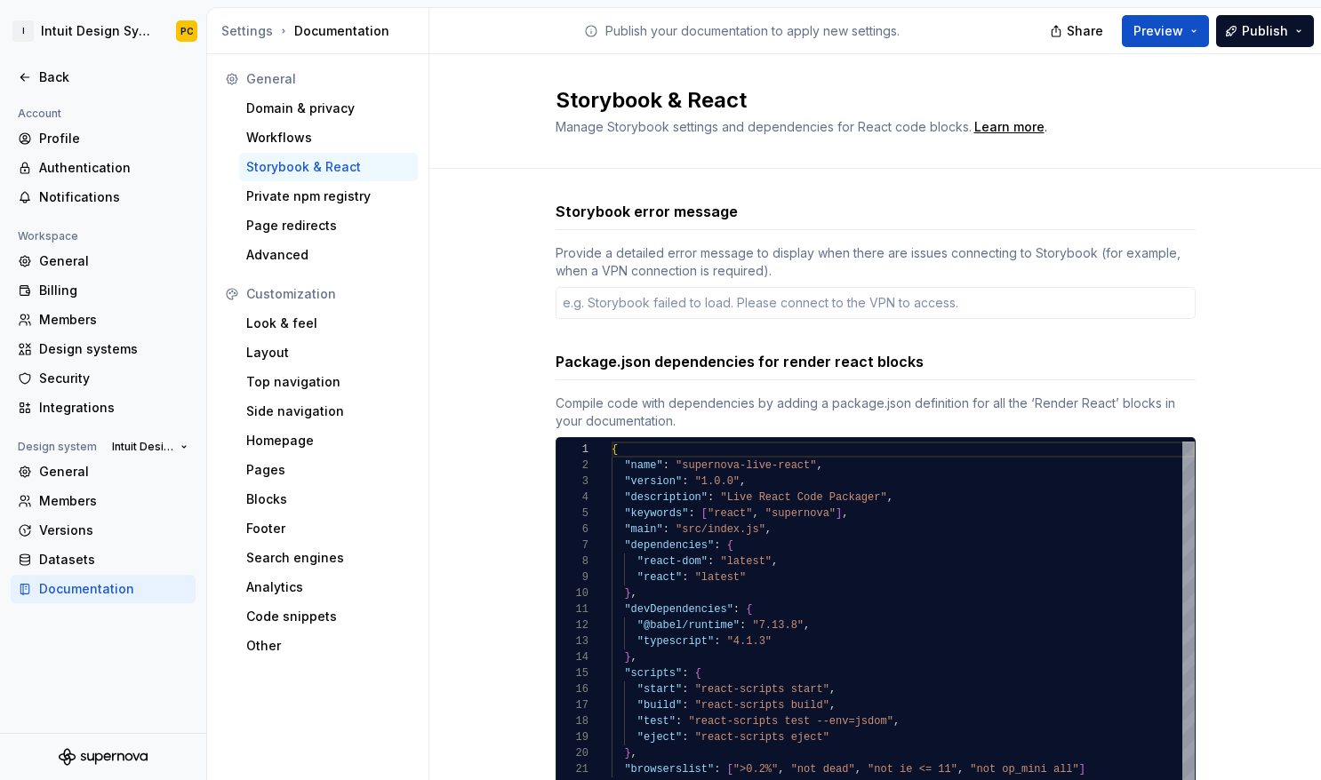
type textarea "*"
click at [773, 32] on p "Publish your documentation to apply new settings." at bounding box center [752, 31] width 294 height 18
click at [605, 273] on div "Provide a detailed error message to display when there are issues connecting to…" at bounding box center [876, 262] width 640 height 36
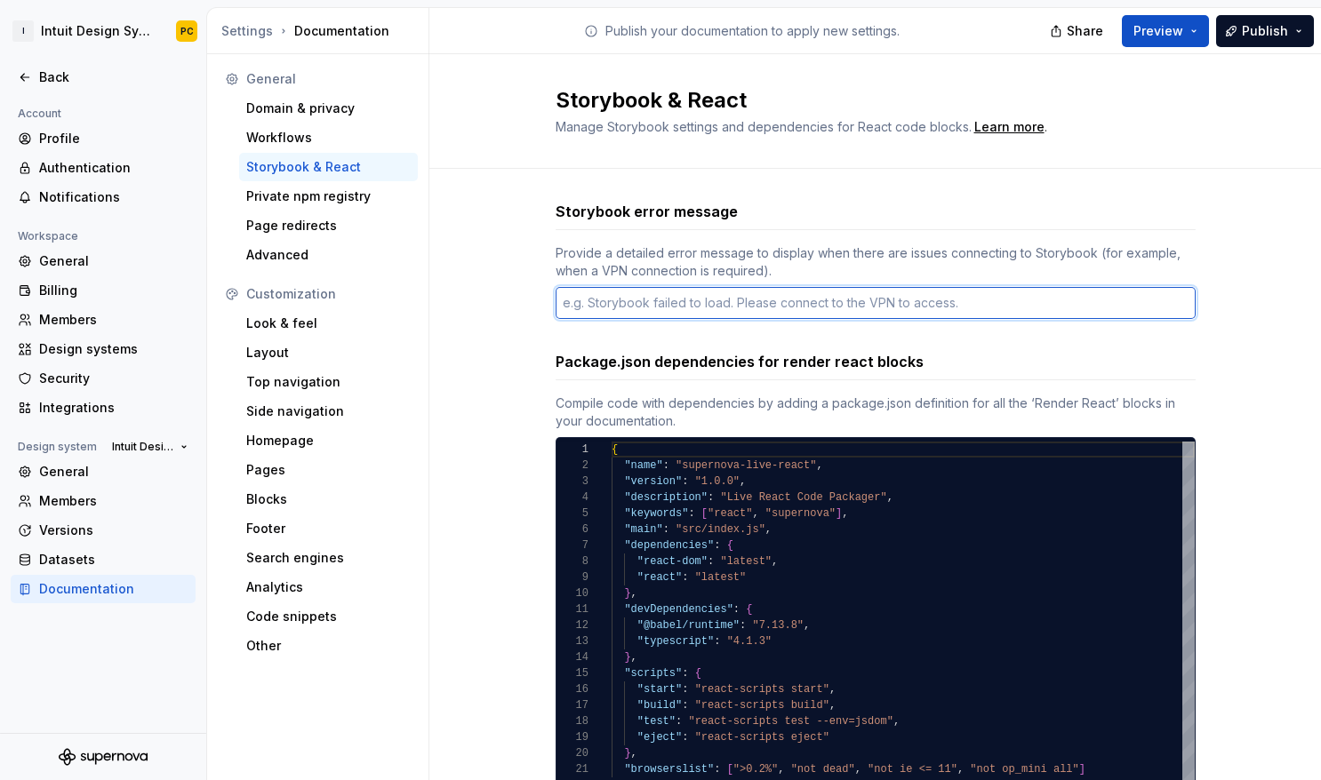
click at [755, 309] on textarea at bounding box center [876, 303] width 640 height 32
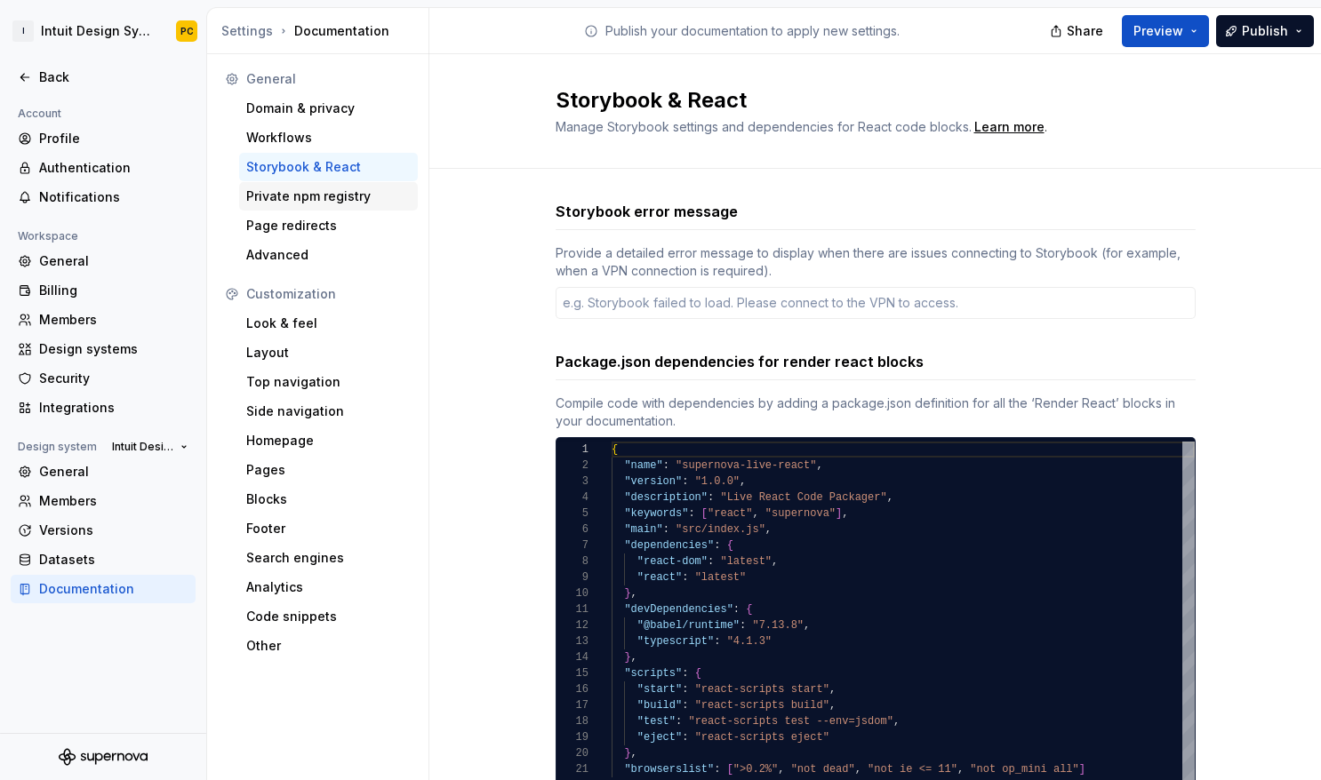
click at [348, 201] on div "Private npm registry" at bounding box center [328, 197] width 164 height 18
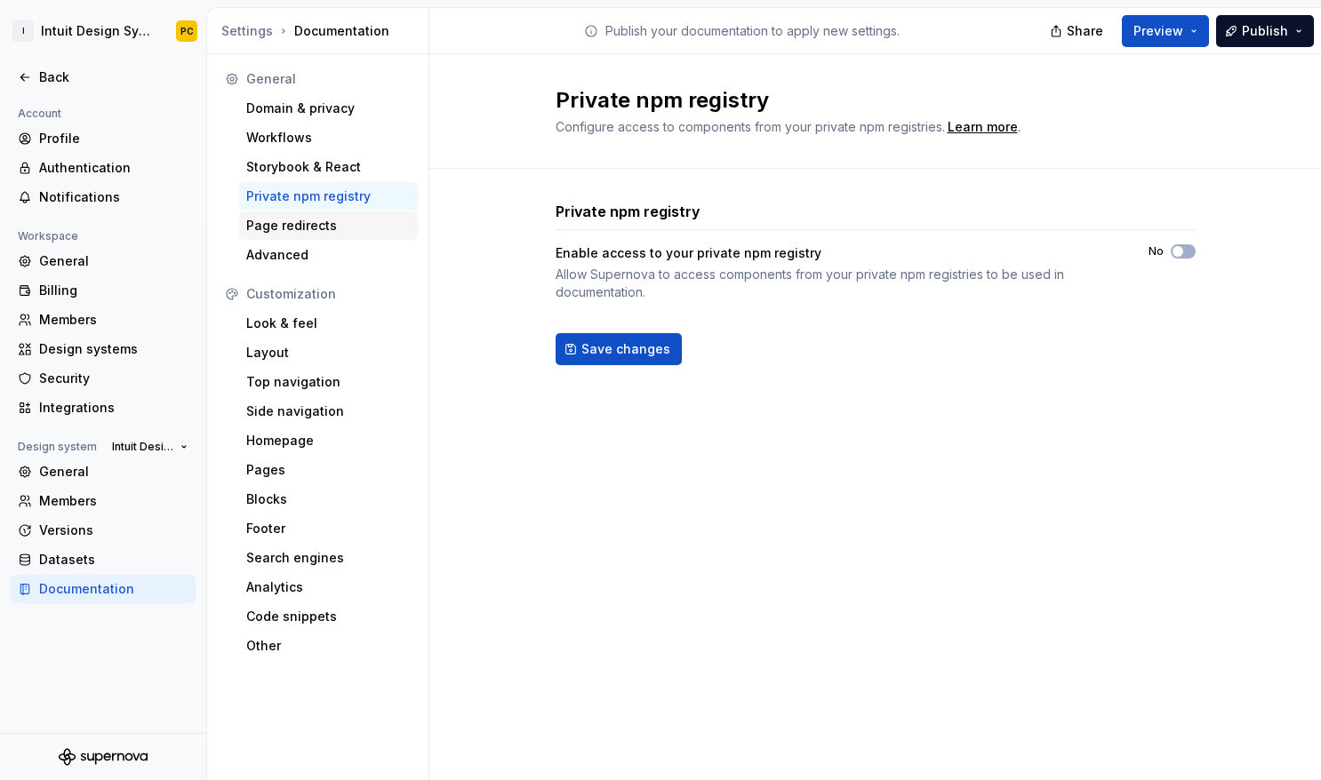
click at [301, 219] on div "Page redirects" at bounding box center [328, 226] width 164 height 18
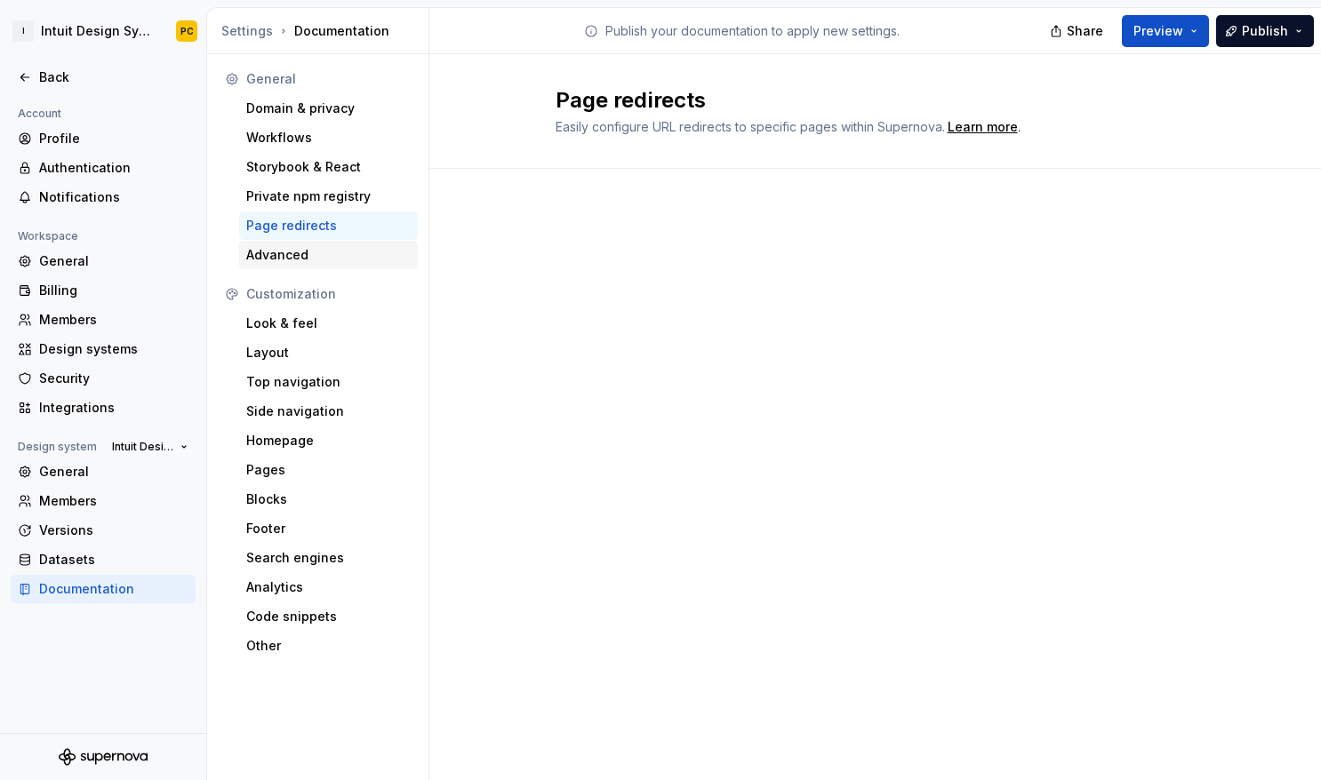
click at [319, 251] on div "Advanced" at bounding box center [328, 255] width 164 height 18
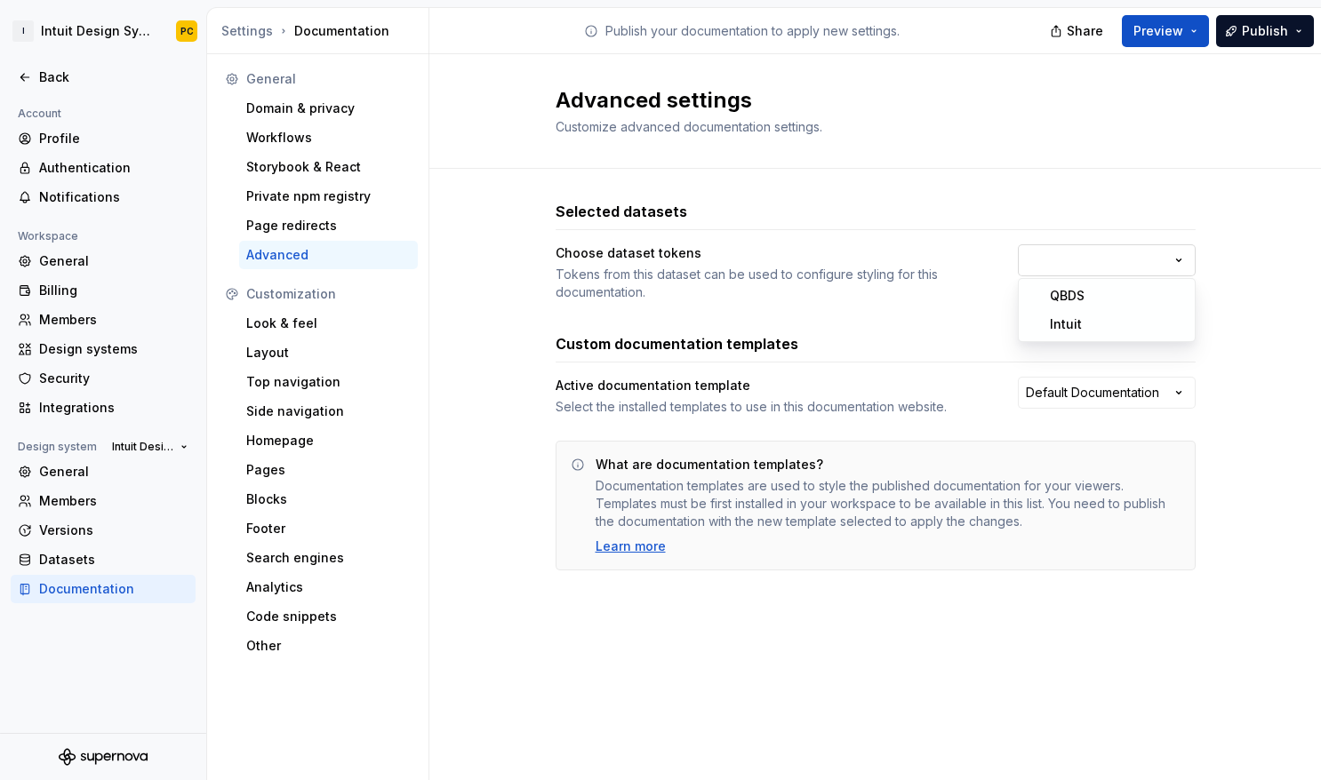
click at [1117, 265] on html "I Intuit Design System PC Back Account Profile Authentication Notifications Wor…" at bounding box center [660, 390] width 1321 height 780
click at [890, 194] on html "I Intuit Design System PC Back Account Profile Authentication Notifications Wor…" at bounding box center [660, 390] width 1321 height 780
click at [1077, 265] on html "I Intuit Design System PC Back Account Profile Authentication Notifications Wor…" at bounding box center [660, 390] width 1321 height 780
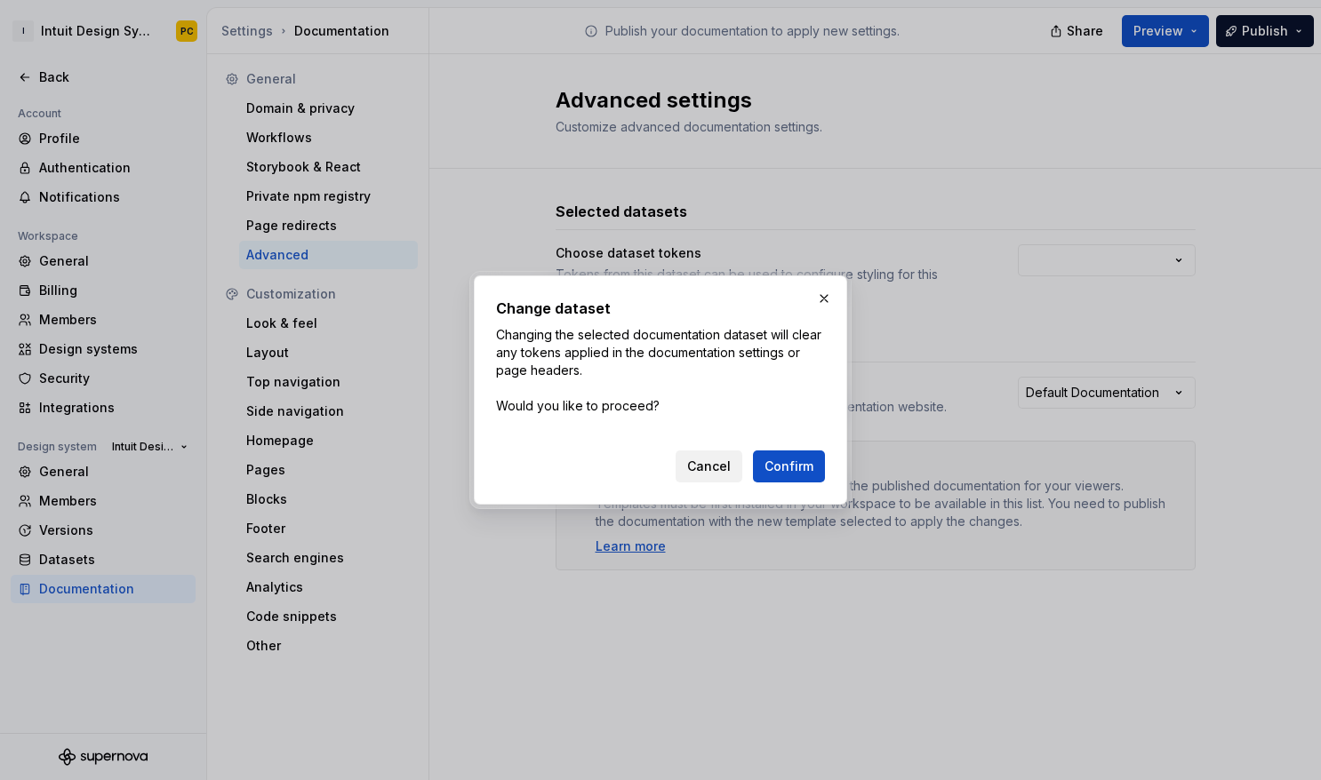
click at [717, 461] on span "Cancel" at bounding box center [709, 467] width 44 height 18
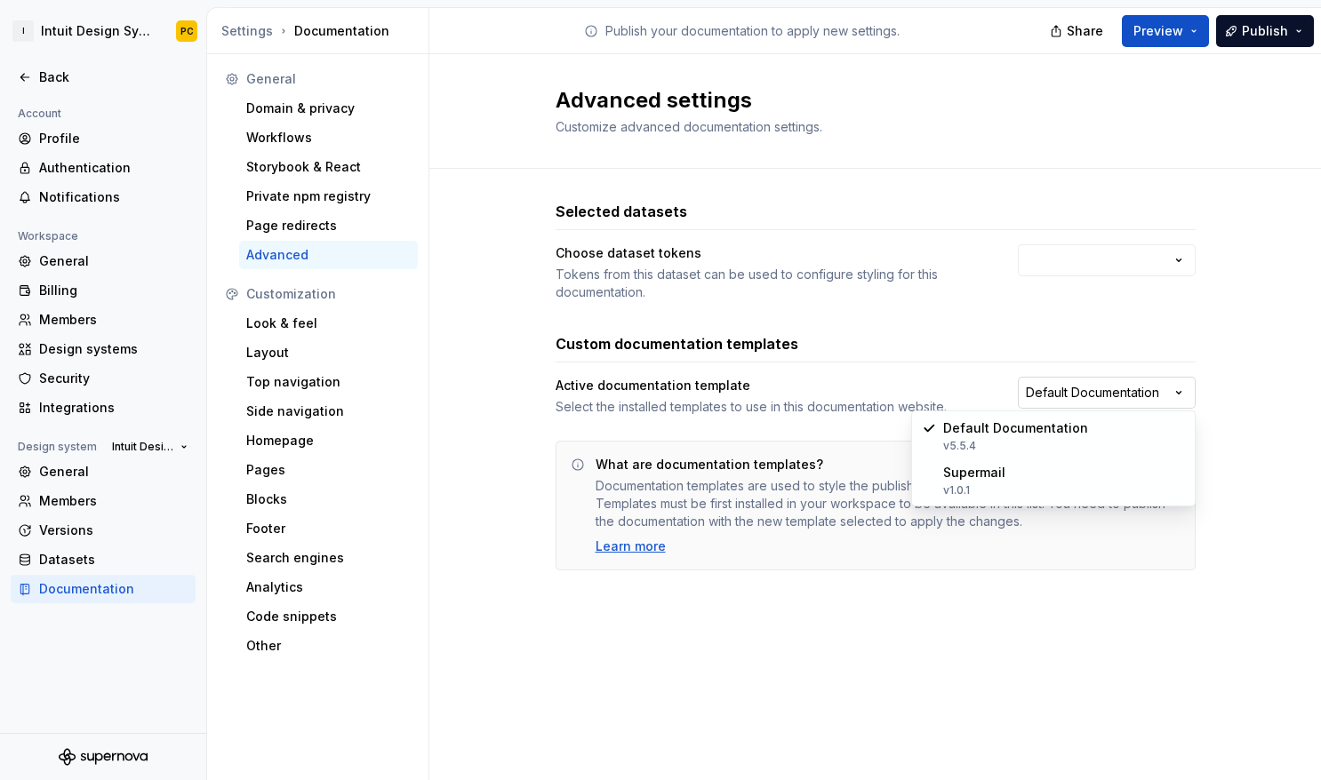
click at [1077, 396] on html "I Intuit Design System PC Back Account Profile Authentication Notifications Wor…" at bounding box center [660, 390] width 1321 height 780
click at [979, 366] on html "I Intuit Design System PC Back Account Profile Authentication Notifications Wor…" at bounding box center [660, 390] width 1321 height 780
click at [319, 323] on div "Look & feel" at bounding box center [328, 324] width 164 height 18
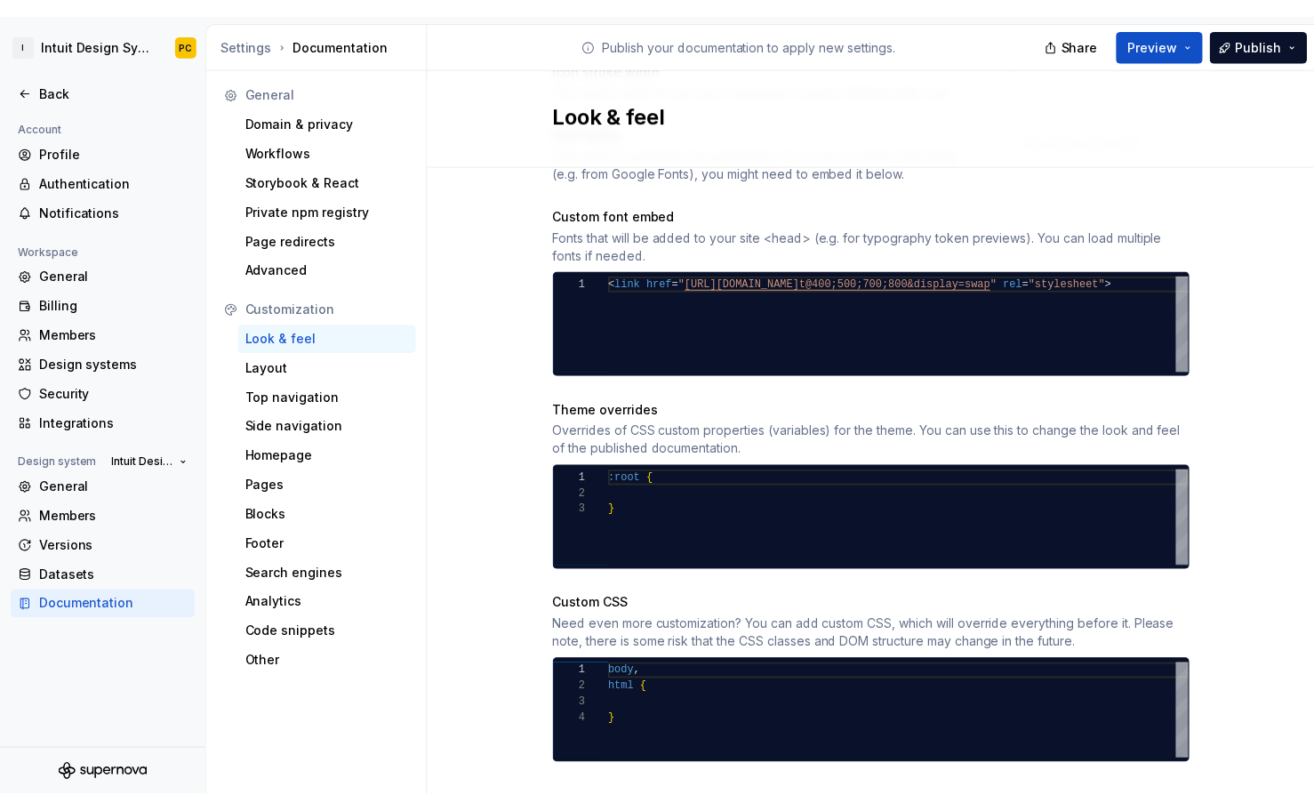
scroll to position [655, 0]
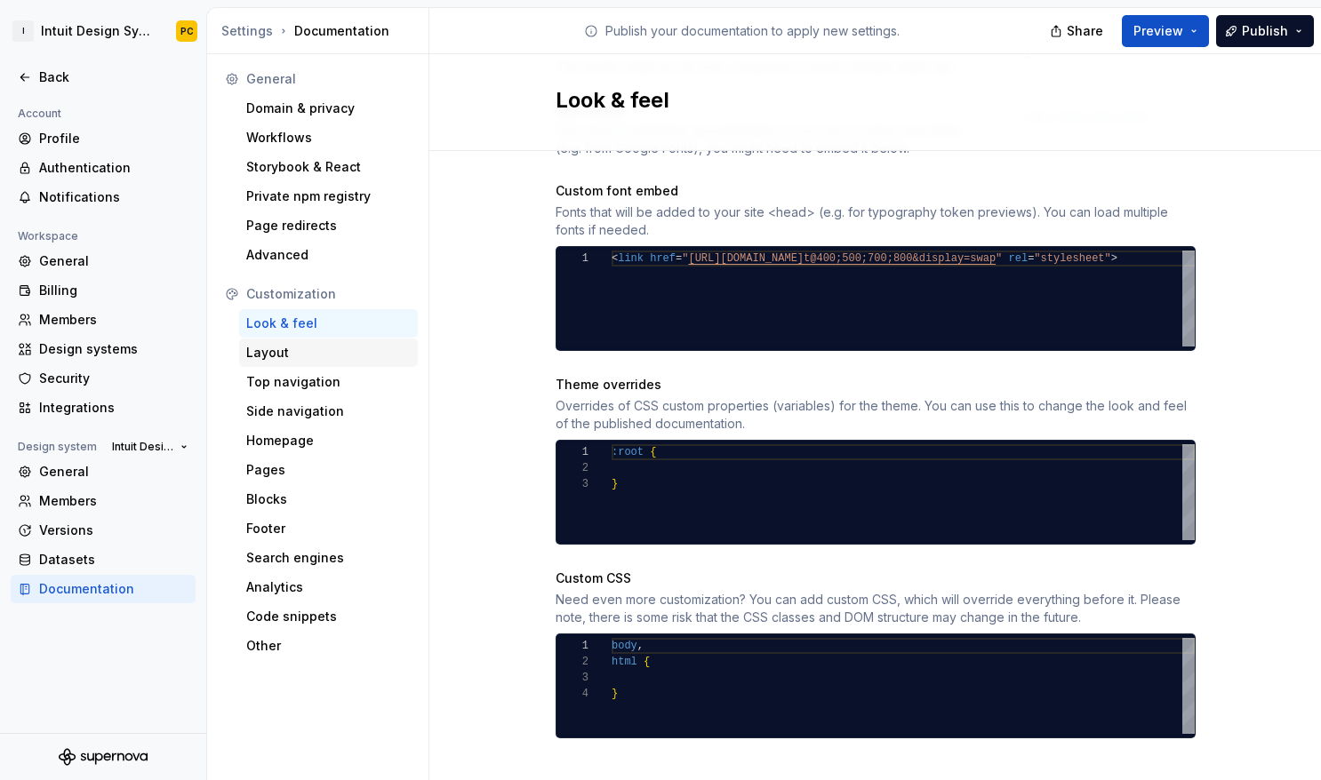
click at [288, 360] on div "Layout" at bounding box center [328, 353] width 164 height 18
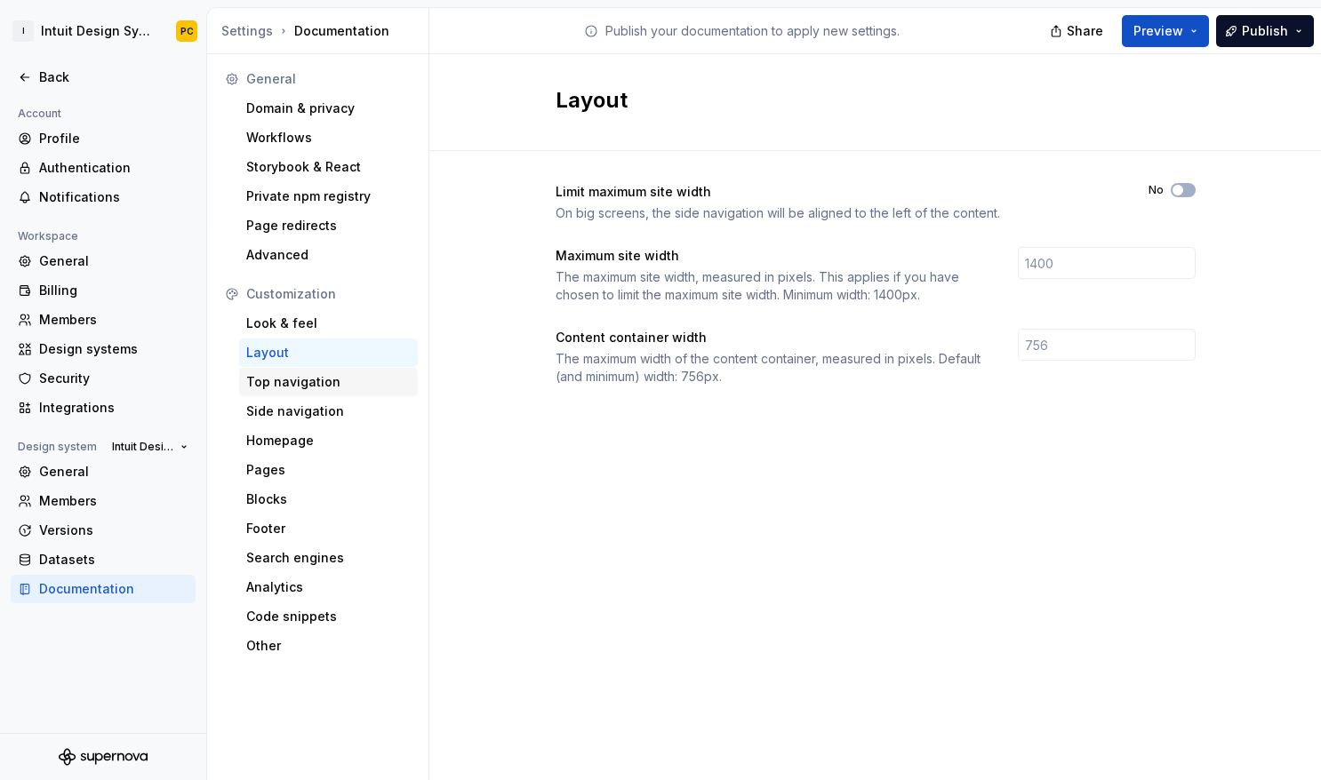
click at [337, 388] on div "Top navigation" at bounding box center [328, 382] width 164 height 18
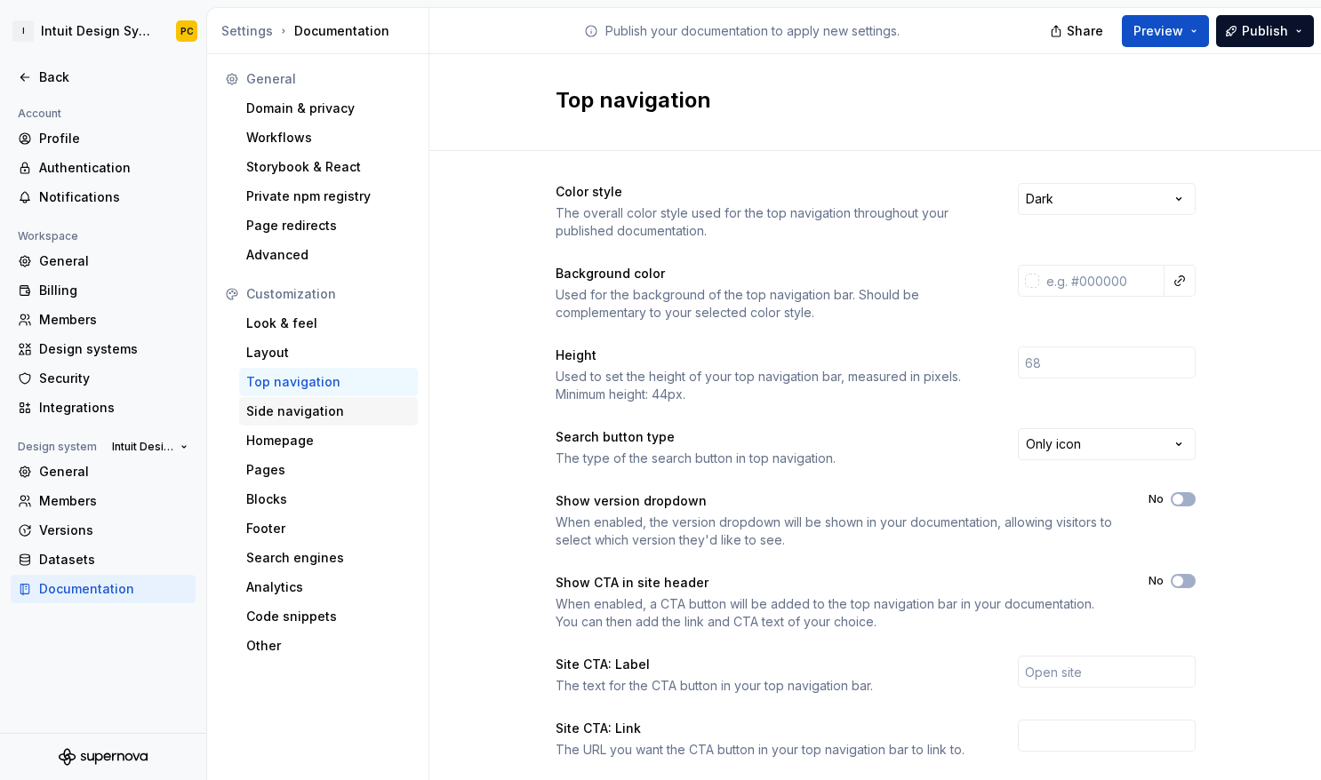
click at [317, 413] on div "Side navigation" at bounding box center [328, 412] width 164 height 18
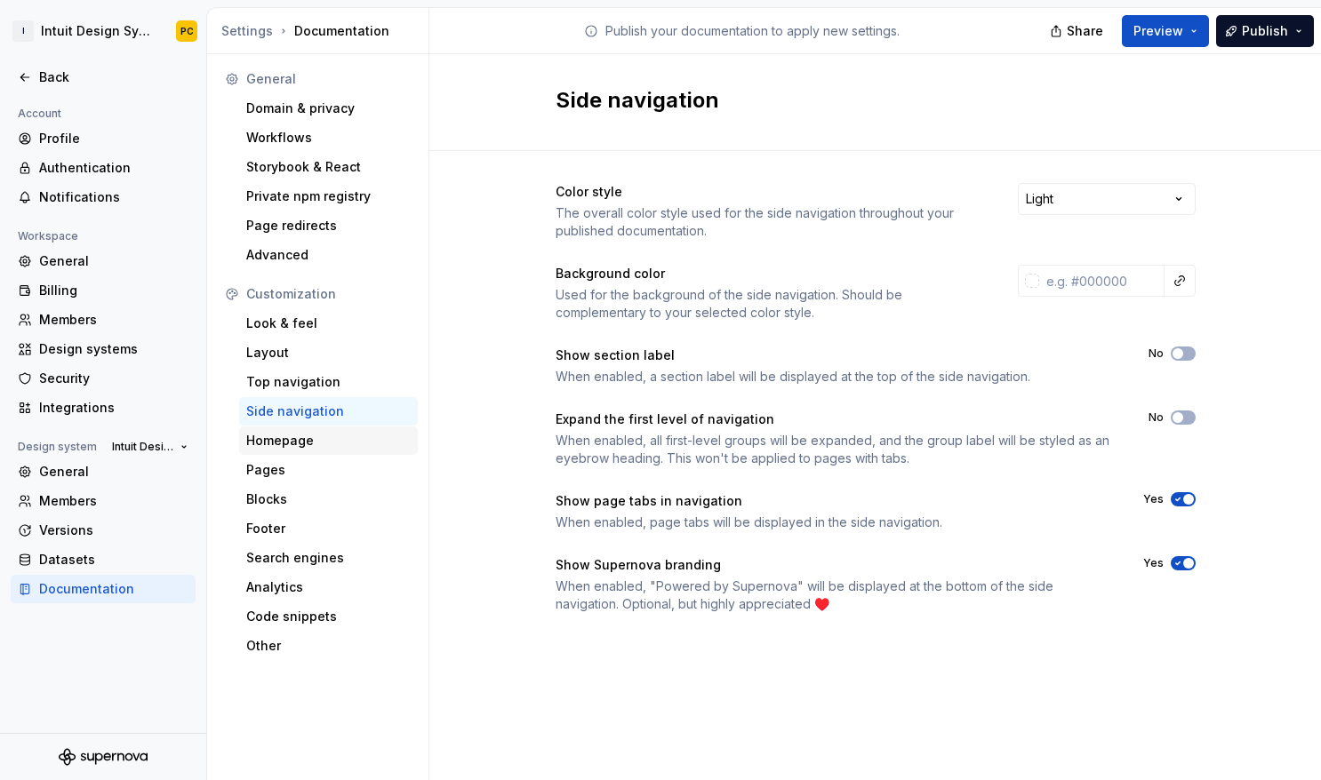
click at [309, 436] on div "Homepage" at bounding box center [328, 441] width 164 height 18
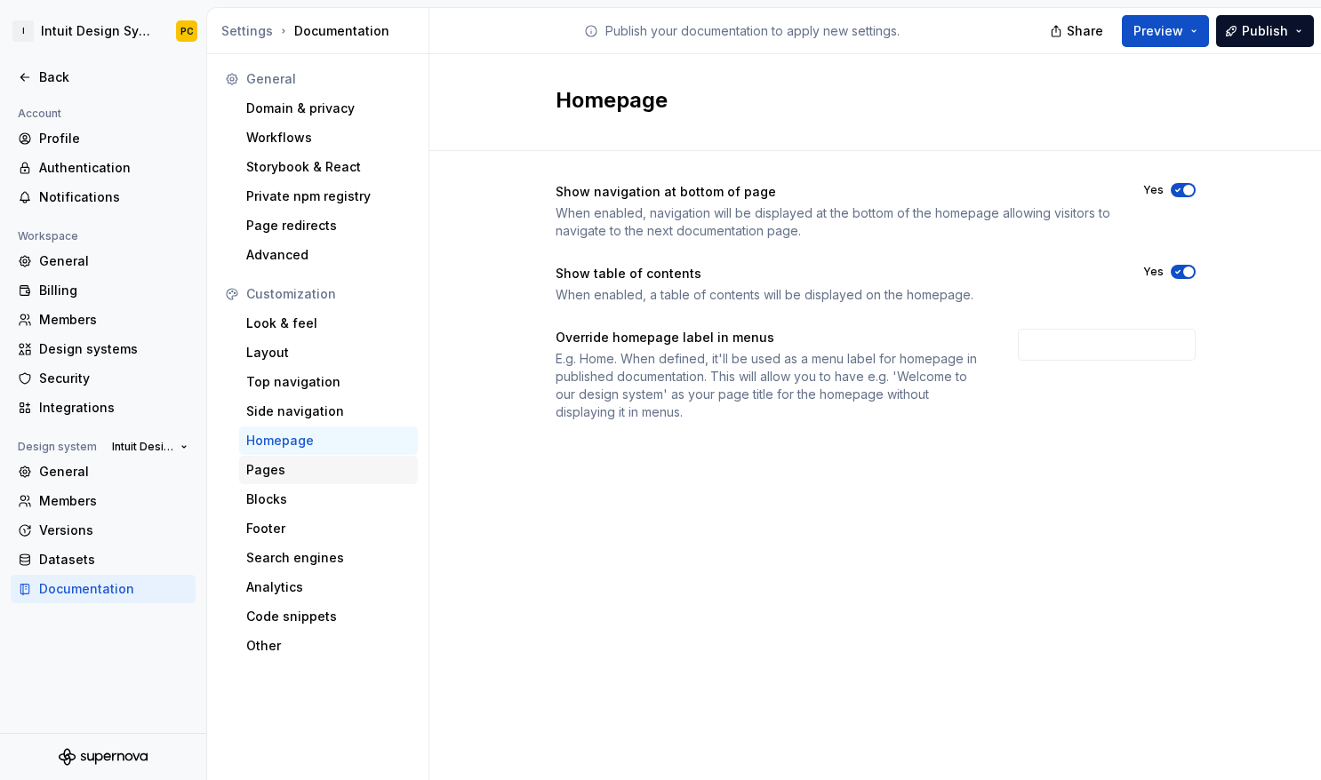
click at [306, 467] on div "Pages" at bounding box center [328, 470] width 164 height 18
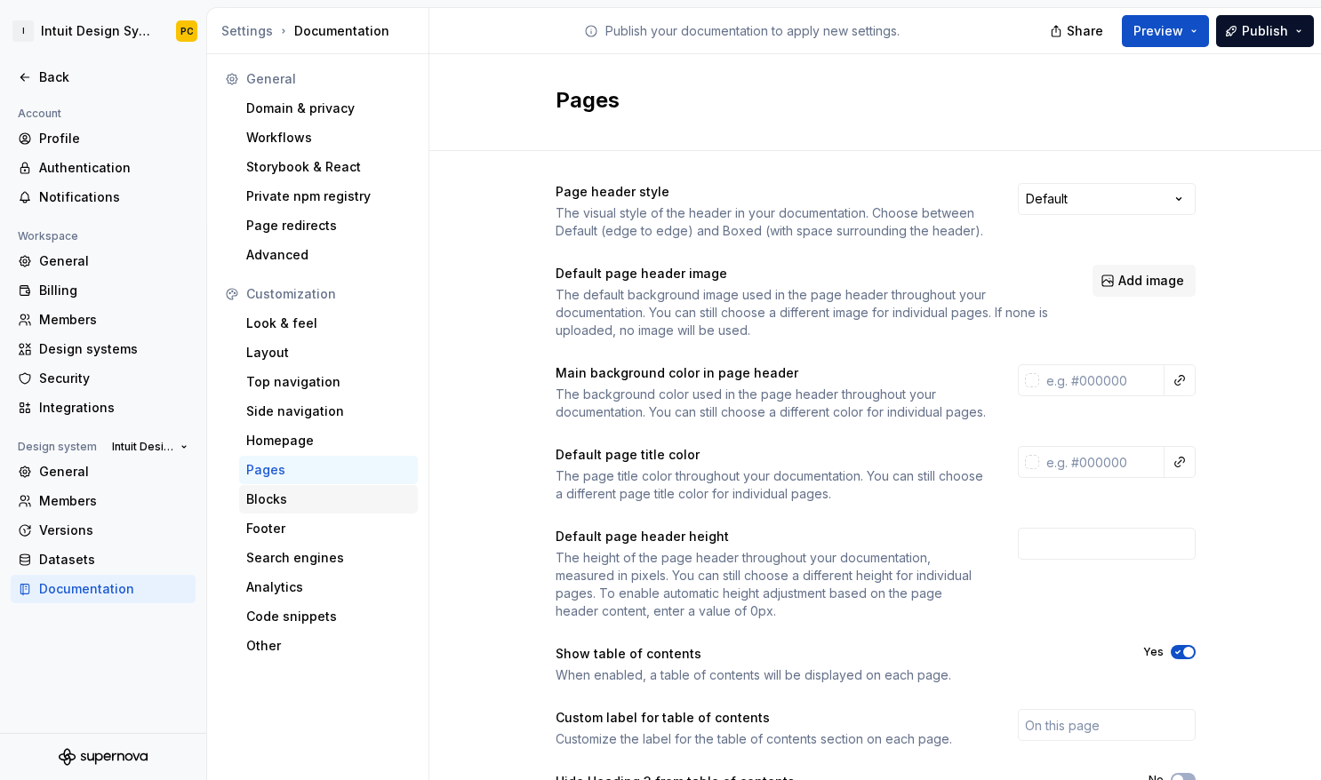
click at [298, 504] on div "Blocks" at bounding box center [328, 500] width 164 height 18
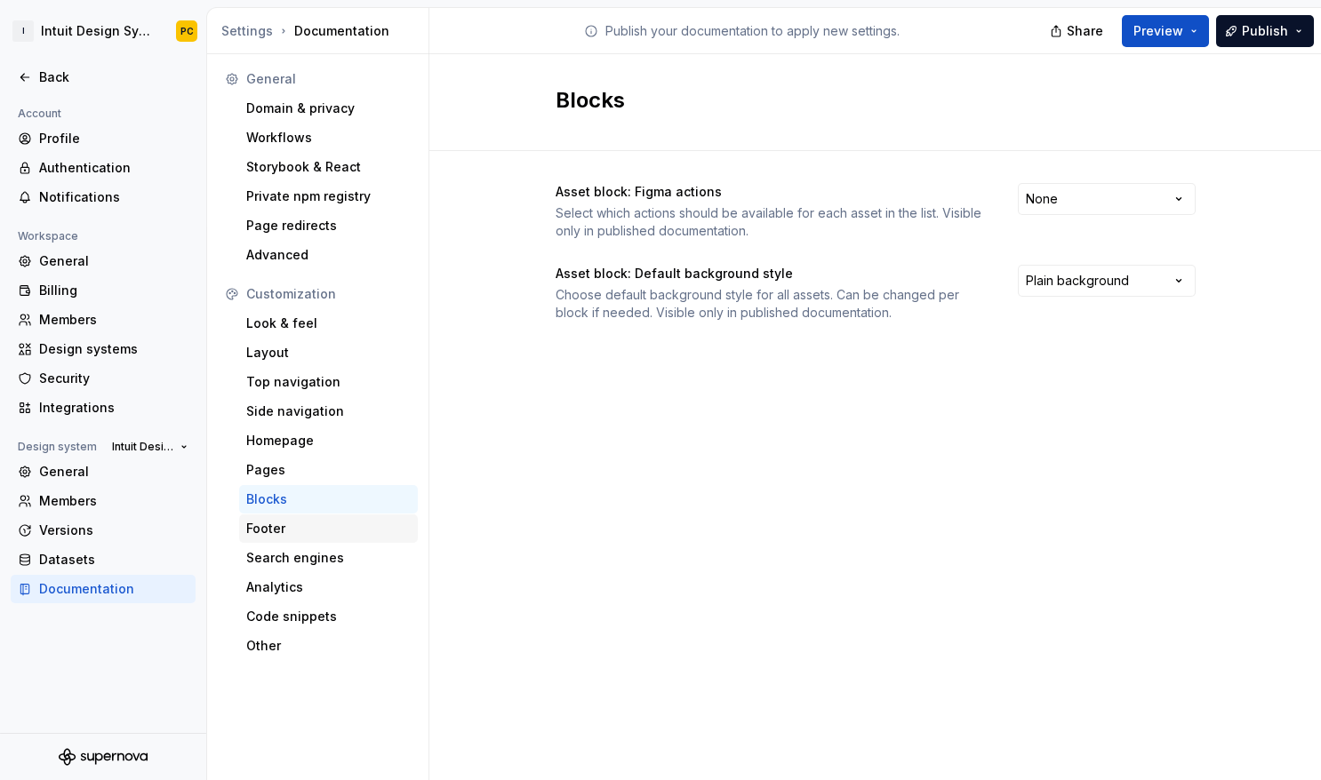
click at [308, 531] on div "Footer" at bounding box center [328, 529] width 164 height 18
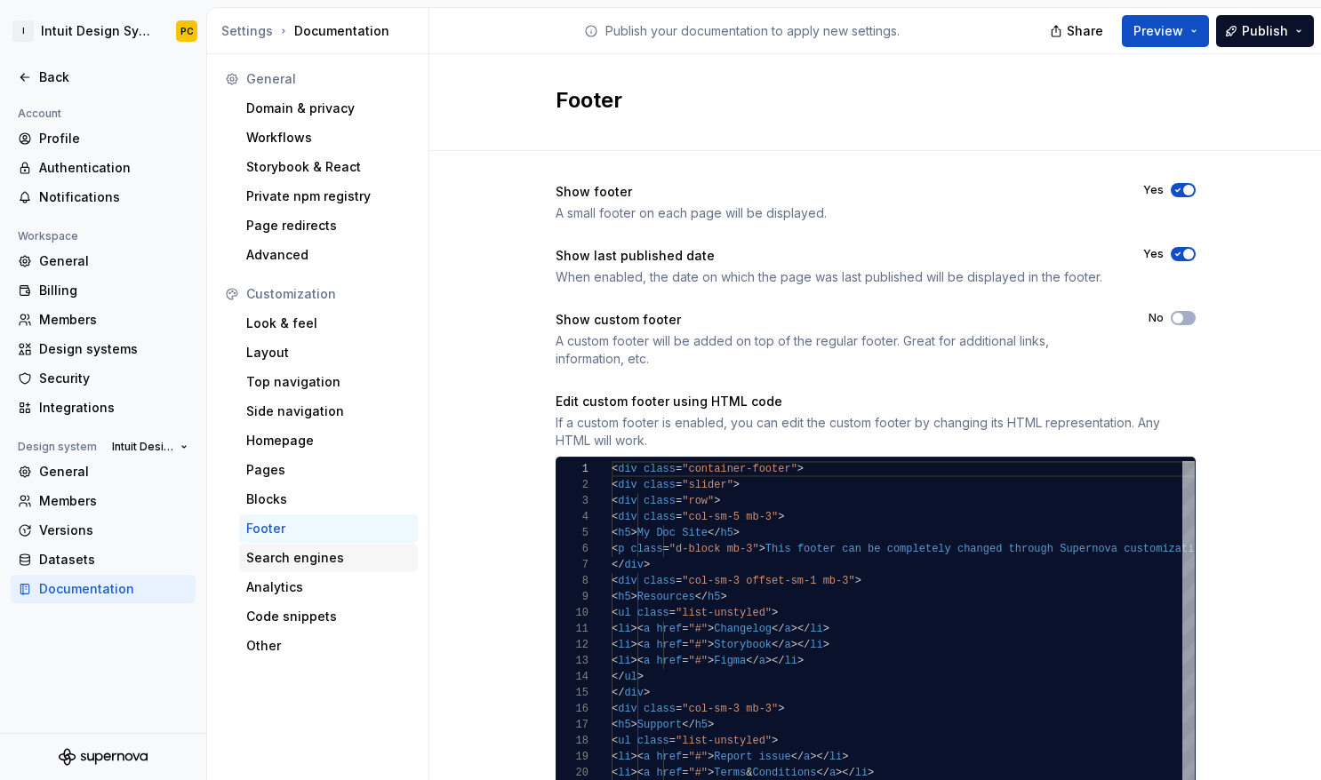
click at [308, 557] on div "Search engines" at bounding box center [328, 558] width 164 height 18
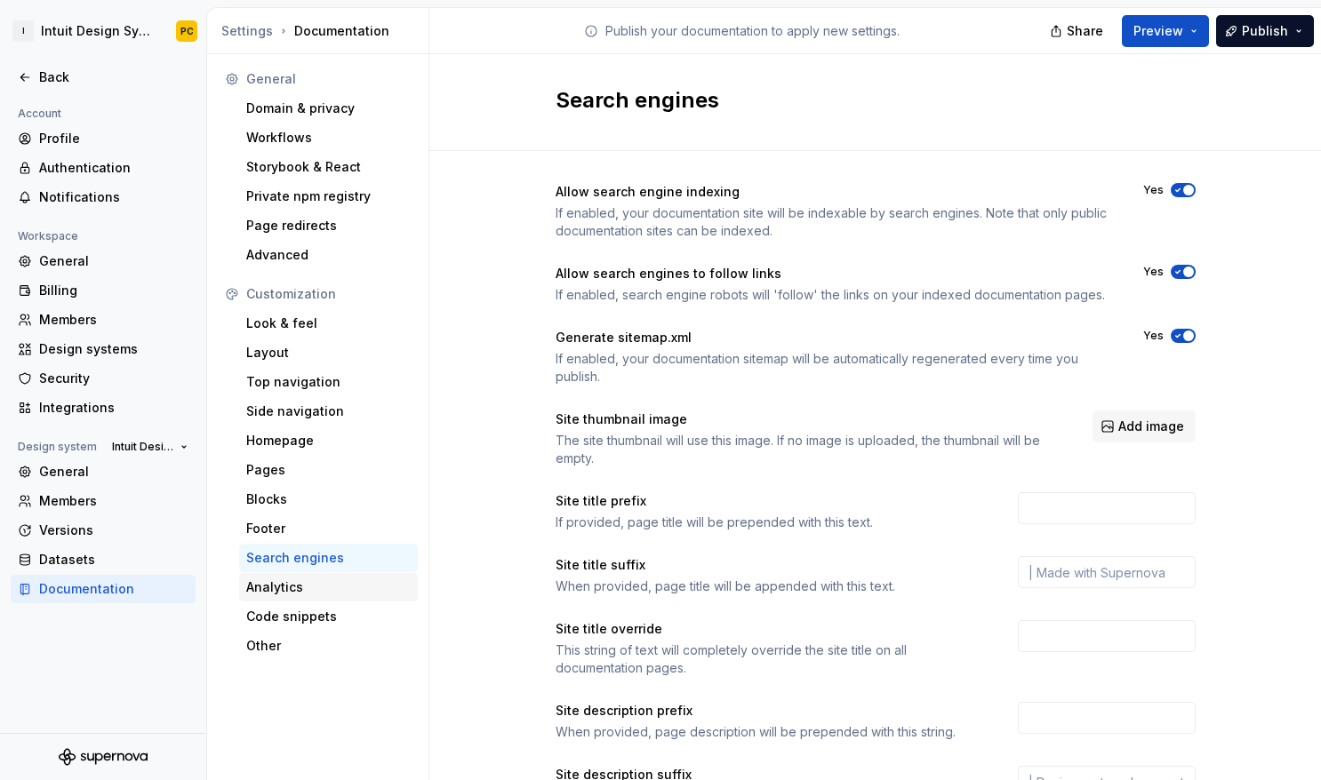
click at [338, 588] on div "Analytics" at bounding box center [328, 588] width 164 height 18
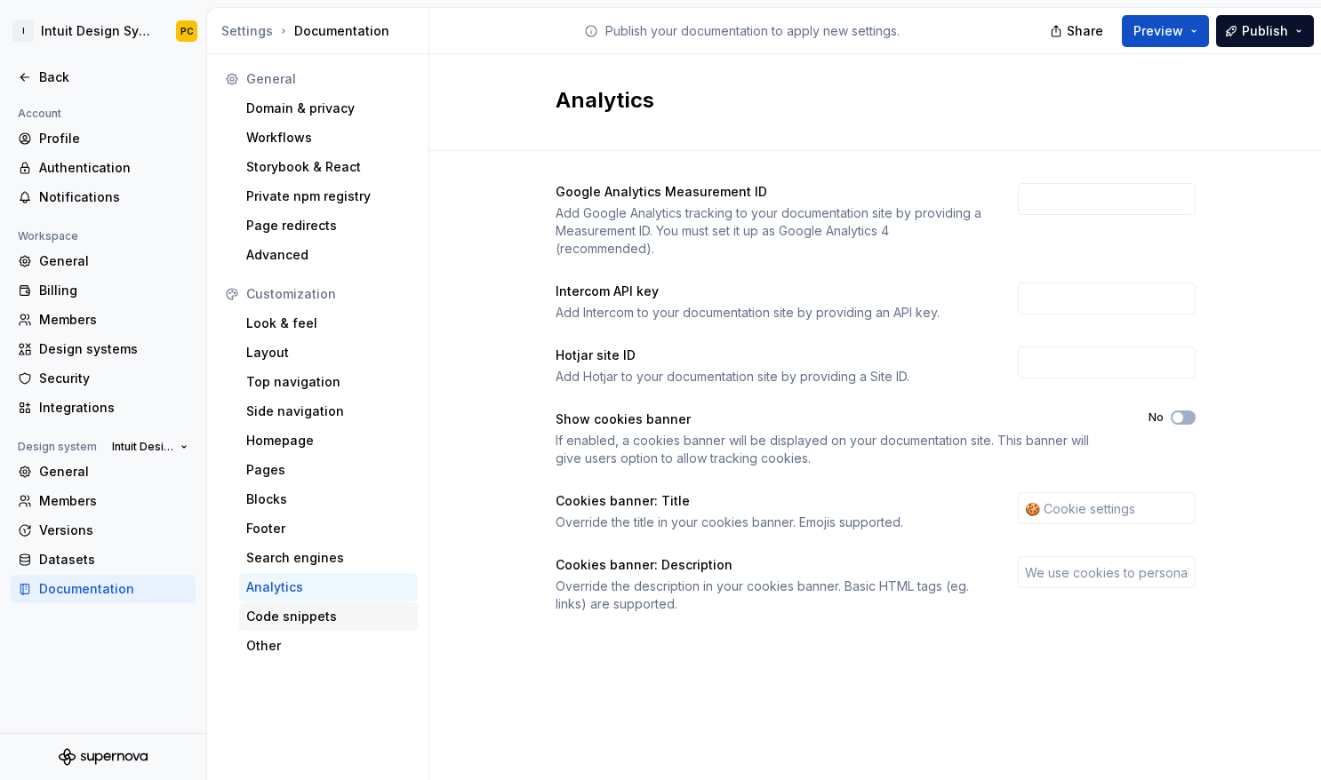
click at [317, 620] on div "Code snippets" at bounding box center [328, 617] width 164 height 18
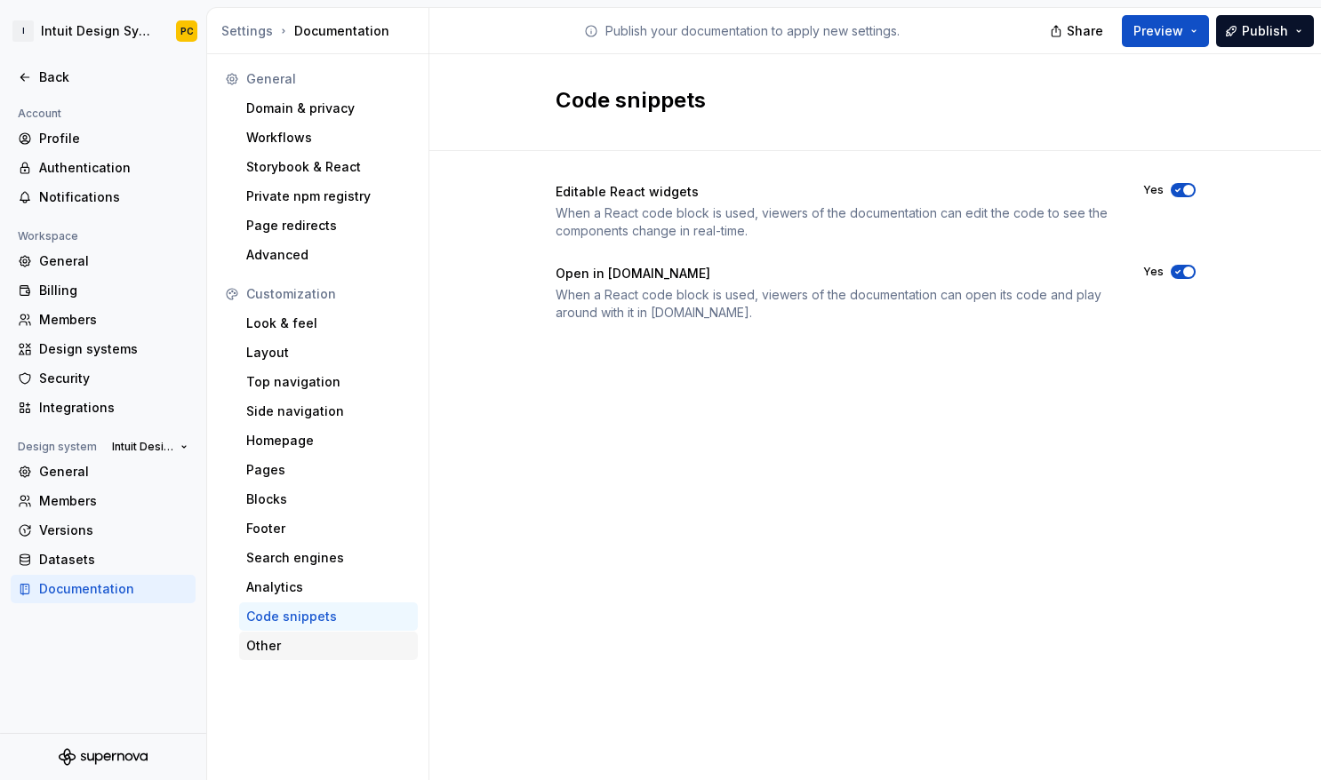
click at [275, 652] on div "Other" at bounding box center [328, 646] width 164 height 18
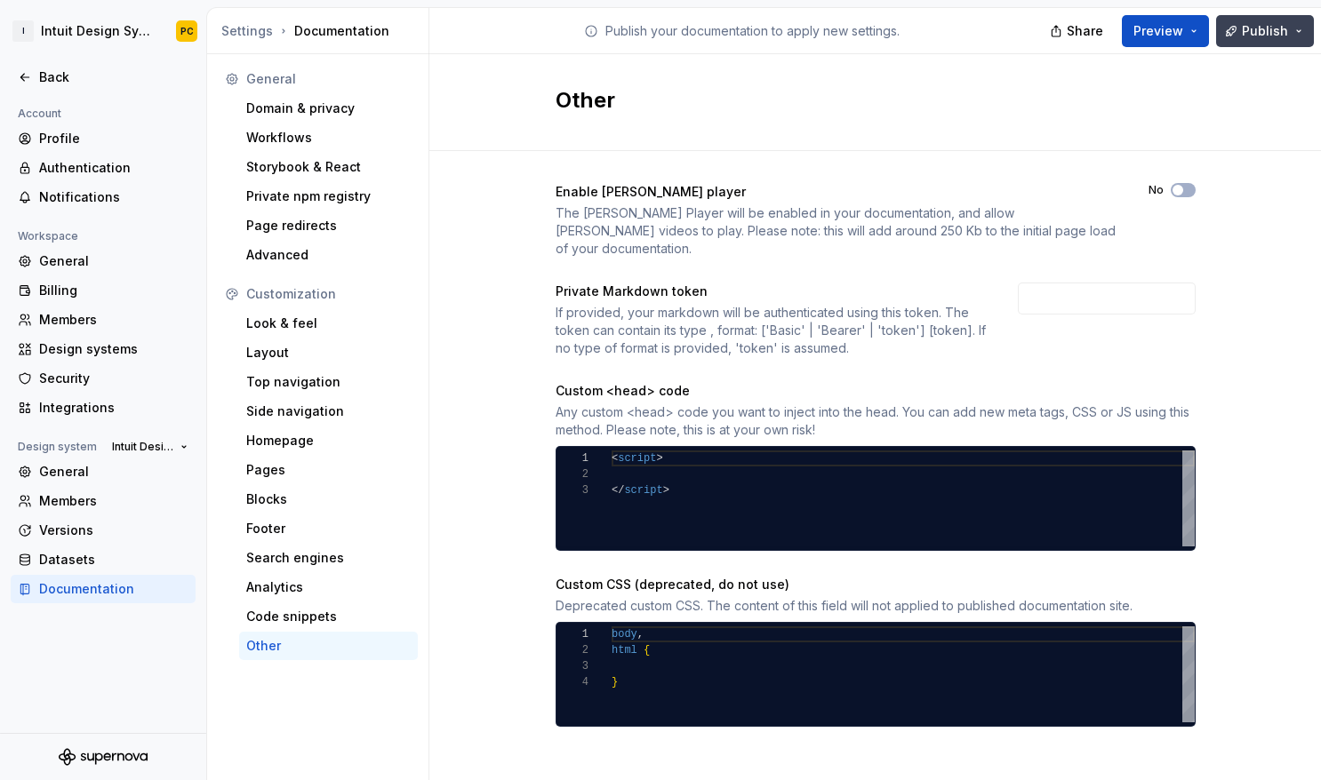
click at [1166, 25] on span "Publish" at bounding box center [1265, 31] width 46 height 18
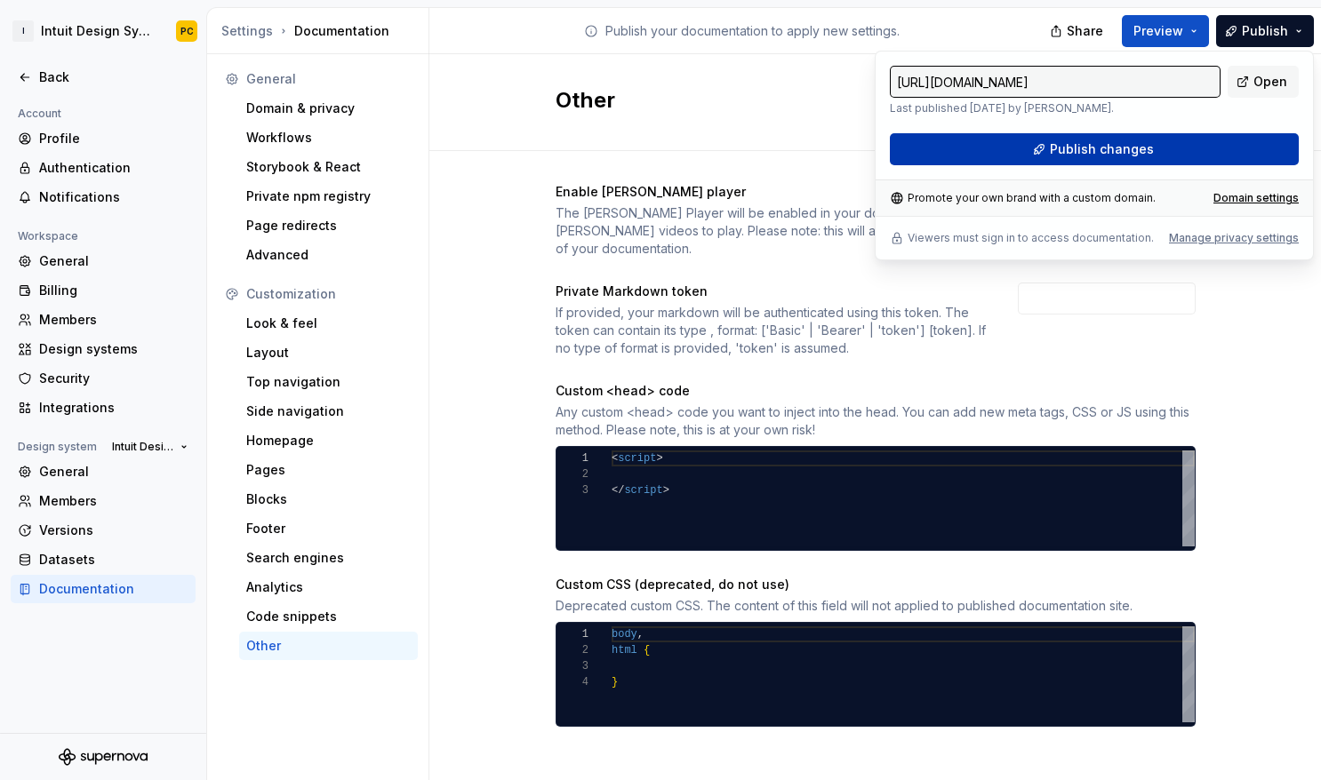
click at [1166, 151] on button "Publish changes" at bounding box center [1094, 149] width 409 height 32
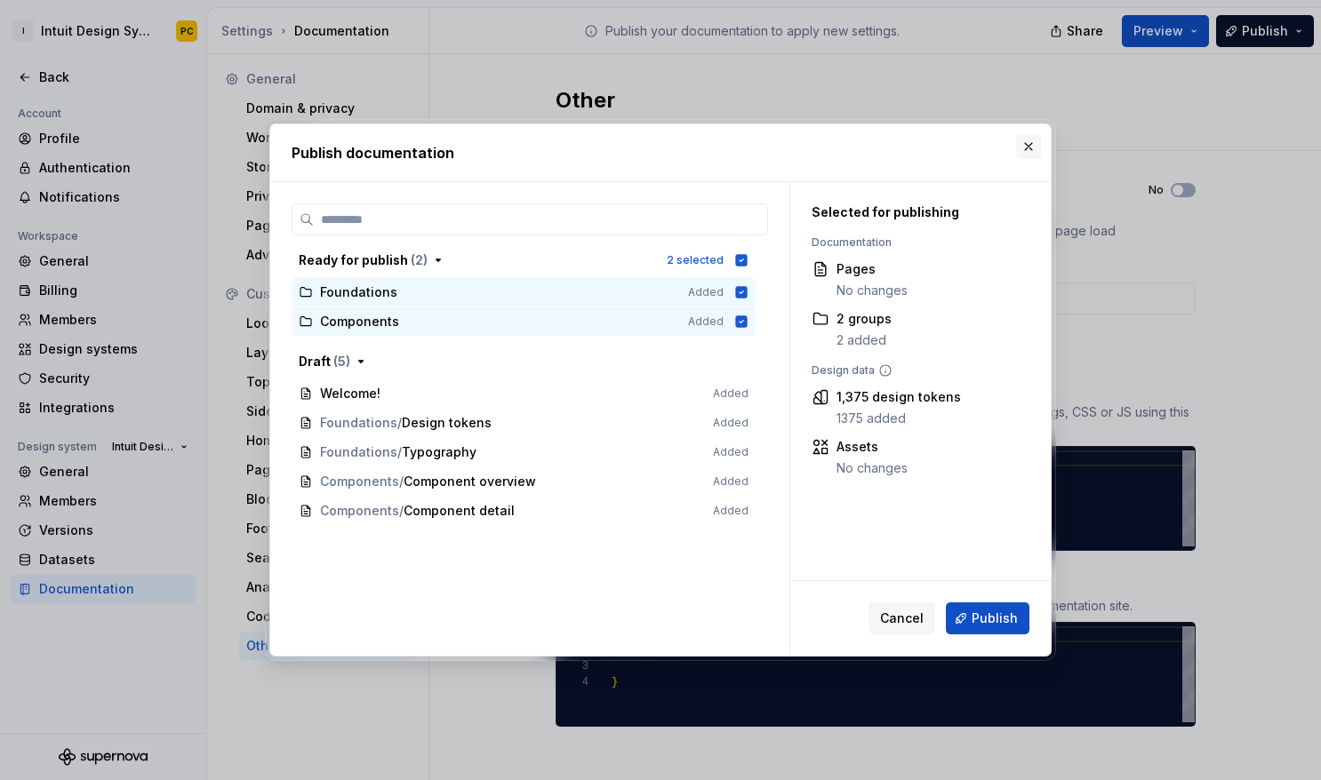
click at [1035, 144] on button "button" at bounding box center [1028, 146] width 25 height 25
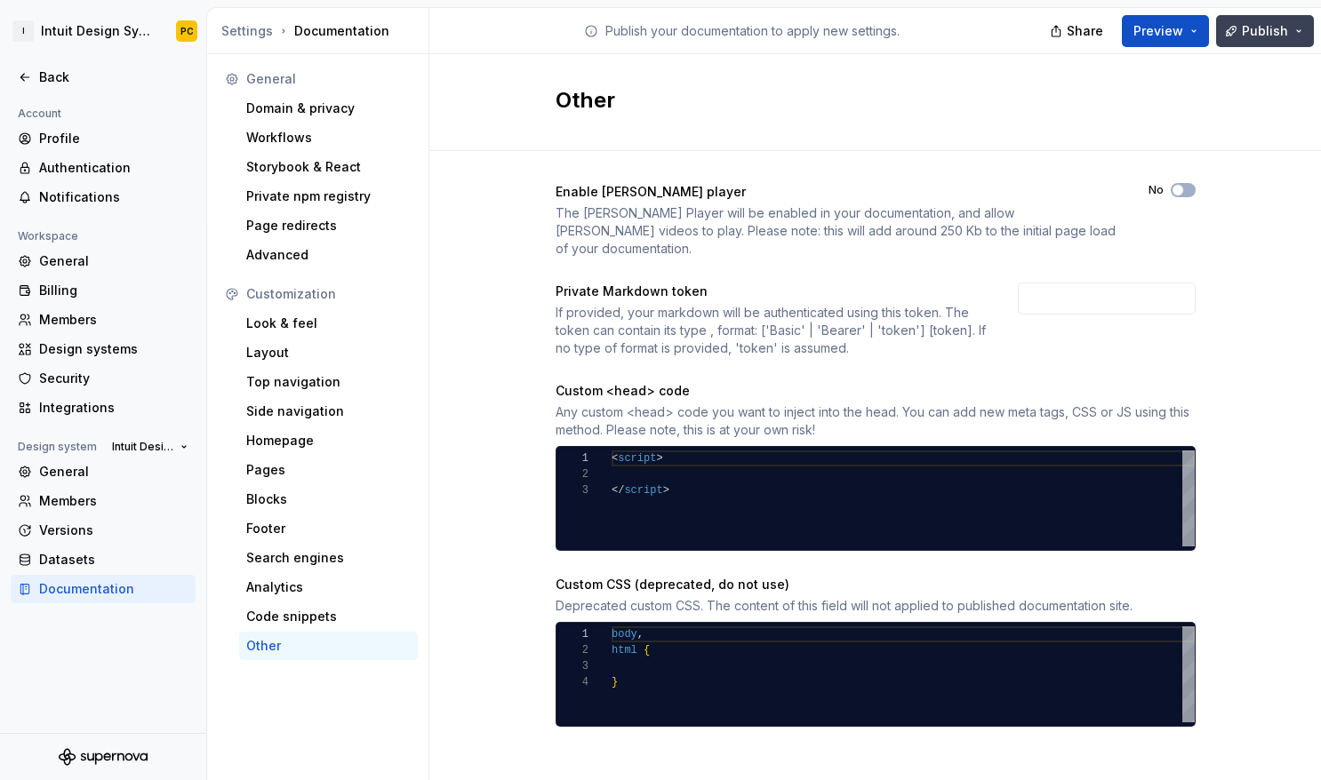
click at [1166, 37] on span "Publish" at bounding box center [1265, 31] width 46 height 18
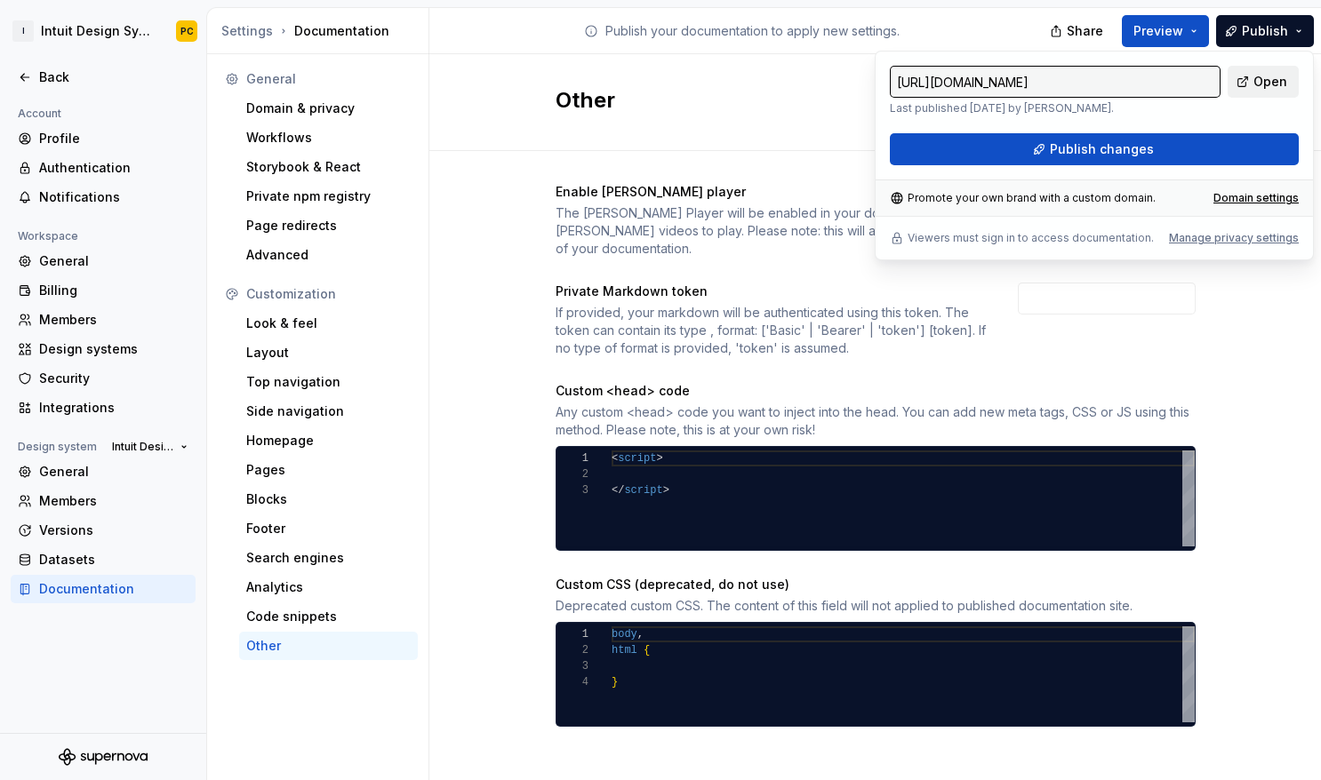
click at [1166, 84] on span "Open" at bounding box center [1270, 82] width 34 height 18
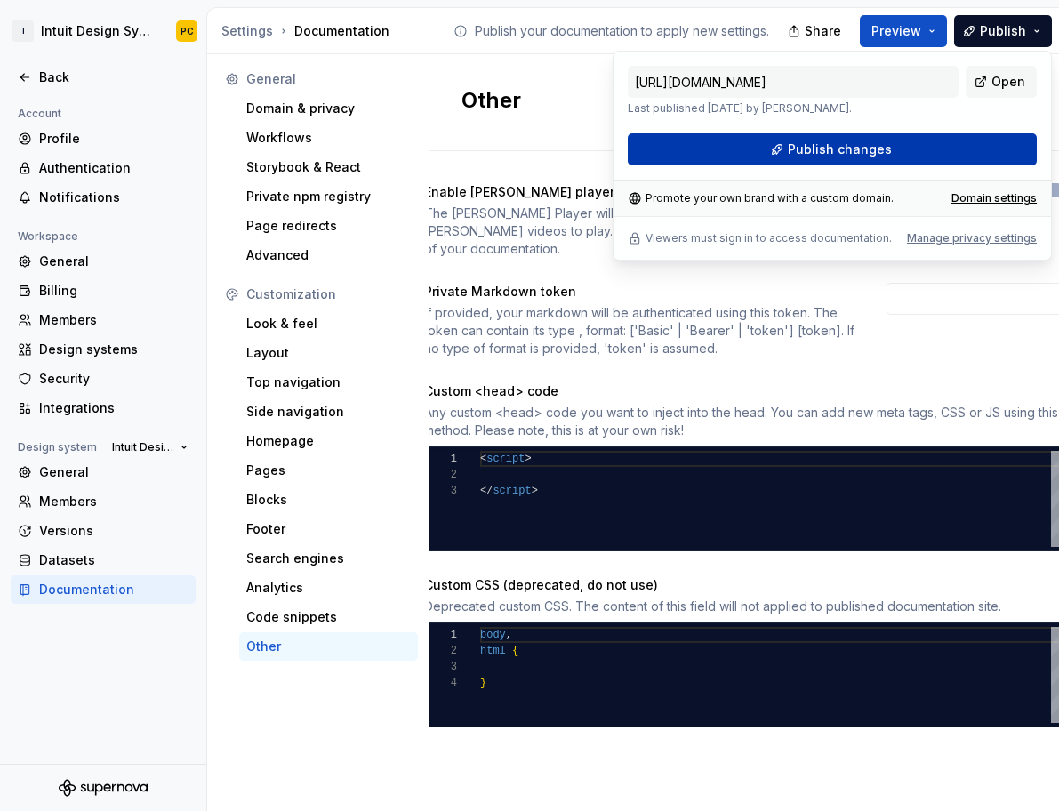
click at [817, 149] on span "Publish changes" at bounding box center [840, 149] width 104 height 18
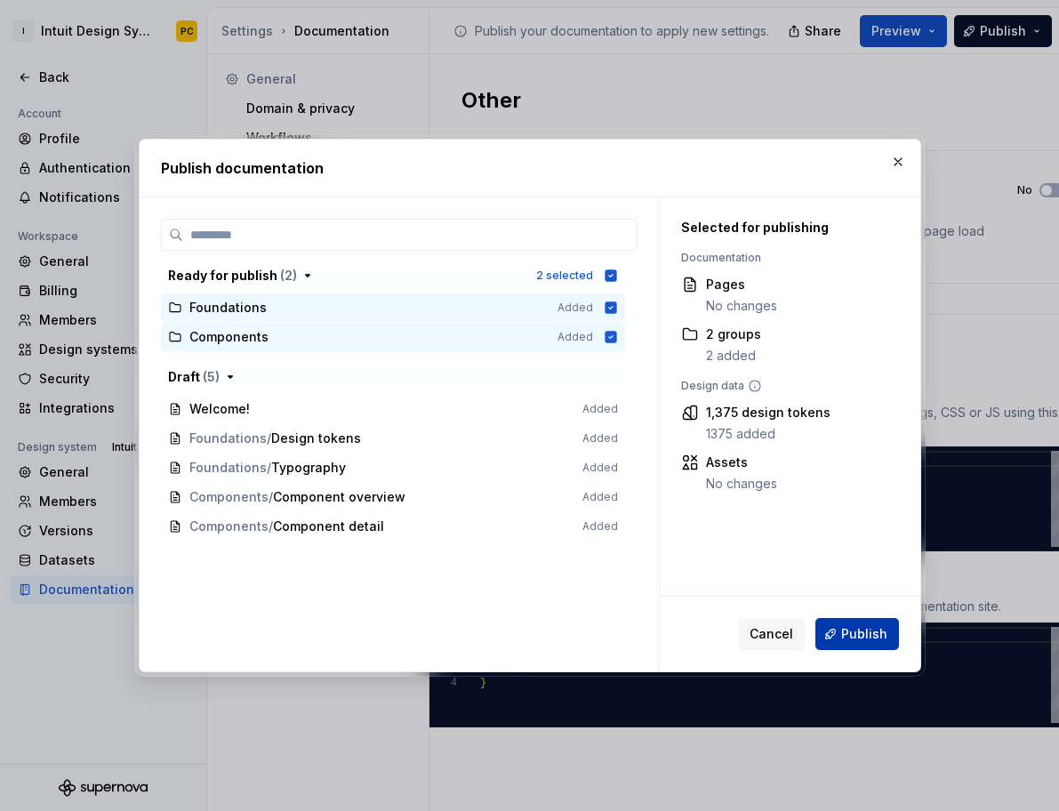
click at [876, 635] on span "Publish" at bounding box center [864, 634] width 46 height 18
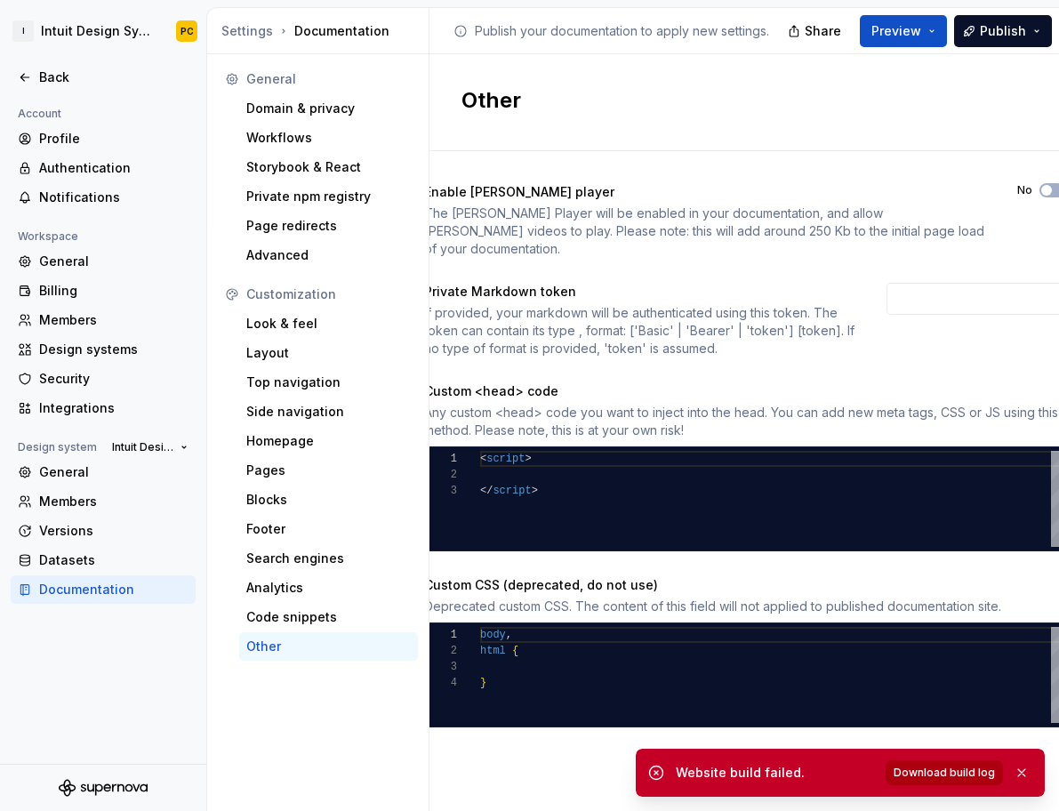
click at [964, 772] on span "Download build log" at bounding box center [943, 772] width 101 height 14
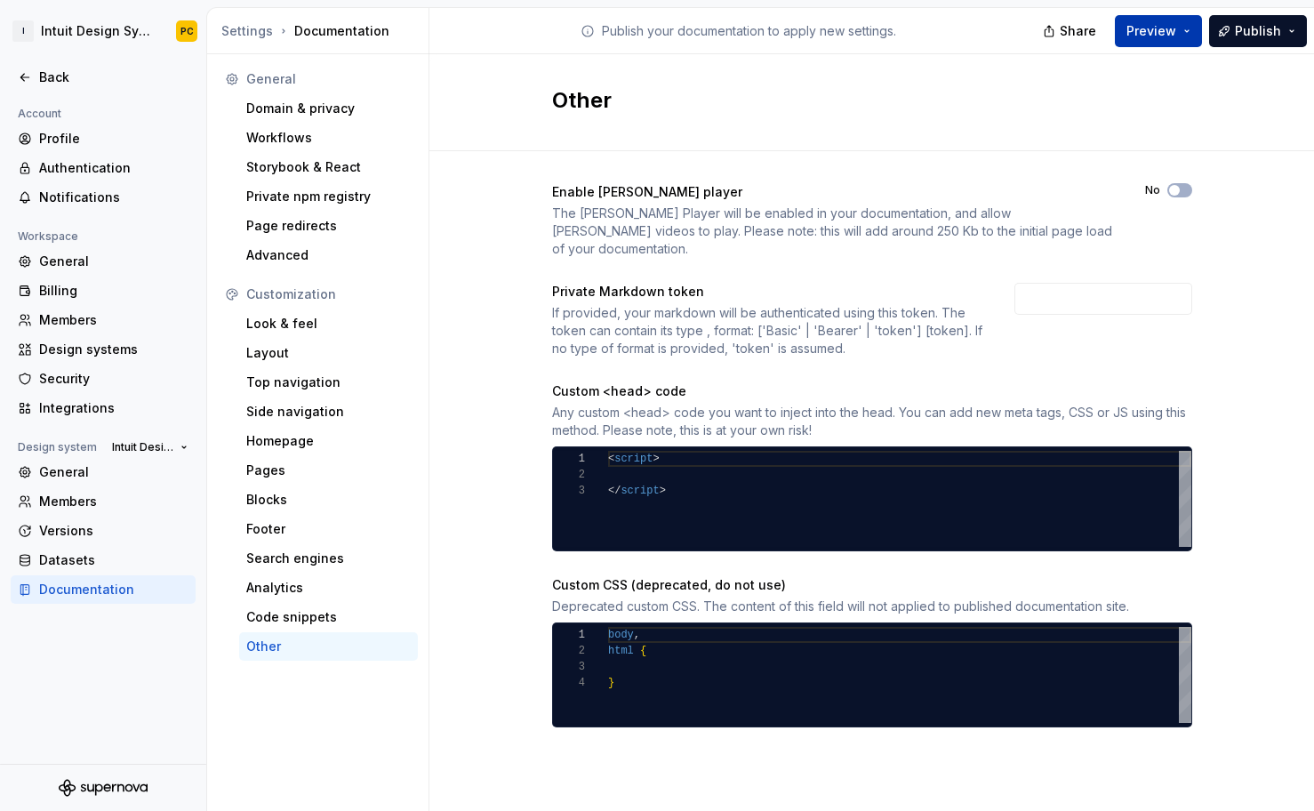
click at [1166, 22] on button "Preview" at bounding box center [1158, 31] width 87 height 32
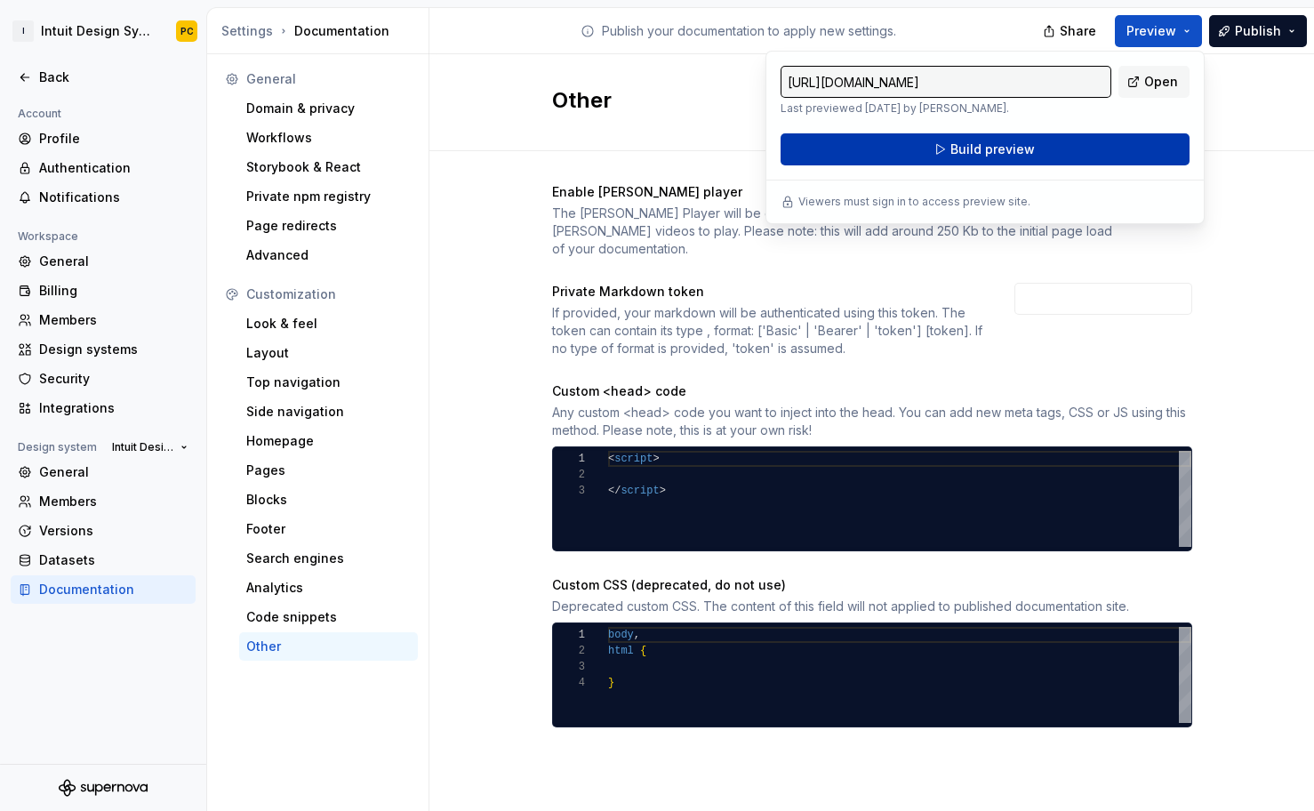
click at [1027, 156] on span "Build preview" at bounding box center [992, 149] width 84 height 18
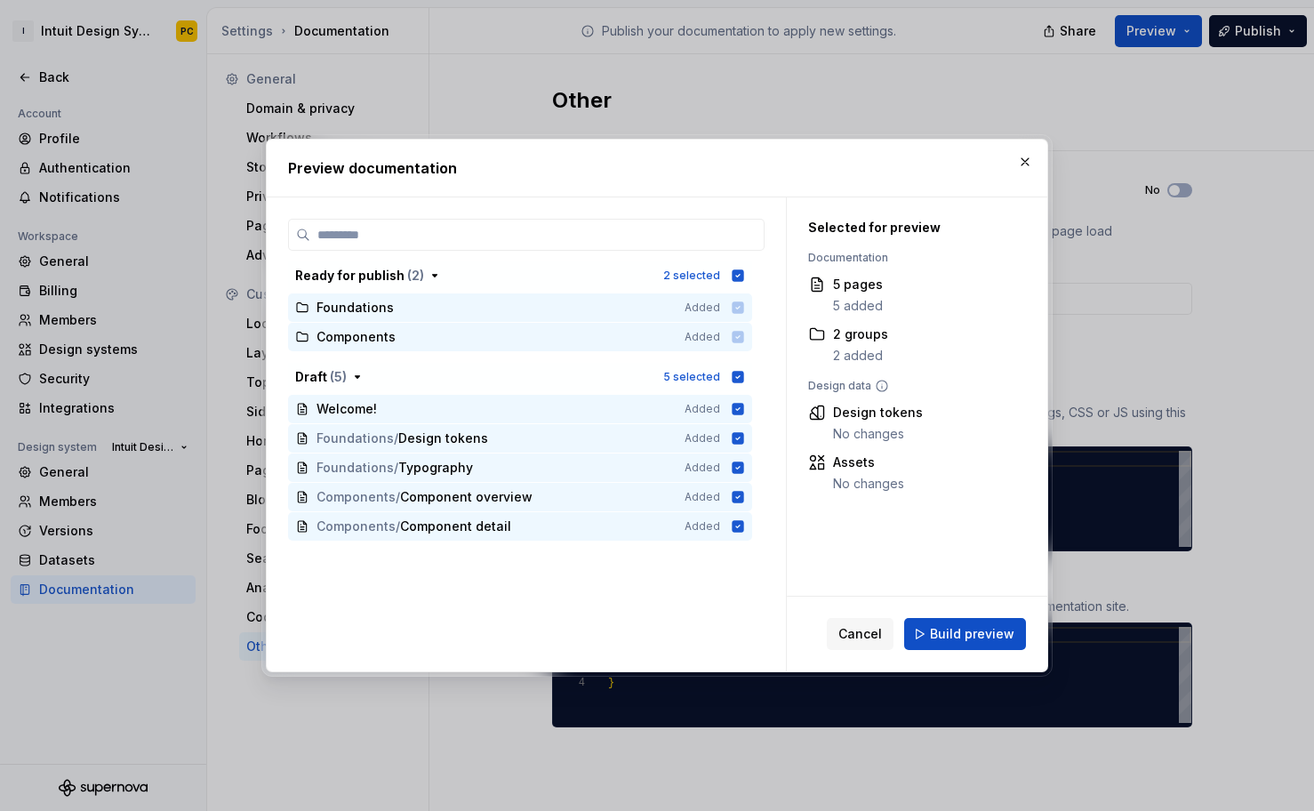
click at [729, 599] on div "Ready for publish ( 2 ) 2 selected Foundations Added Components Added Draft ( 5…" at bounding box center [526, 445] width 476 height 452
click at [992, 637] on span "Build preview" at bounding box center [972, 634] width 84 height 18
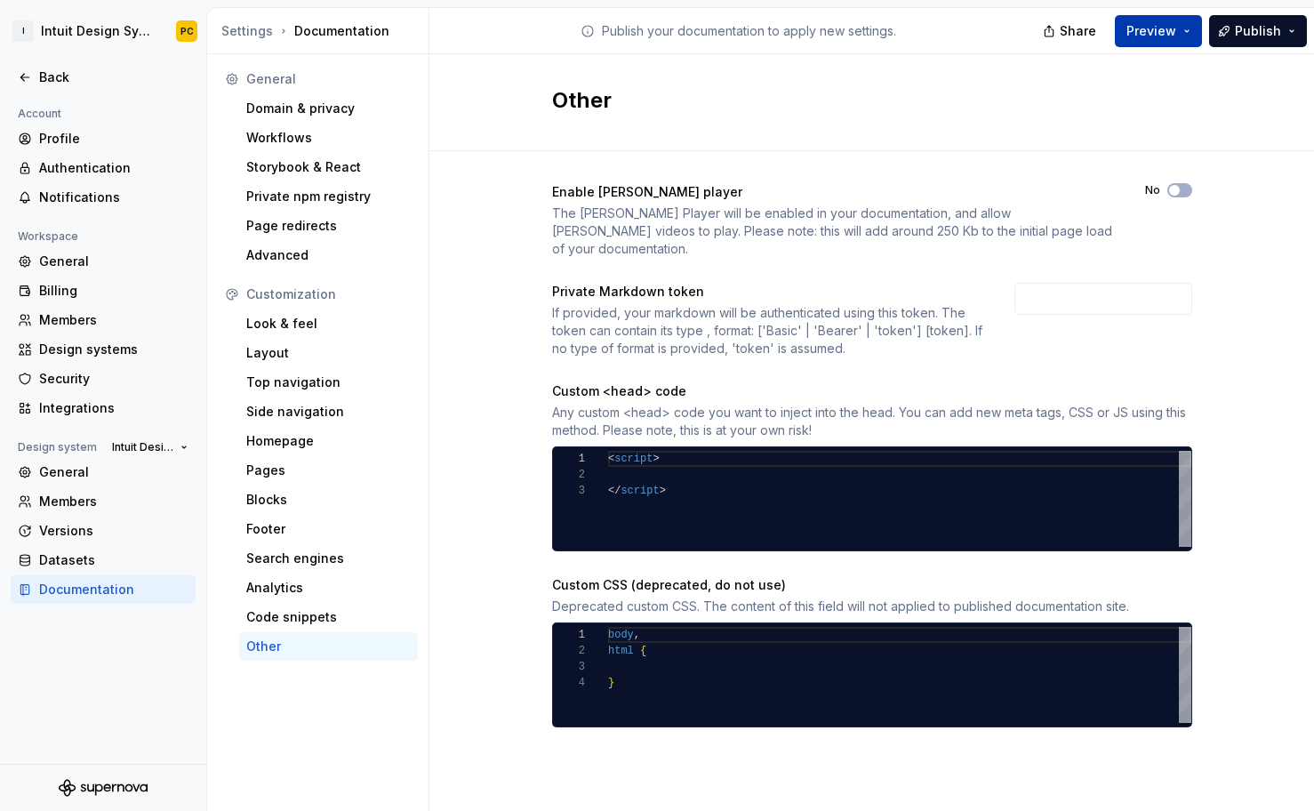
click at [1163, 29] on span "Preview" at bounding box center [1151, 31] width 50 height 18
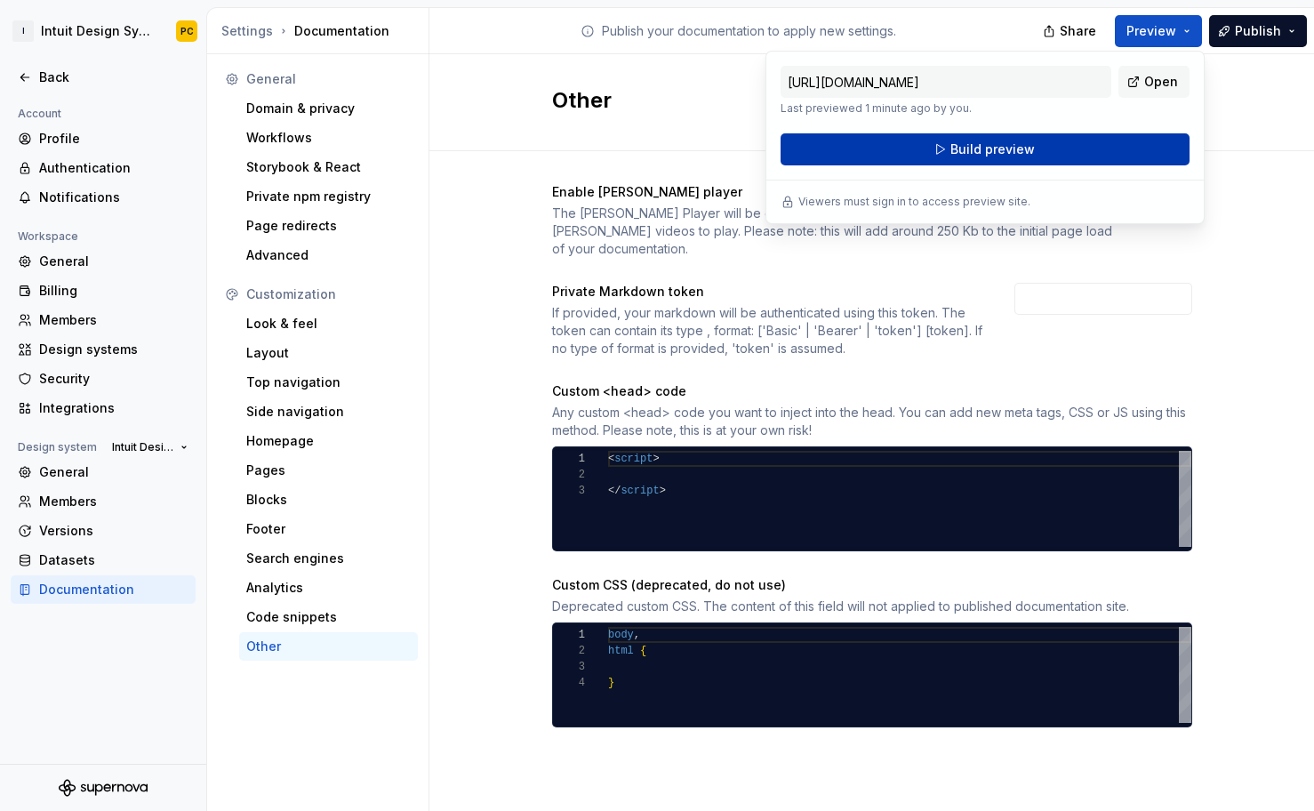
click at [996, 146] on span "Build preview" at bounding box center [992, 149] width 84 height 18
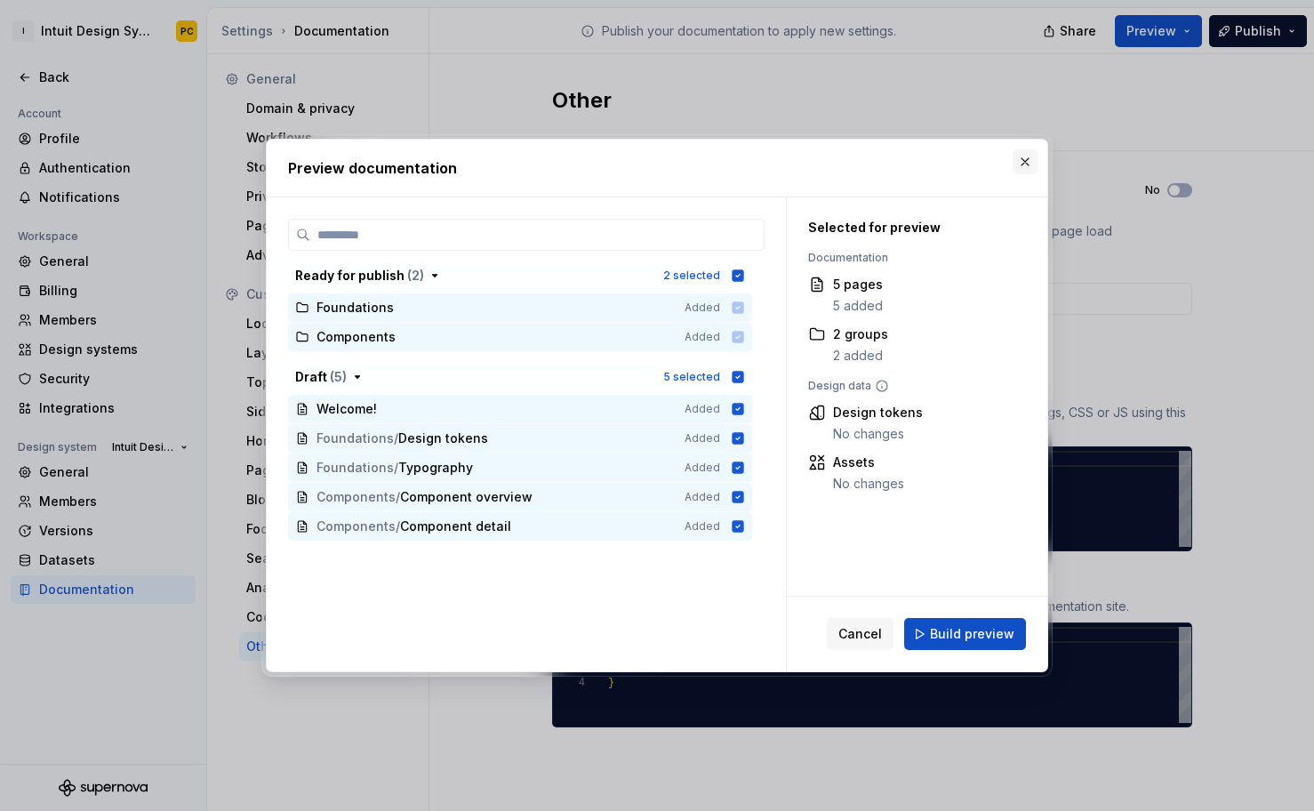
click at [1032, 165] on button "button" at bounding box center [1024, 161] width 25 height 25
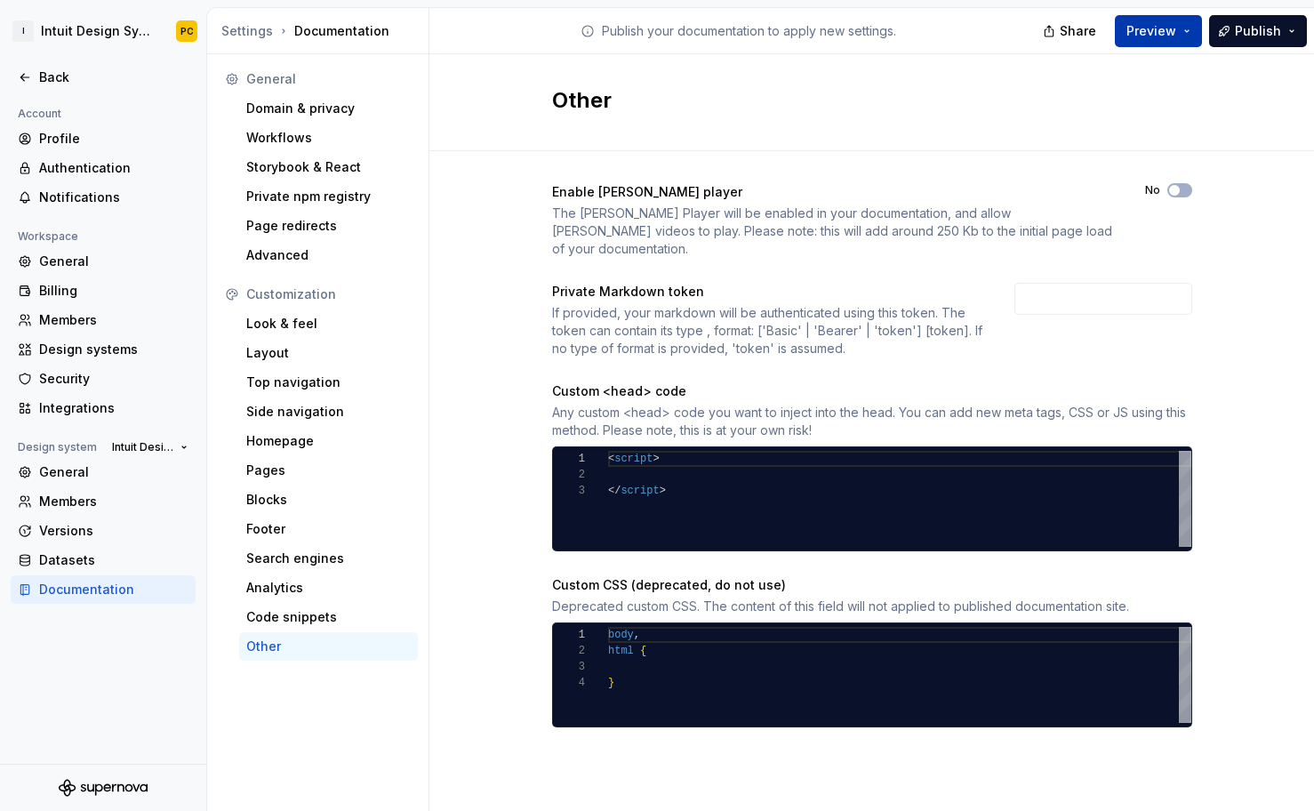
click at [1154, 31] on span "Preview" at bounding box center [1151, 31] width 50 height 18
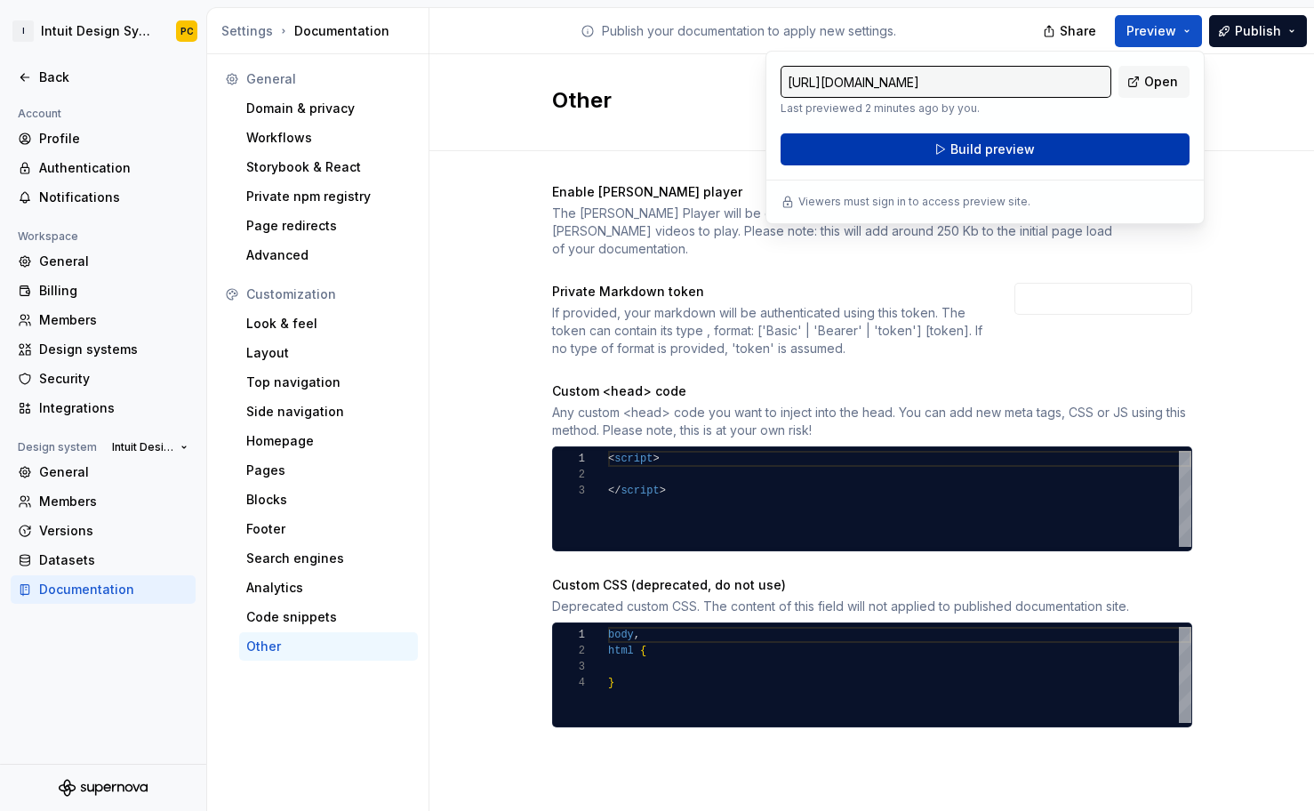
click at [936, 147] on button "Build preview" at bounding box center [984, 149] width 409 height 32
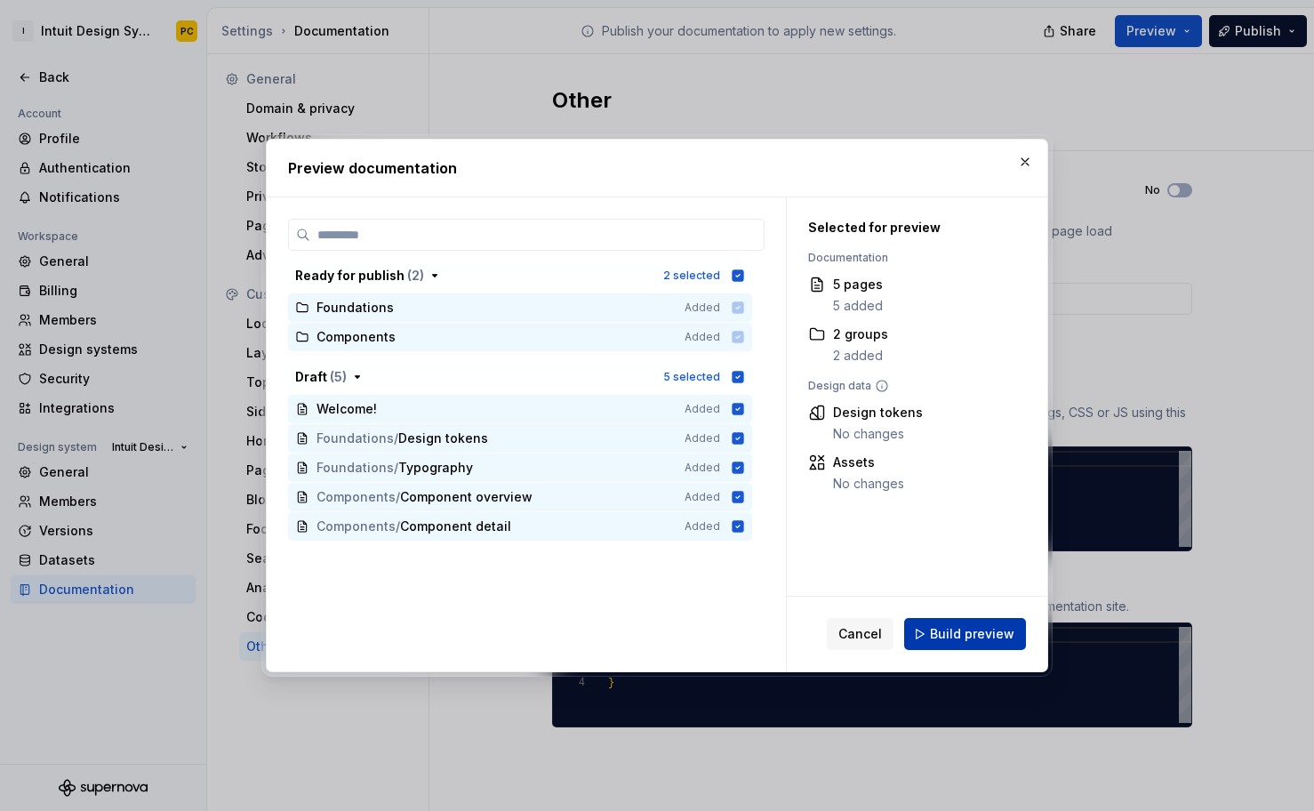
click at [957, 636] on span "Build preview" at bounding box center [972, 634] width 84 height 18
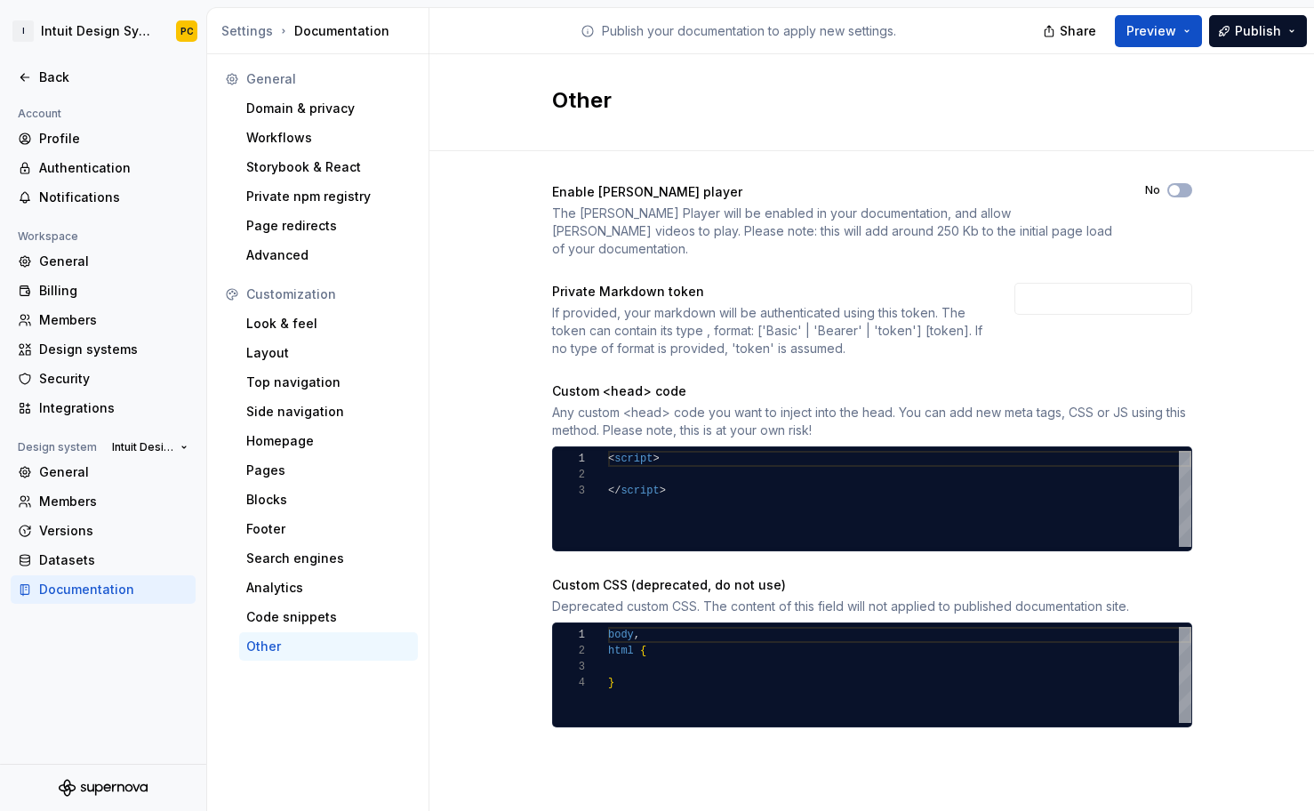
click at [1124, 779] on div "Other Enable Lottie player The Lottie Player will be enabled in your documentat…" at bounding box center [871, 432] width 884 height 756
click at [1166, 32] on button "Preview" at bounding box center [1158, 31] width 87 height 32
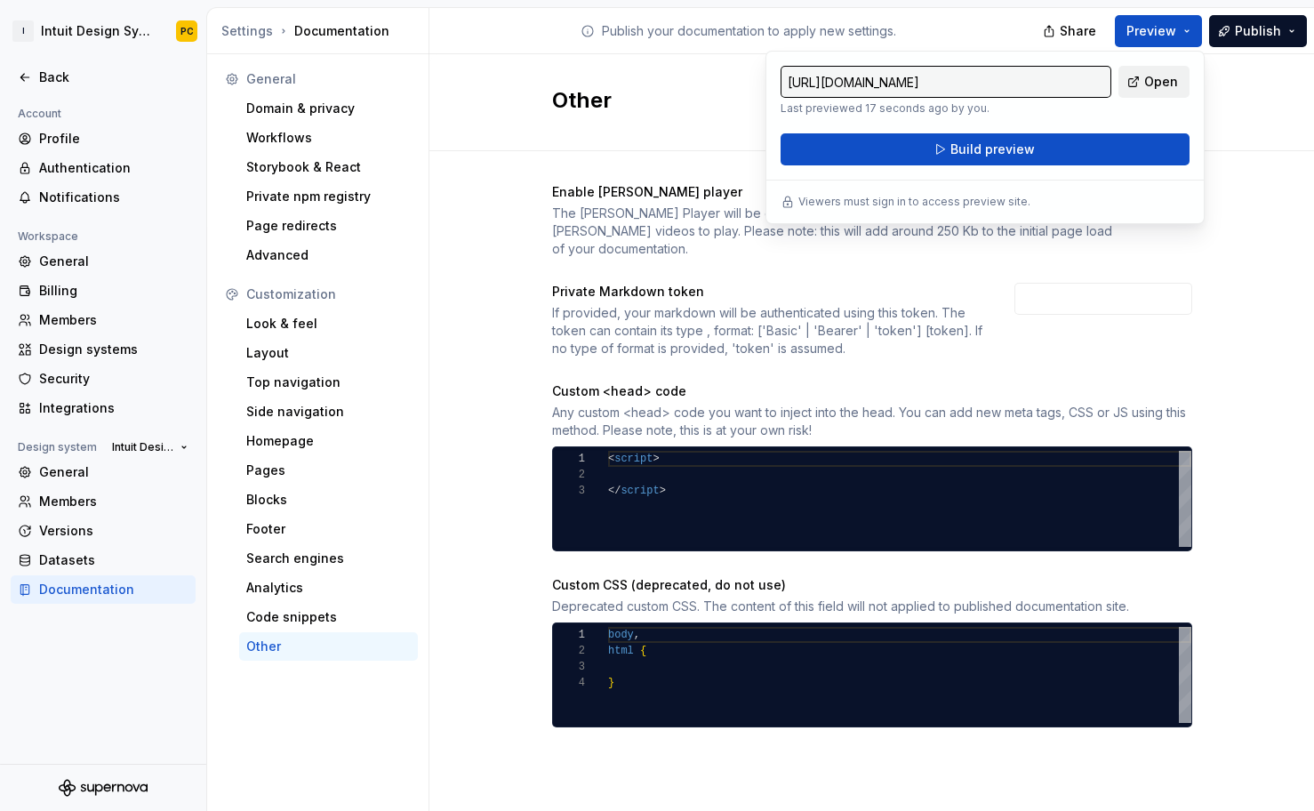
click at [1155, 76] on span "Open" at bounding box center [1161, 82] width 34 height 18
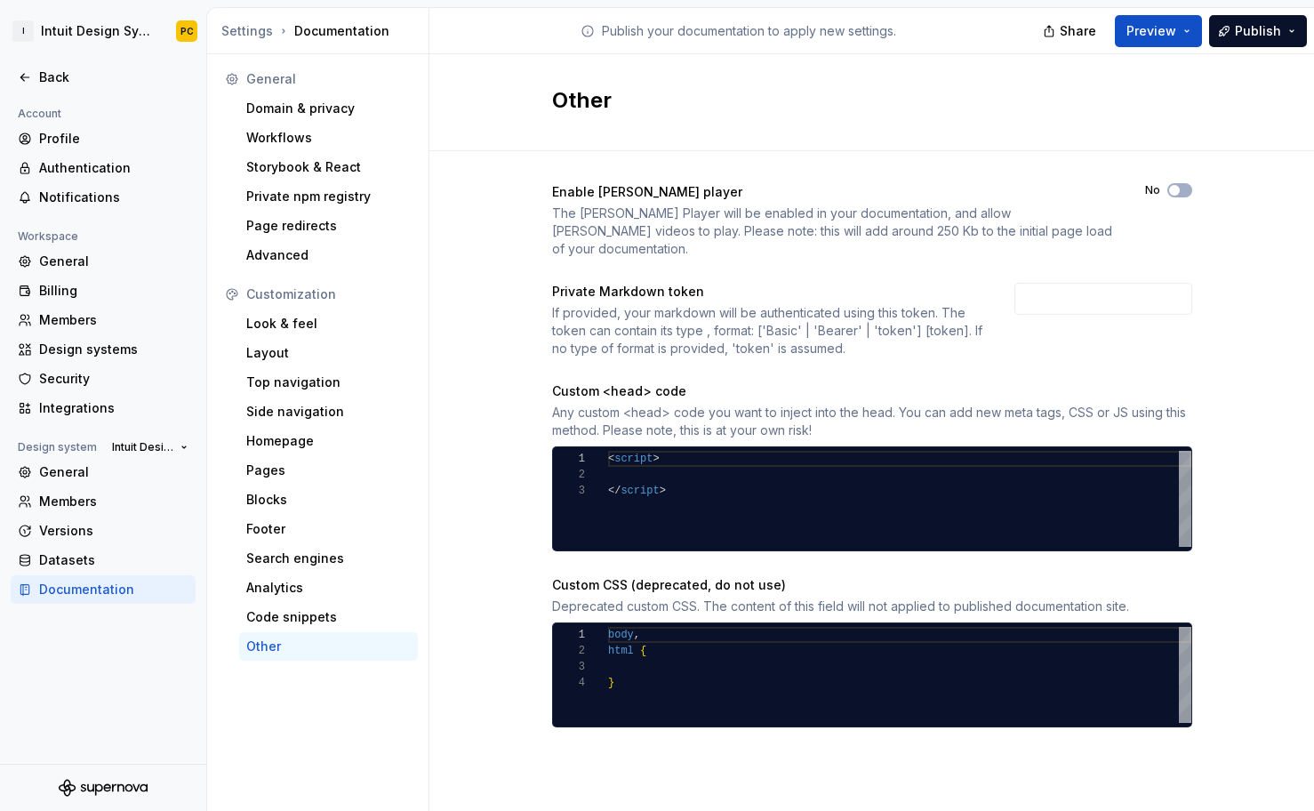
click at [1107, 259] on div "Enable Lottie player The Lottie Player will be enabled in your documentation, a…" at bounding box center [872, 455] width 640 height 544
